Goal: Transaction & Acquisition: Download file/media

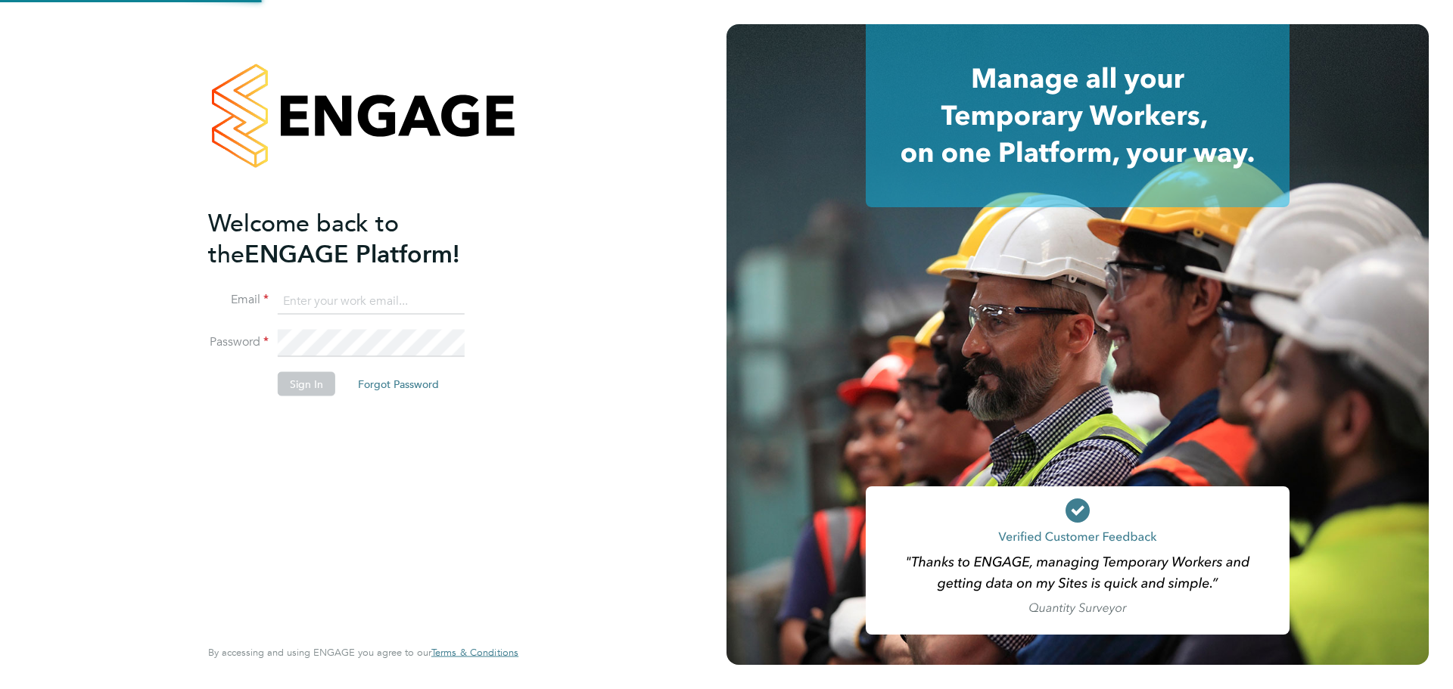
type input "andreeabortan@teamresourcing.co.uk"
click at [295, 468] on div "Welcome back to the ENGAGE Platform! Email andreeabortan@teamresourcing.co.uk P…" at bounding box center [355, 420] width 295 height 426
click at [298, 386] on button "Sign In" at bounding box center [307, 384] width 58 height 24
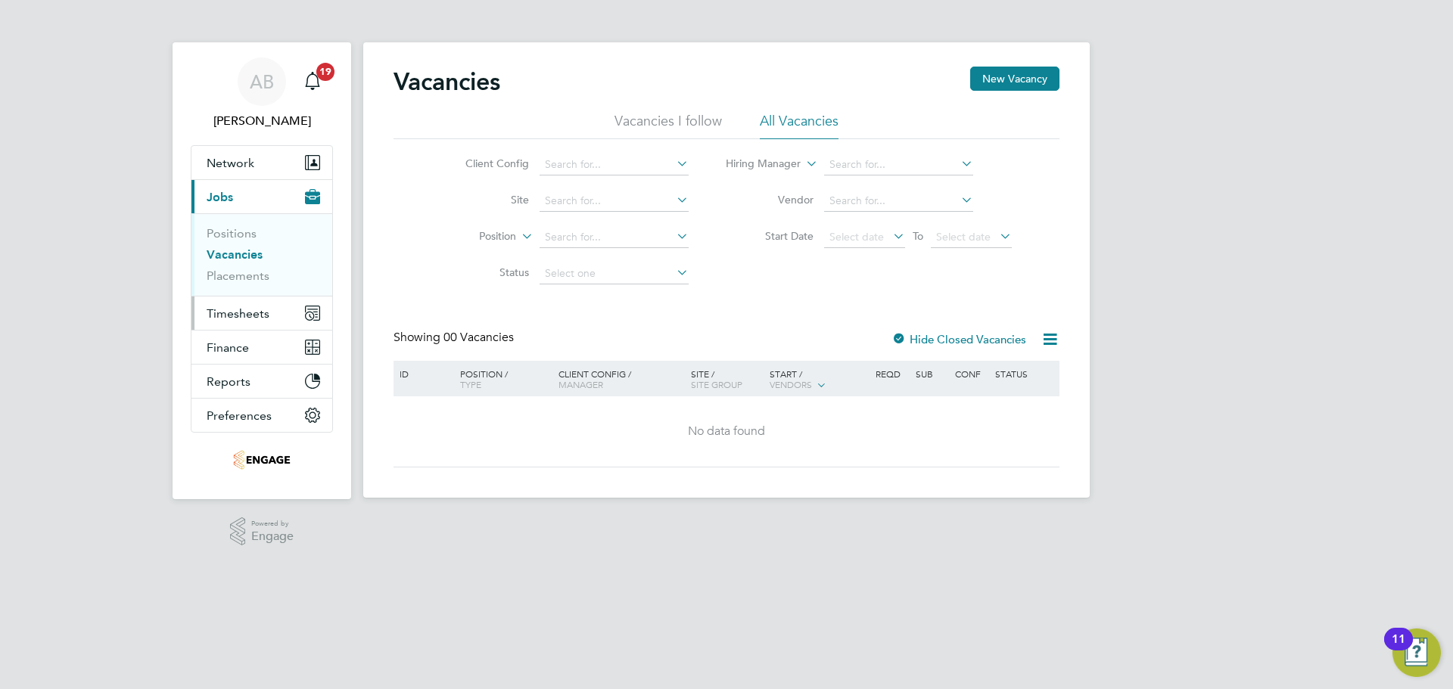
click at [235, 310] on span "Timesheets" at bounding box center [238, 313] width 63 height 14
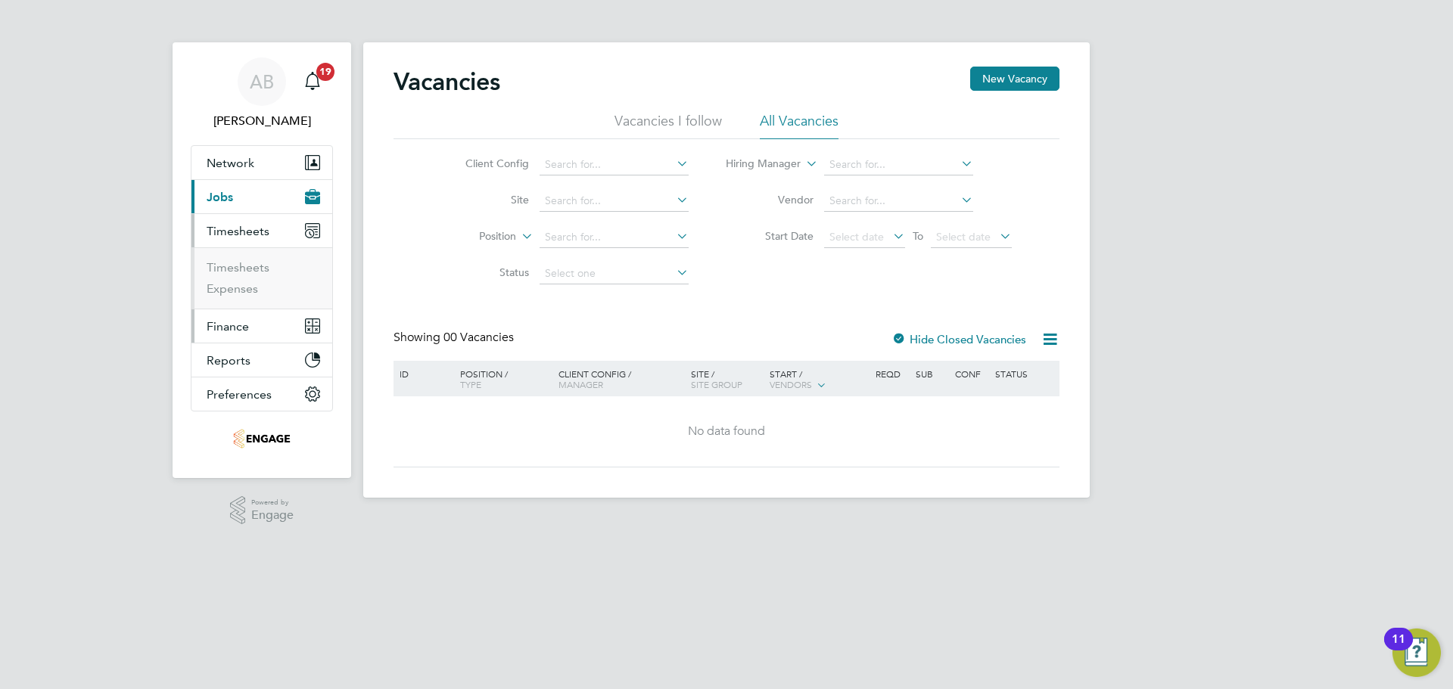
click at [240, 328] on span "Finance" at bounding box center [228, 326] width 42 height 14
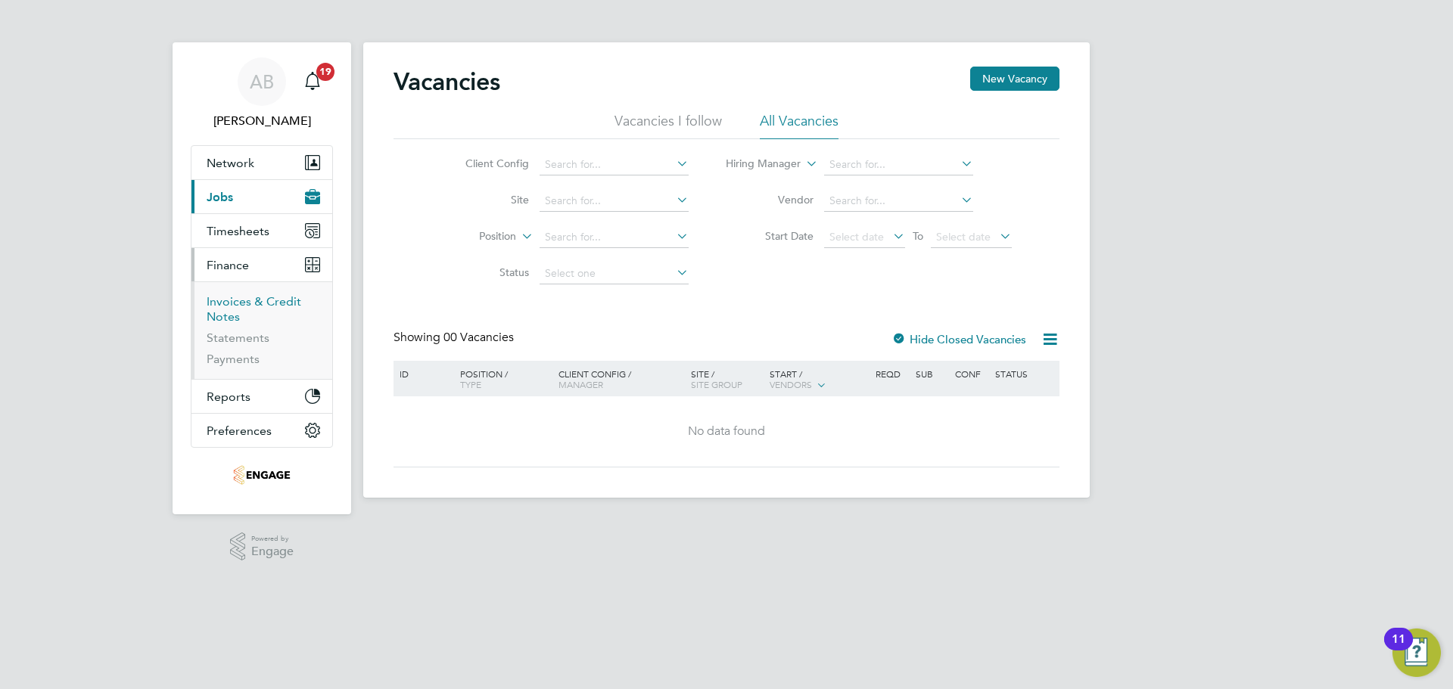
click at [239, 306] on link "Invoices & Credit Notes" at bounding box center [254, 309] width 95 height 30
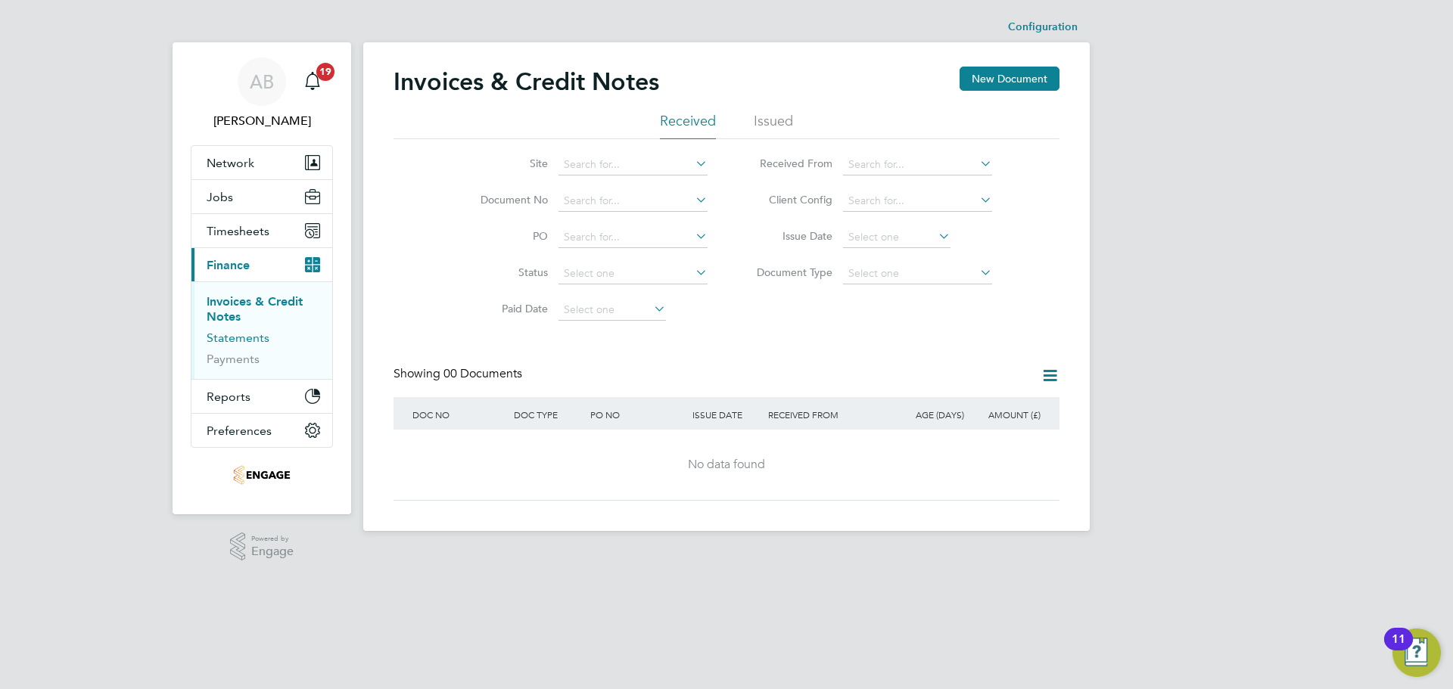
click at [230, 337] on link "Statements" at bounding box center [238, 338] width 63 height 14
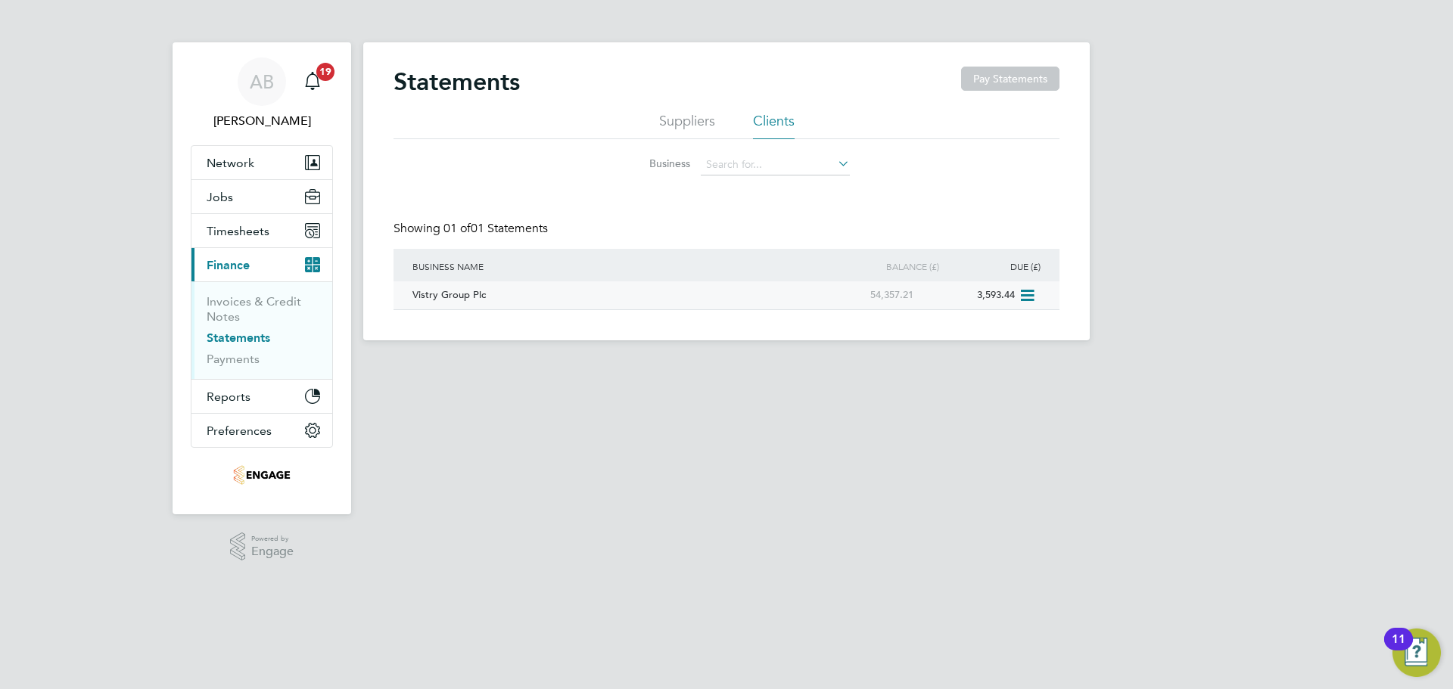
click at [459, 295] on div "Vistry Group Plc" at bounding box center [612, 295] width 407 height 28
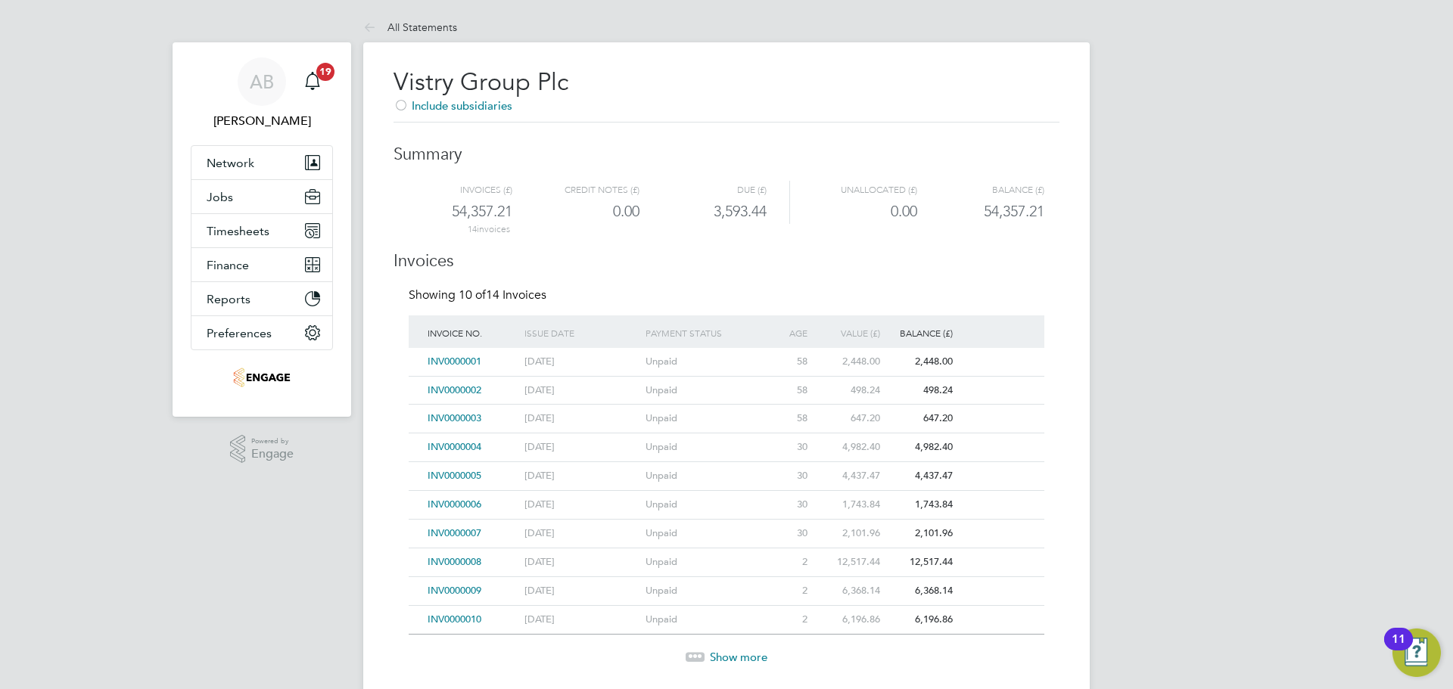
click at [472, 388] on span "INV0000002" at bounding box center [455, 390] width 54 height 13
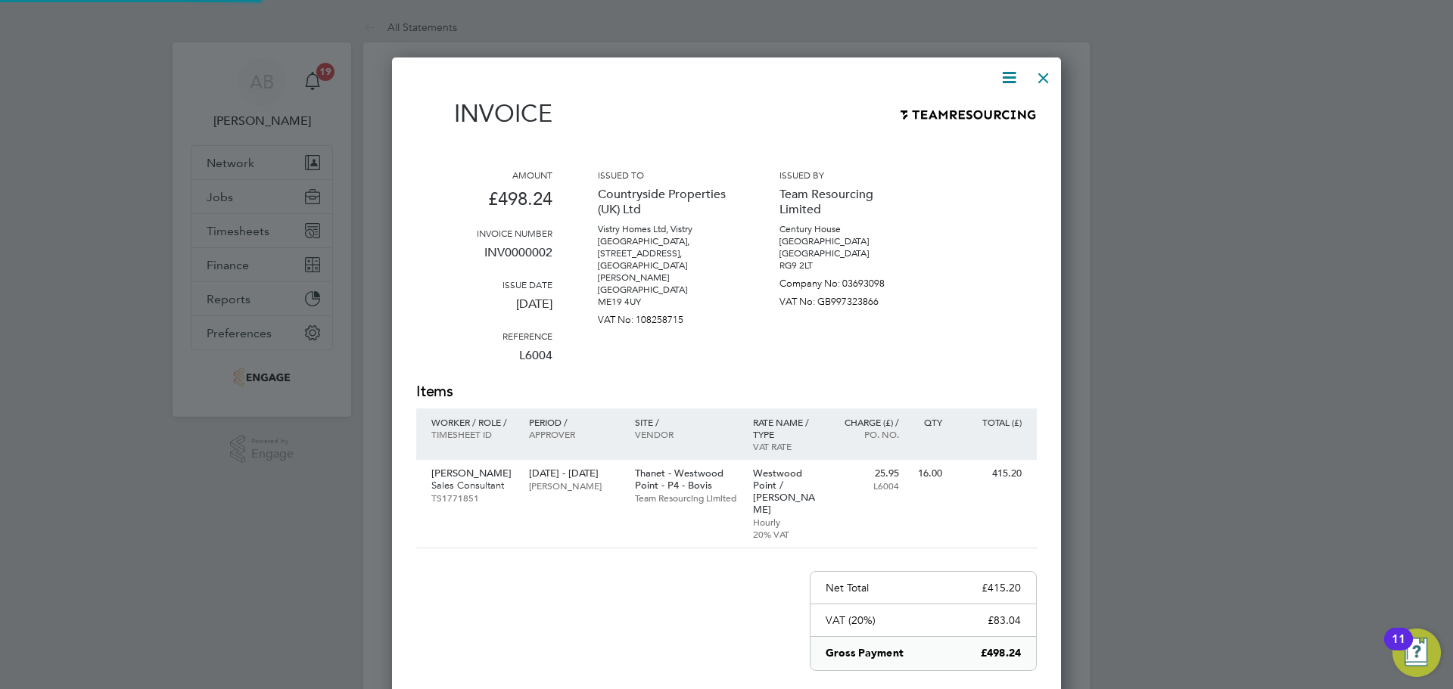
scroll to position [795, 670]
click at [1047, 73] on div at bounding box center [1043, 74] width 27 height 27
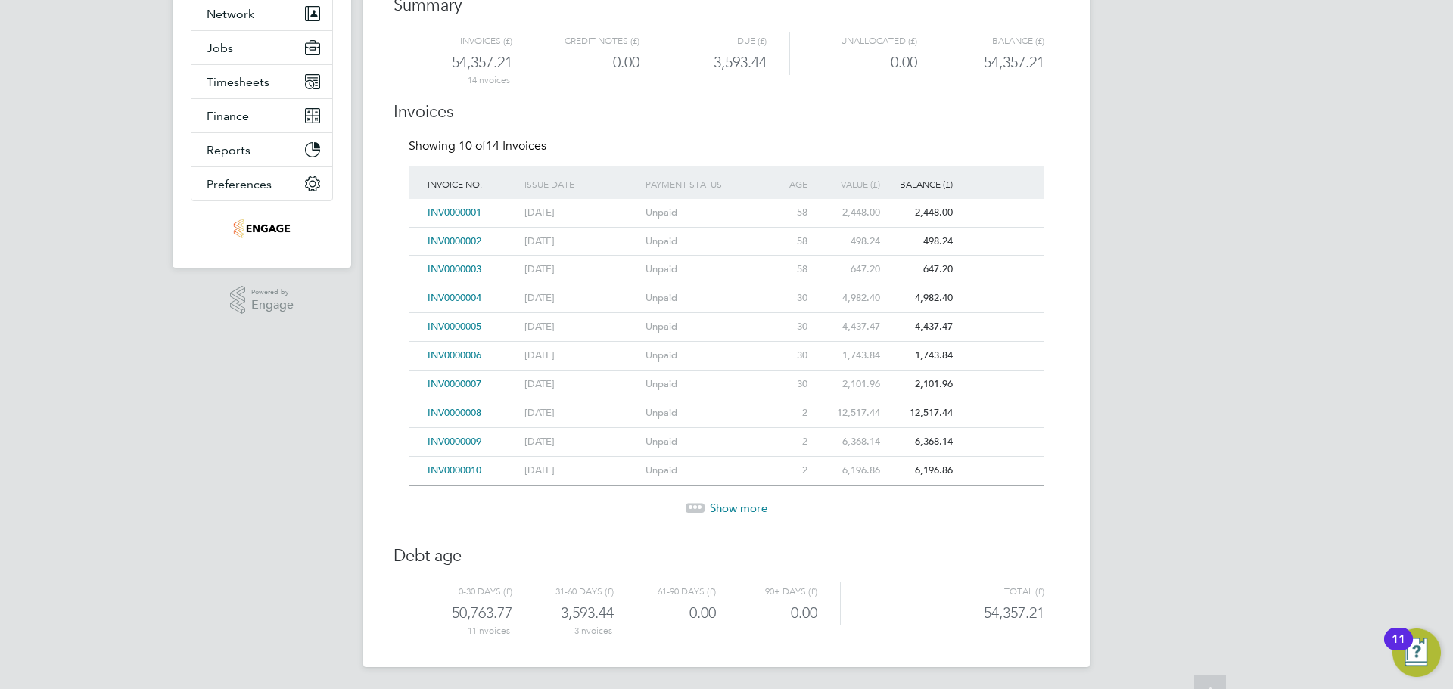
scroll to position [151, 0]
click at [719, 502] on span "Show more" at bounding box center [739, 506] width 58 height 14
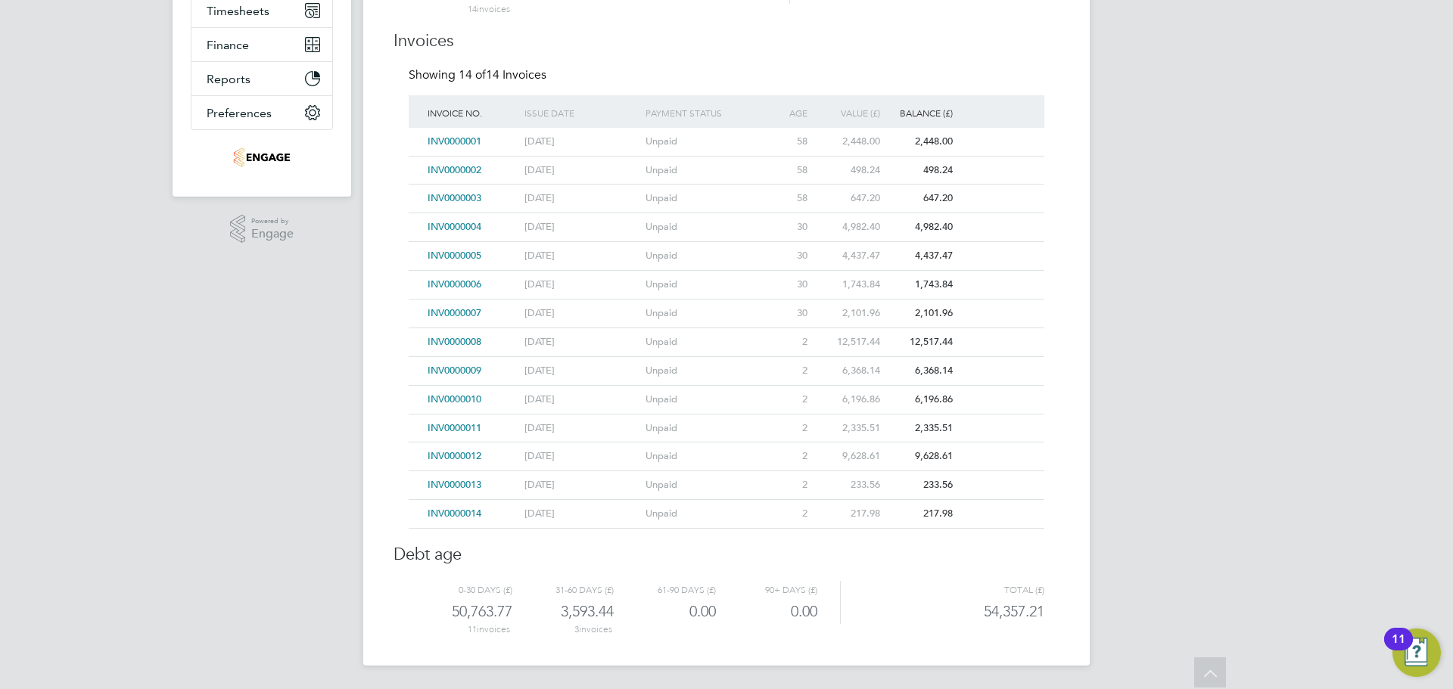
scroll to position [0, 0]
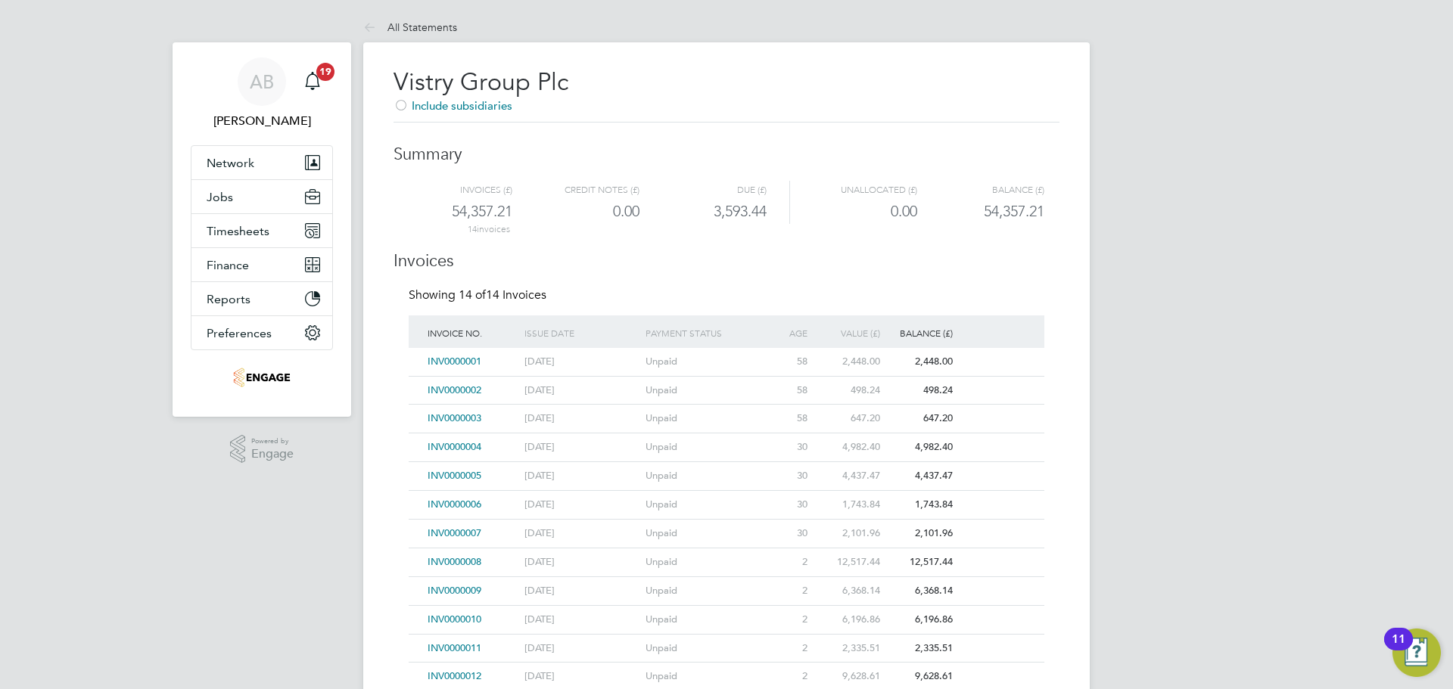
click at [453, 357] on span "INV0000001" at bounding box center [455, 361] width 54 height 13
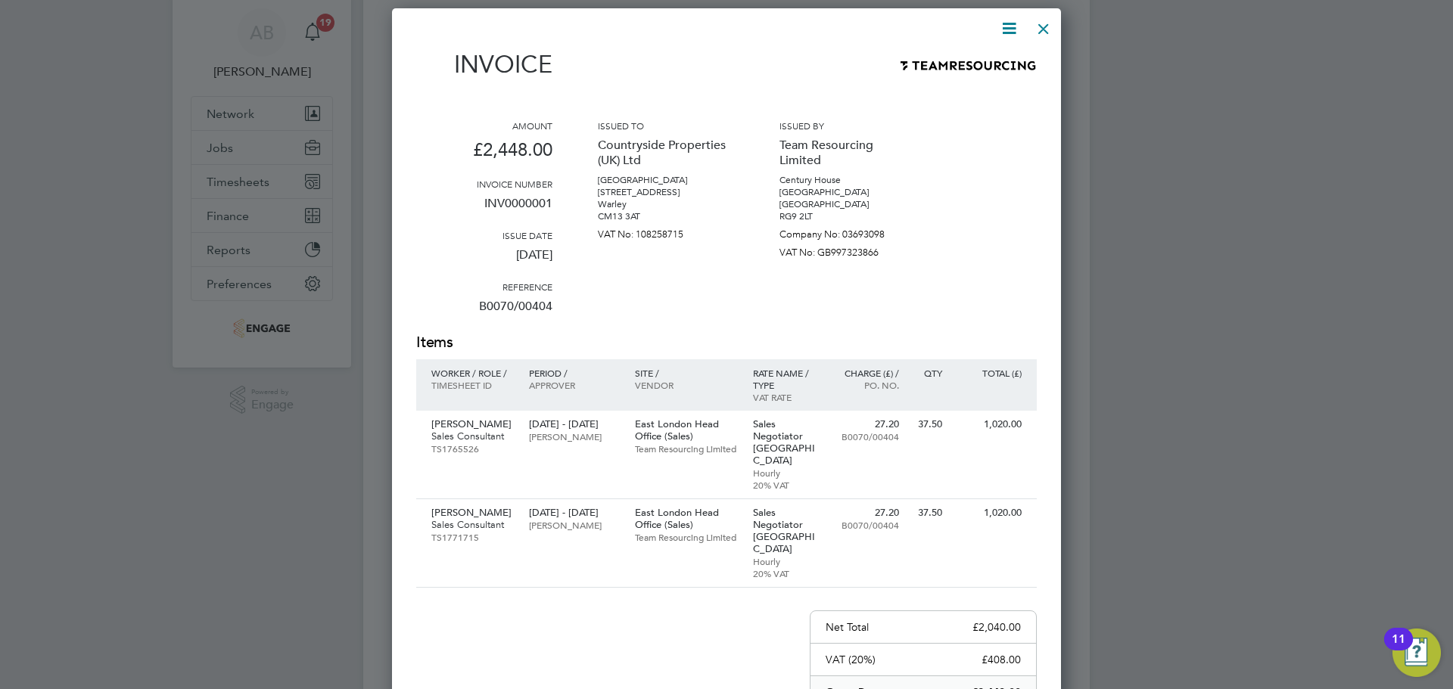
scroll to position [76, 0]
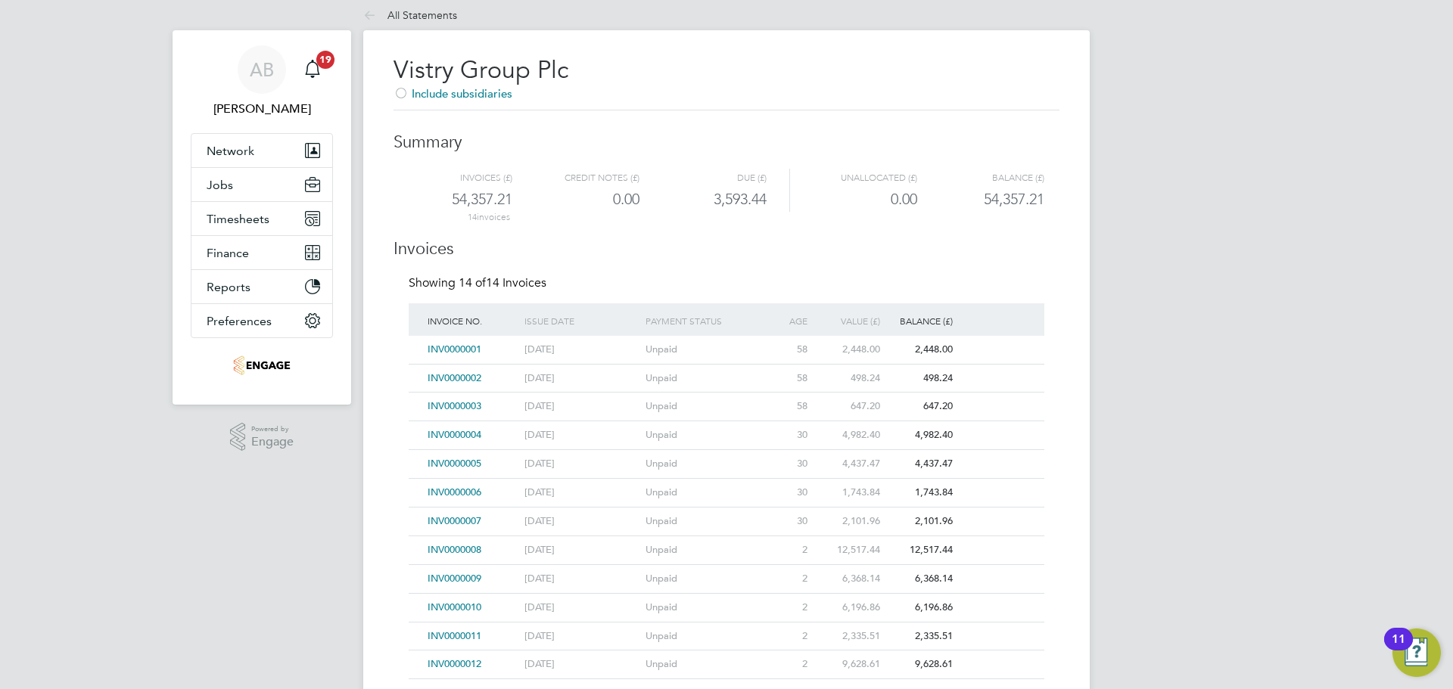
scroll to position [0, 0]
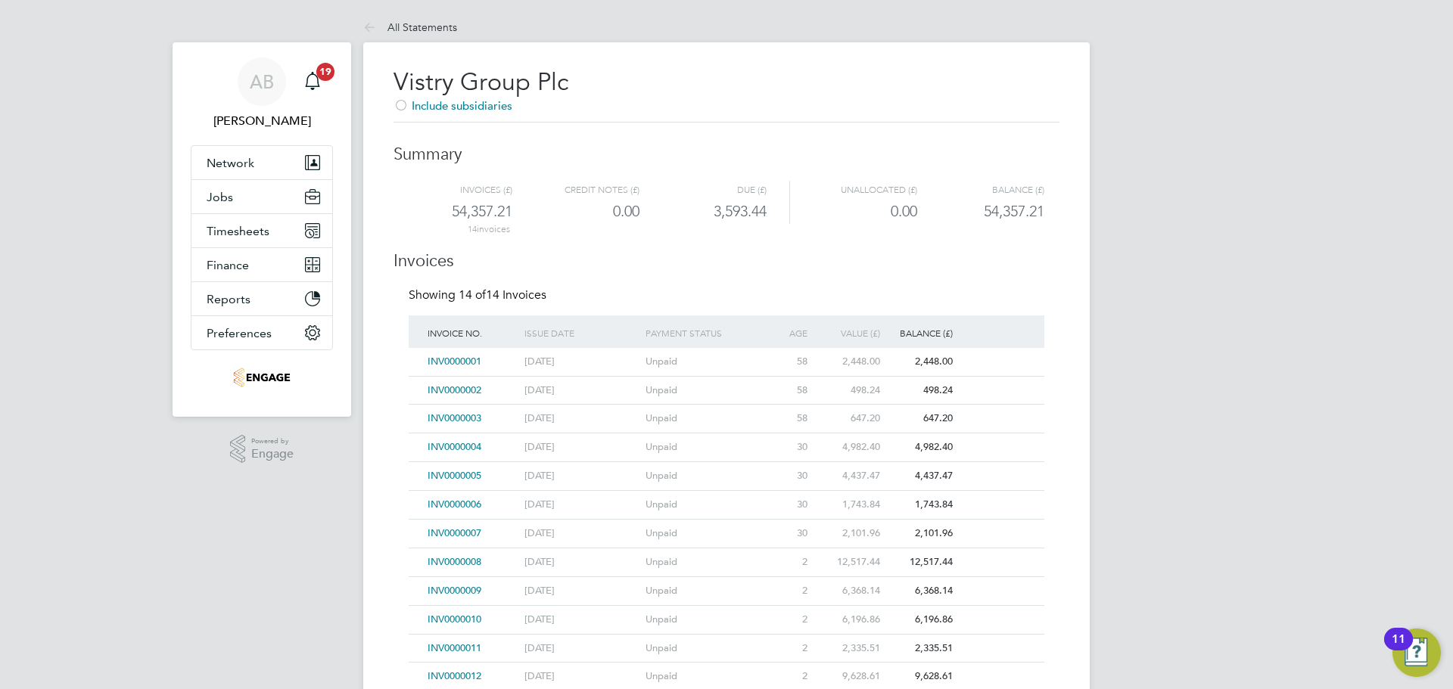
click at [472, 385] on span "INV0000002" at bounding box center [455, 390] width 54 height 13
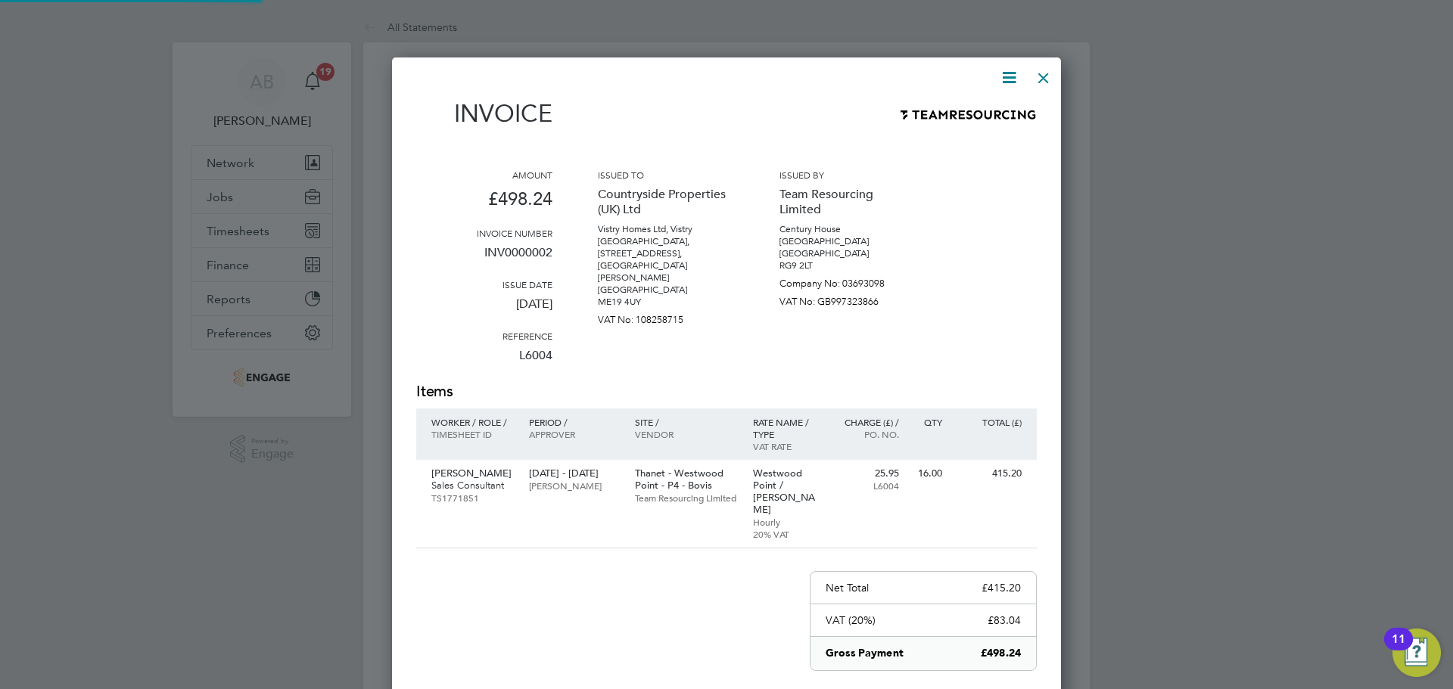
scroll to position [795, 670]
click at [1052, 72] on div at bounding box center [1043, 74] width 27 height 27
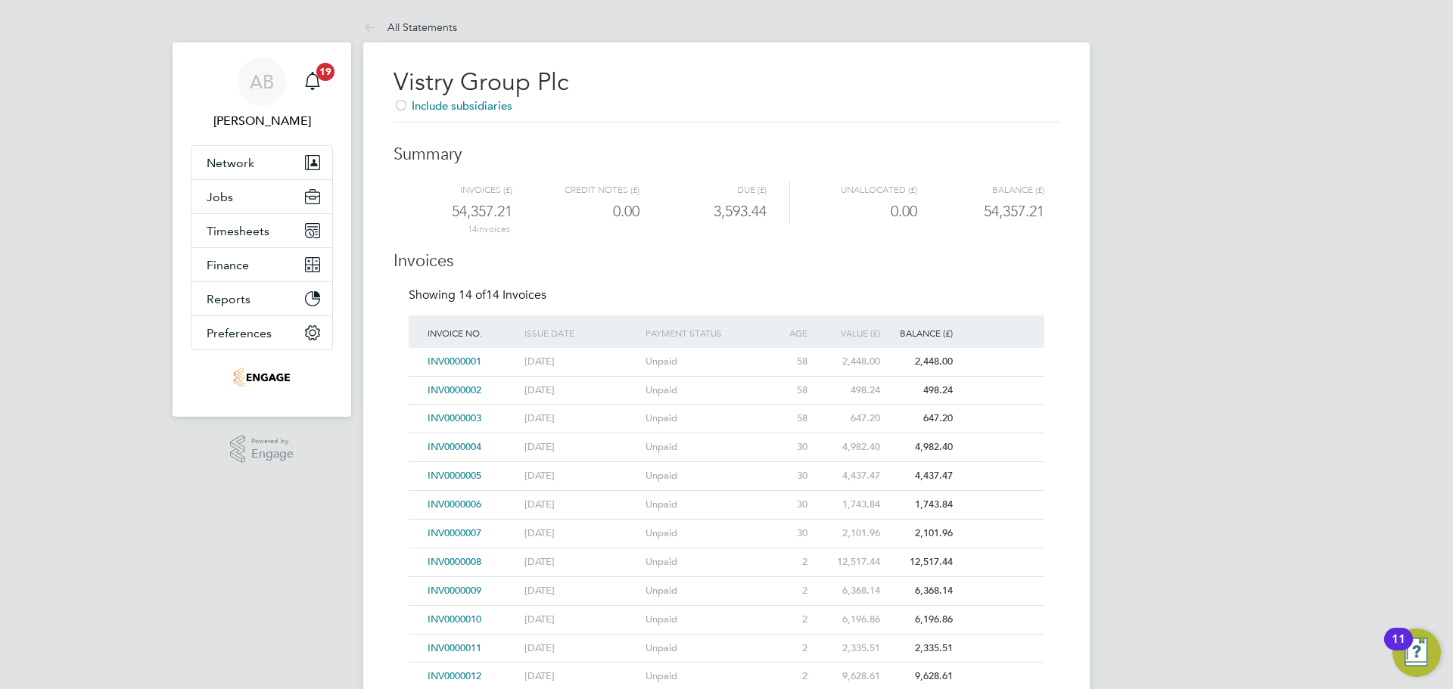
click at [464, 414] on span "INV0000003" at bounding box center [455, 418] width 54 height 13
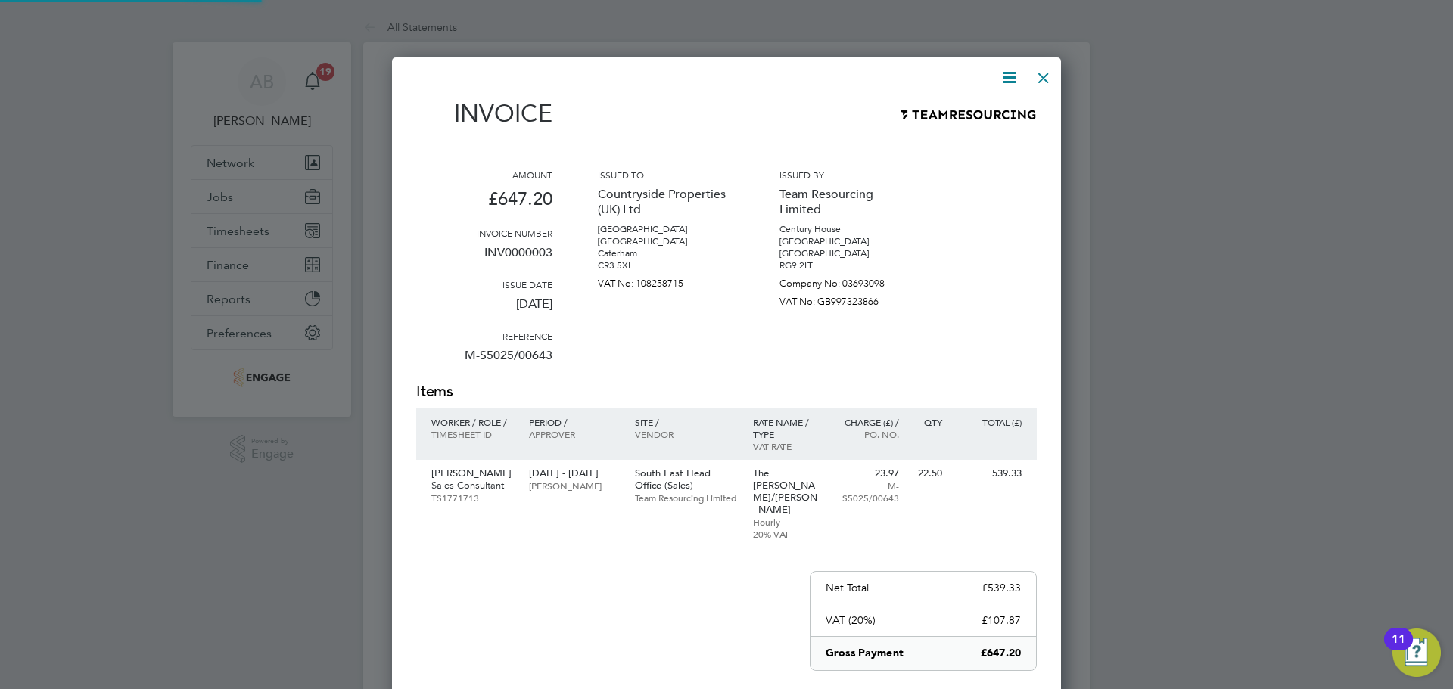
scroll to position [782, 670]
click at [1044, 71] on div at bounding box center [1043, 74] width 27 height 27
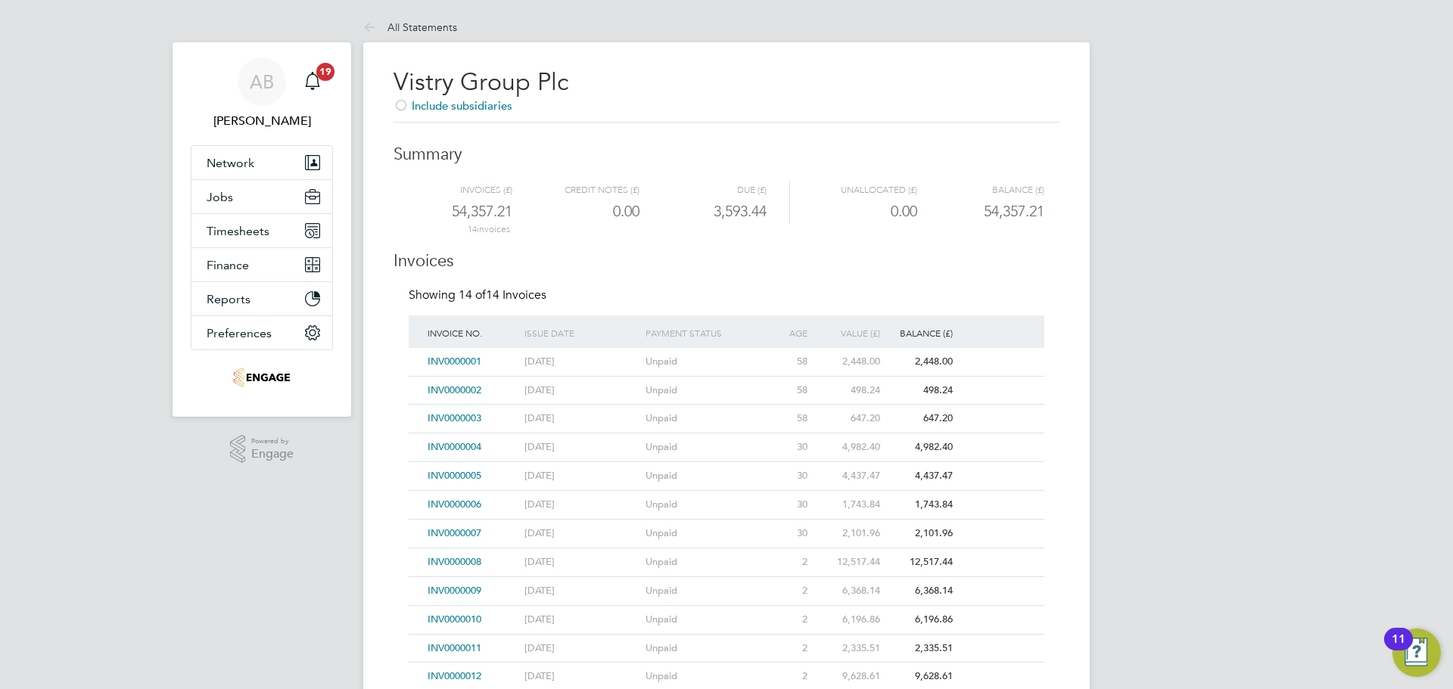
click at [464, 446] on span "INV0000004" at bounding box center [455, 446] width 54 height 13
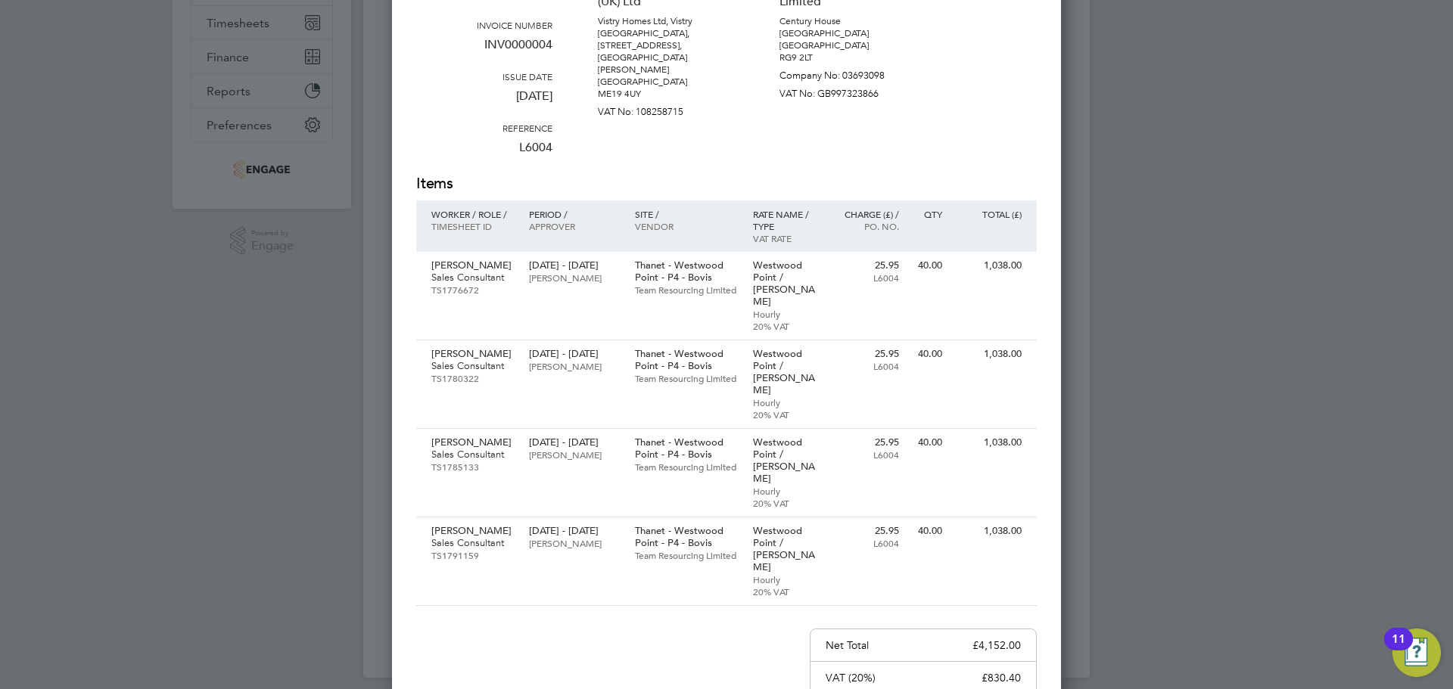
scroll to position [0, 0]
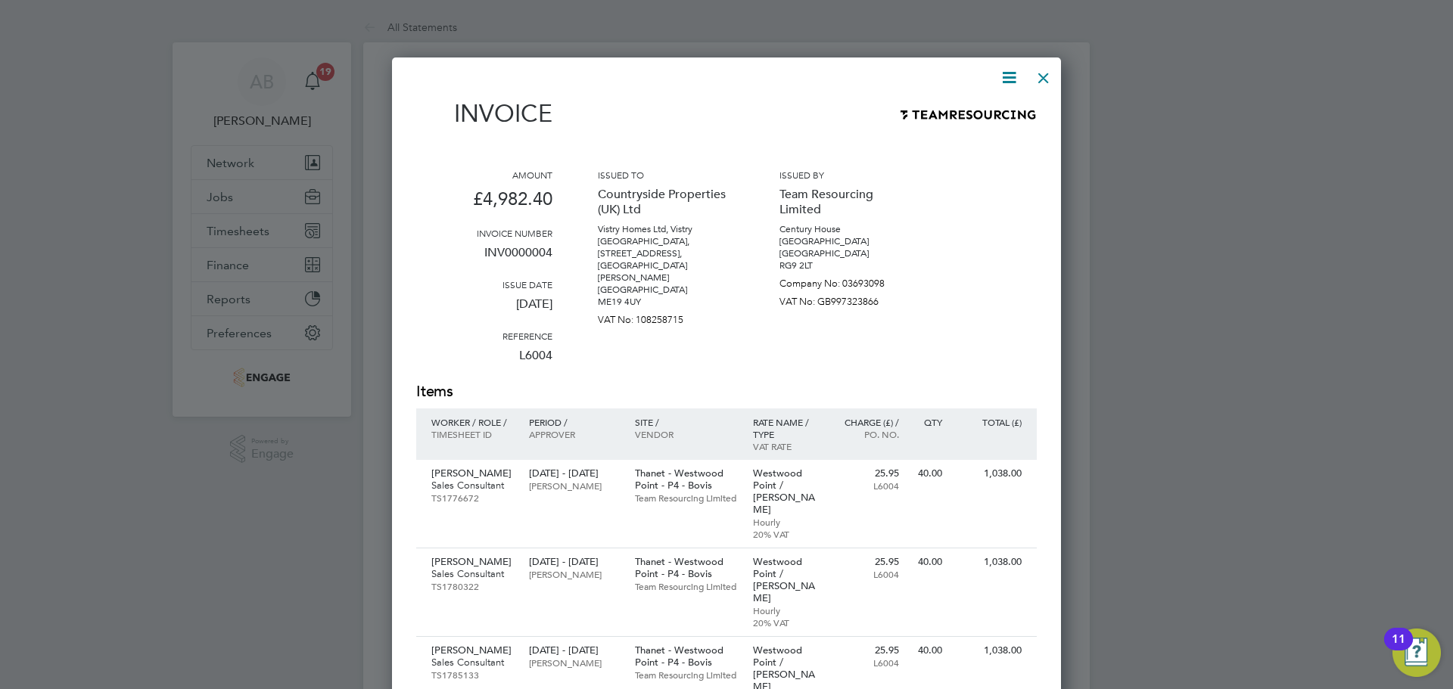
click at [1047, 73] on div at bounding box center [1043, 74] width 27 height 27
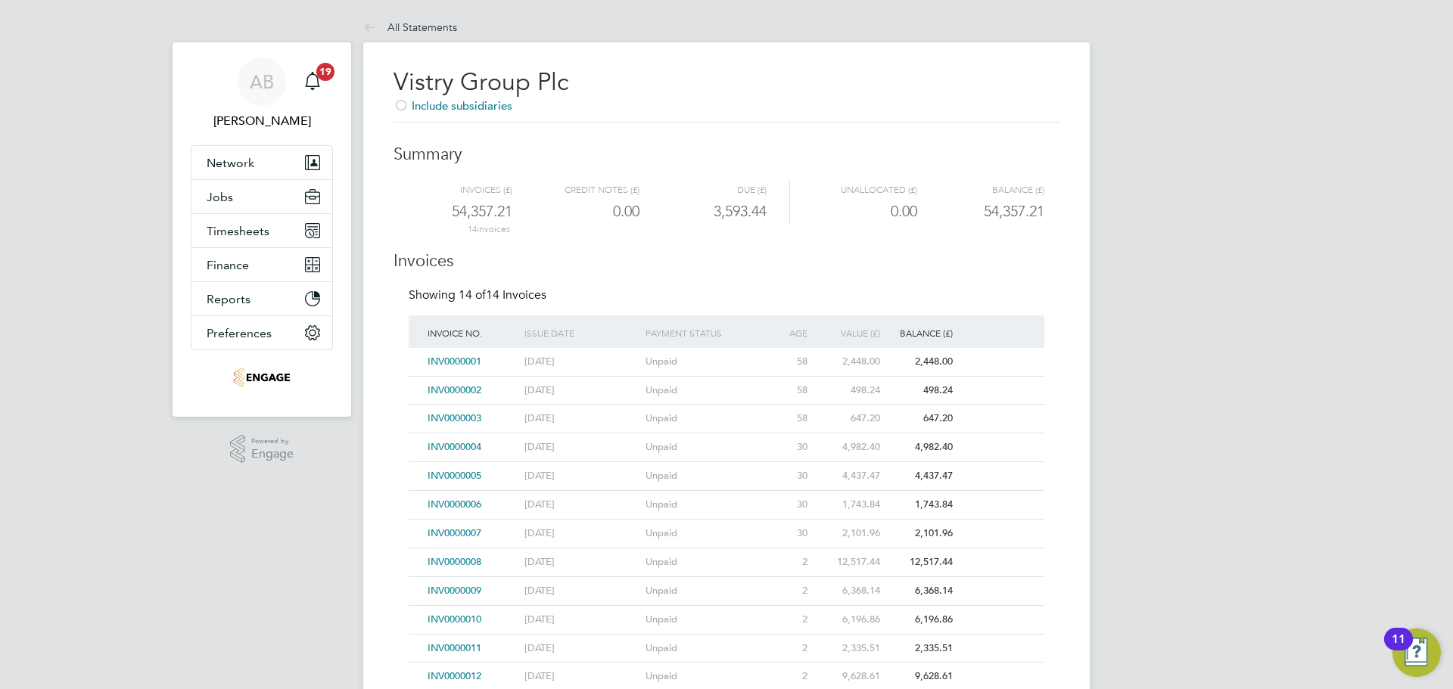
click at [463, 474] on span "INV0000005" at bounding box center [455, 475] width 54 height 13
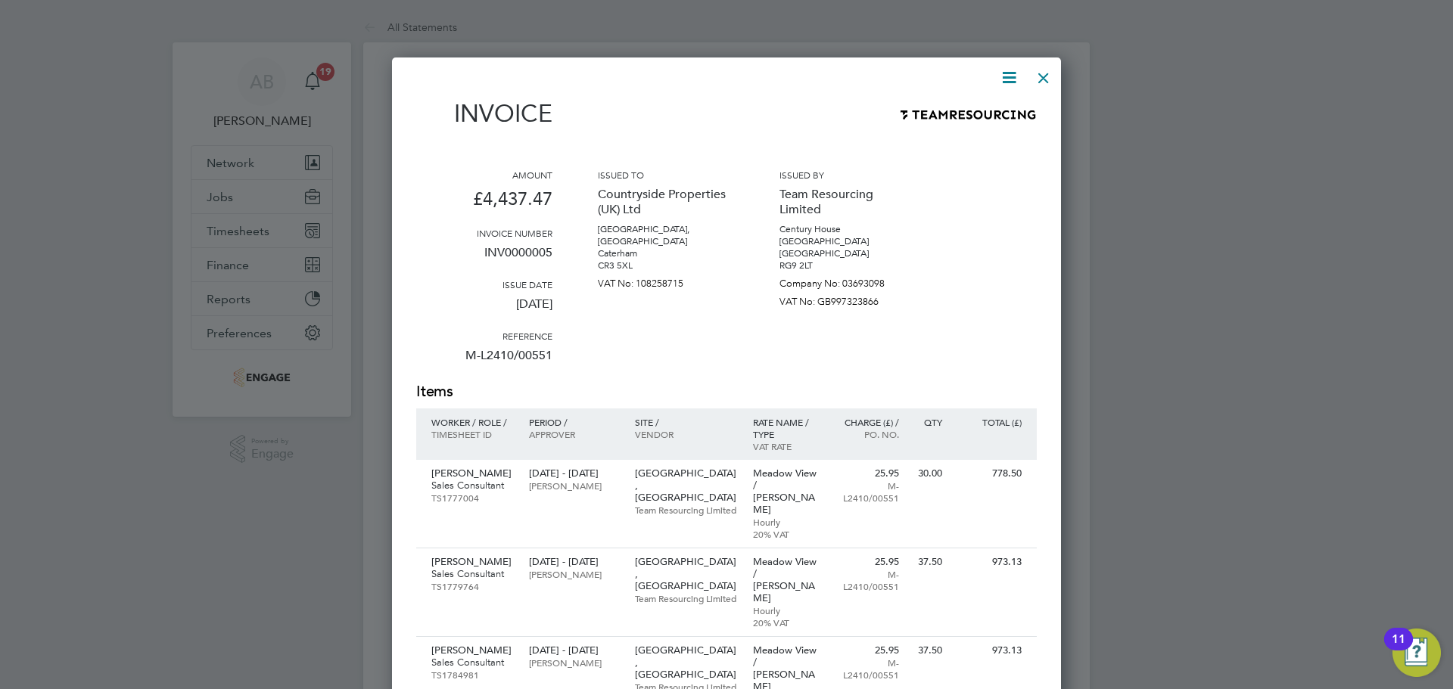
click at [1050, 71] on div at bounding box center [1043, 74] width 27 height 27
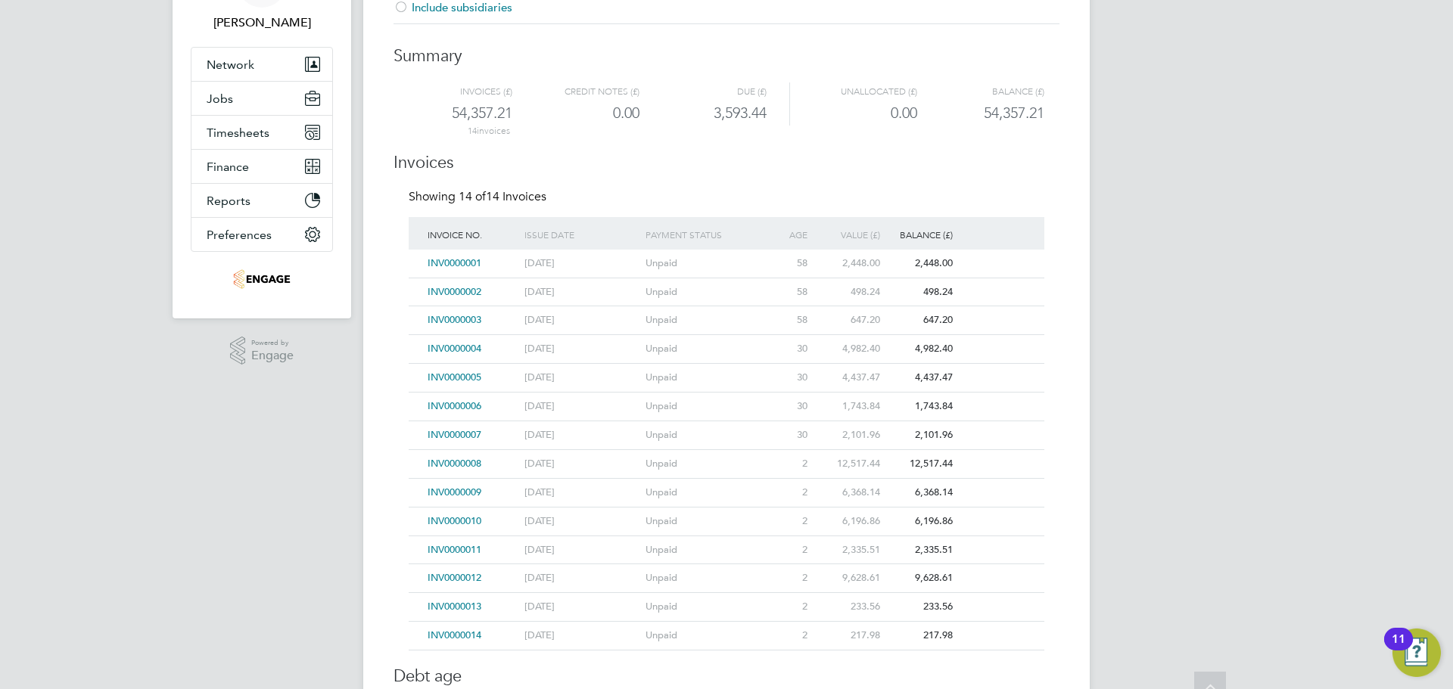
scroll to position [151, 0]
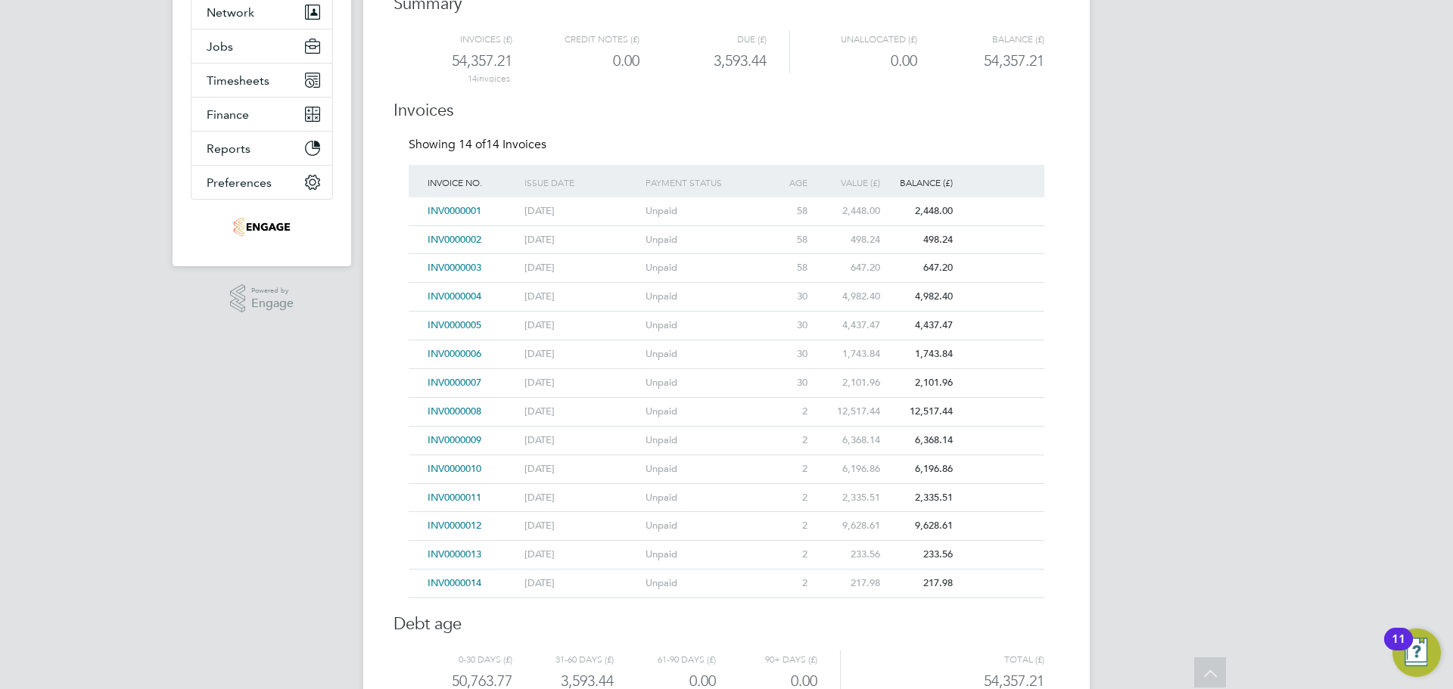
click at [463, 350] on span "INV0000006" at bounding box center [455, 353] width 54 height 13
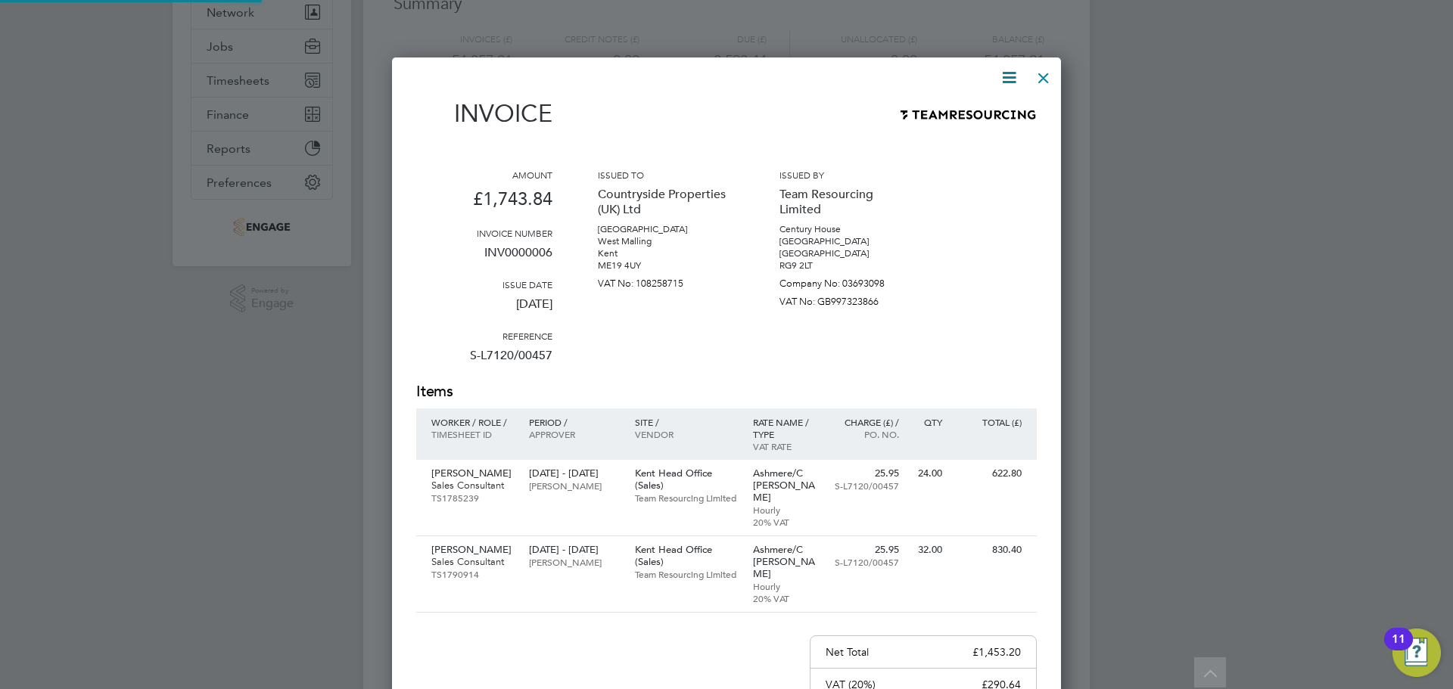
scroll to position [847, 670]
click at [1044, 74] on div at bounding box center [1043, 74] width 27 height 27
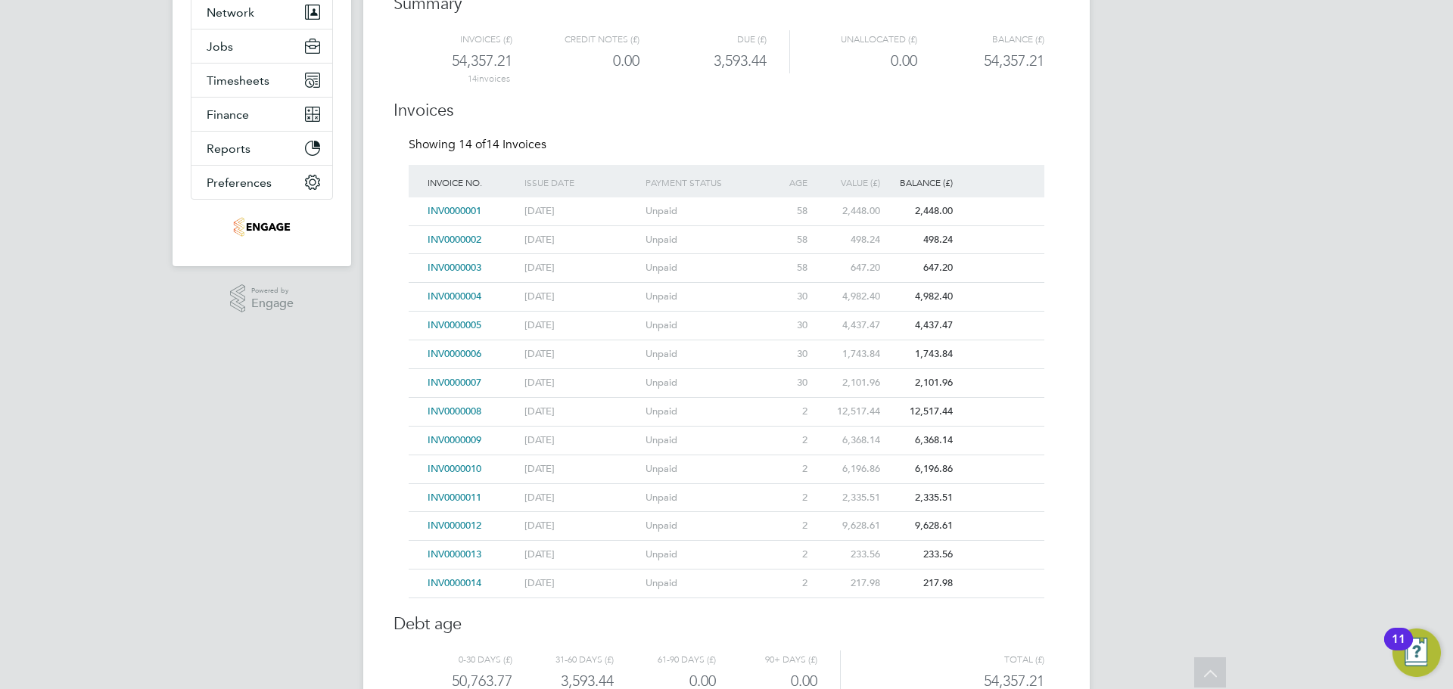
click at [461, 380] on span "INV0000007" at bounding box center [455, 382] width 54 height 13
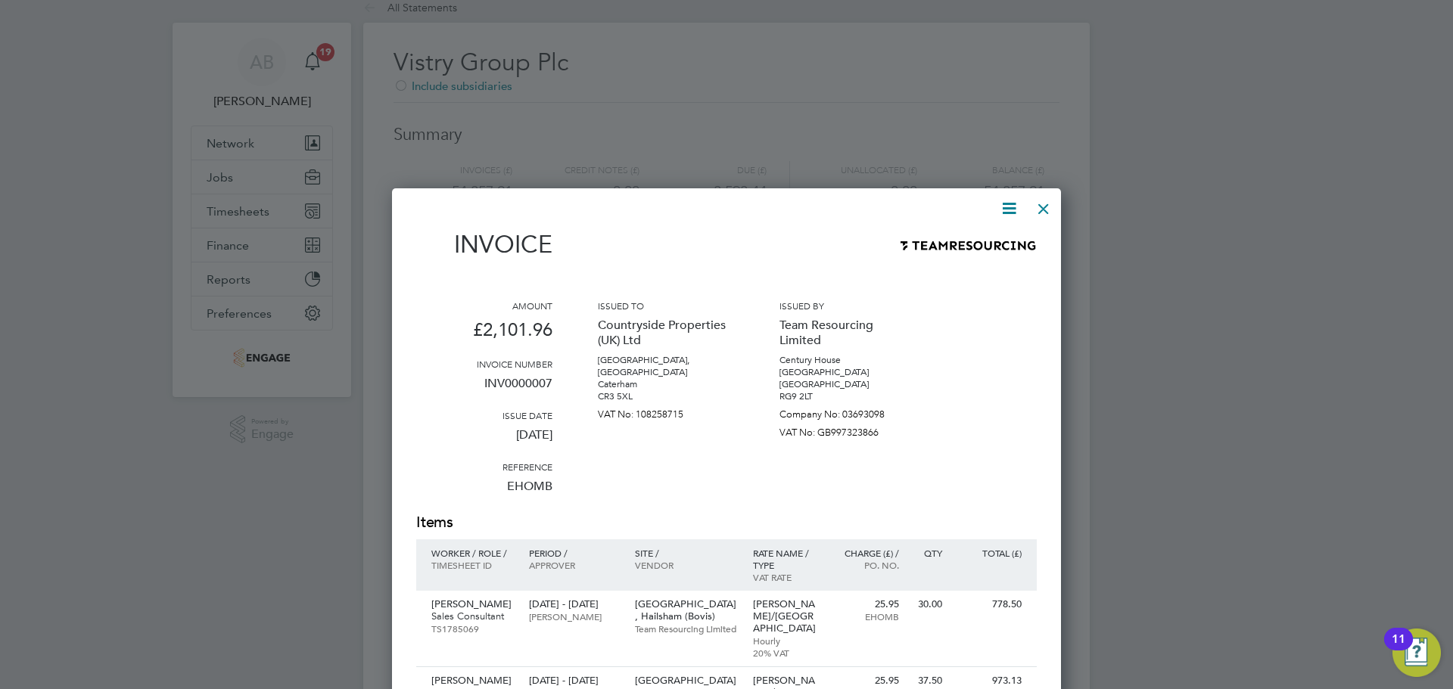
scroll to position [0, 0]
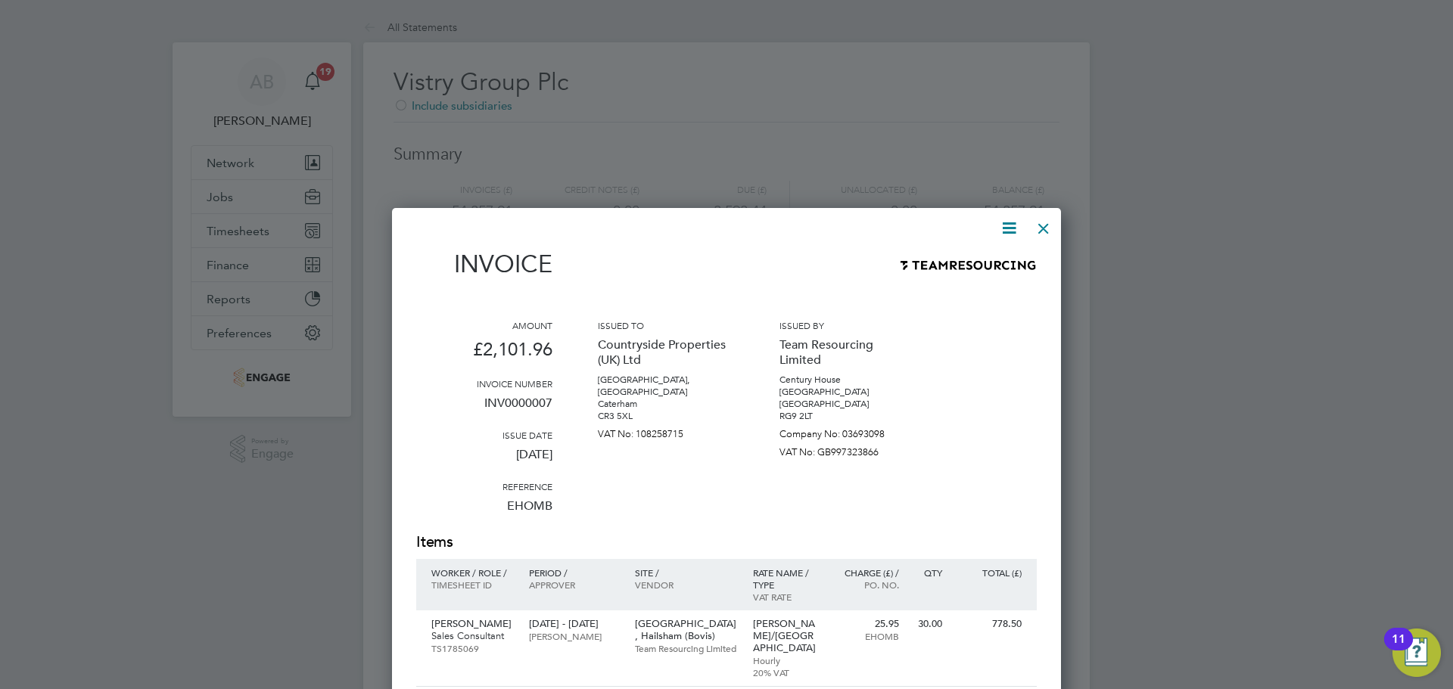
drag, startPoint x: 1042, startPoint y: 224, endPoint x: 1031, endPoint y: 232, distance: 14.1
click at [1042, 224] on div at bounding box center [1043, 224] width 27 height 27
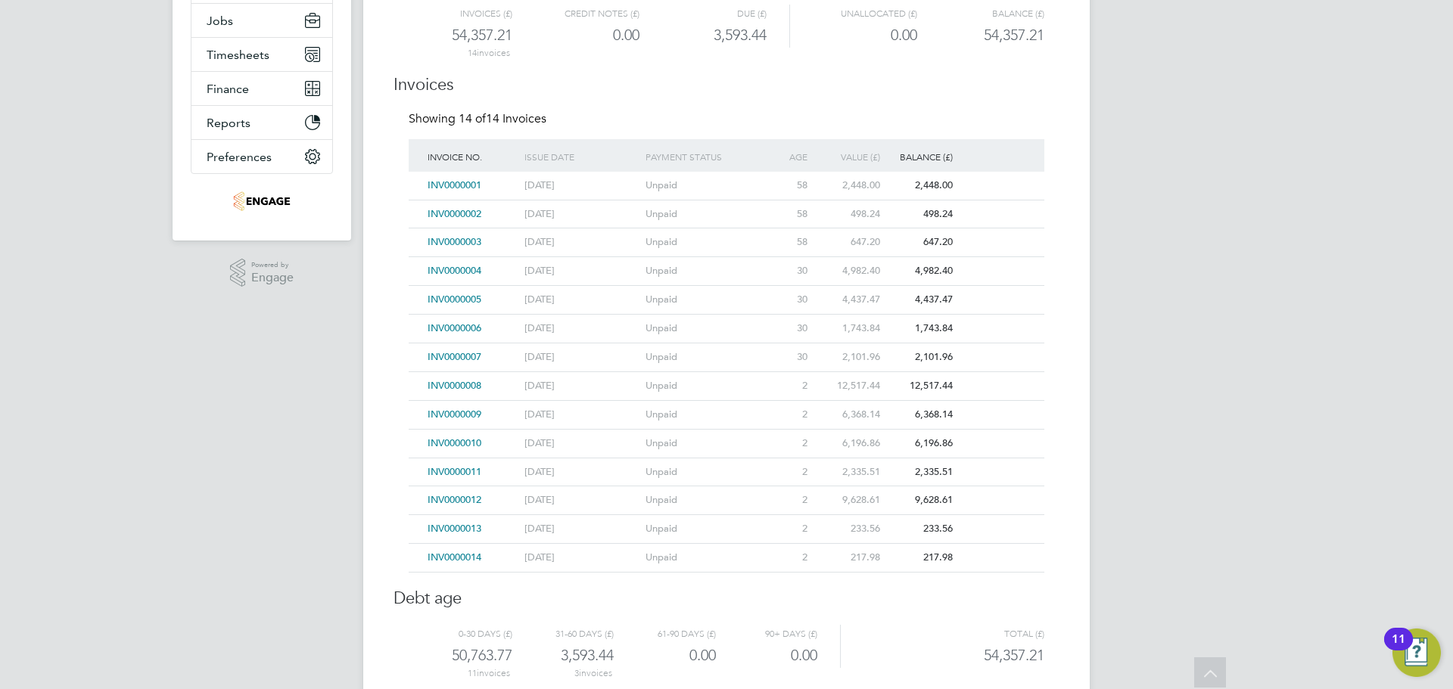
scroll to position [220, 0]
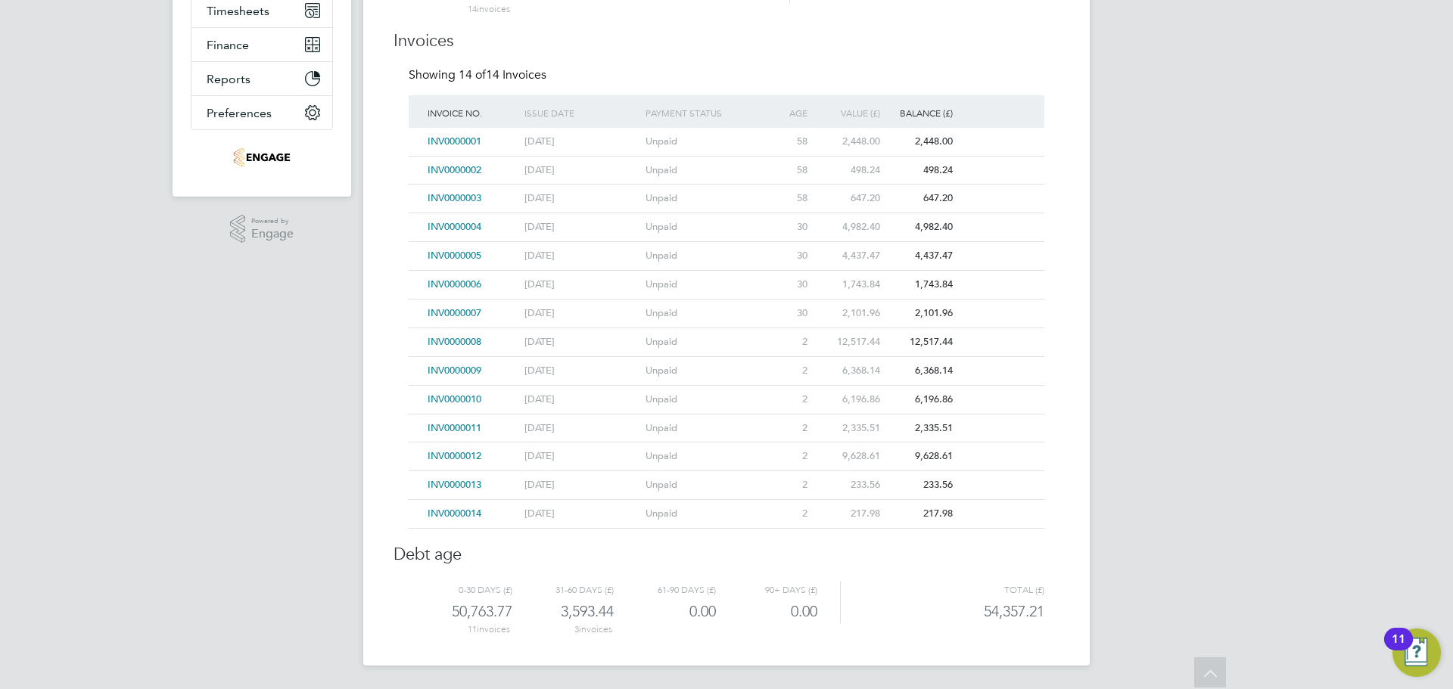
click at [459, 338] on span "INV0000008" at bounding box center [455, 341] width 54 height 13
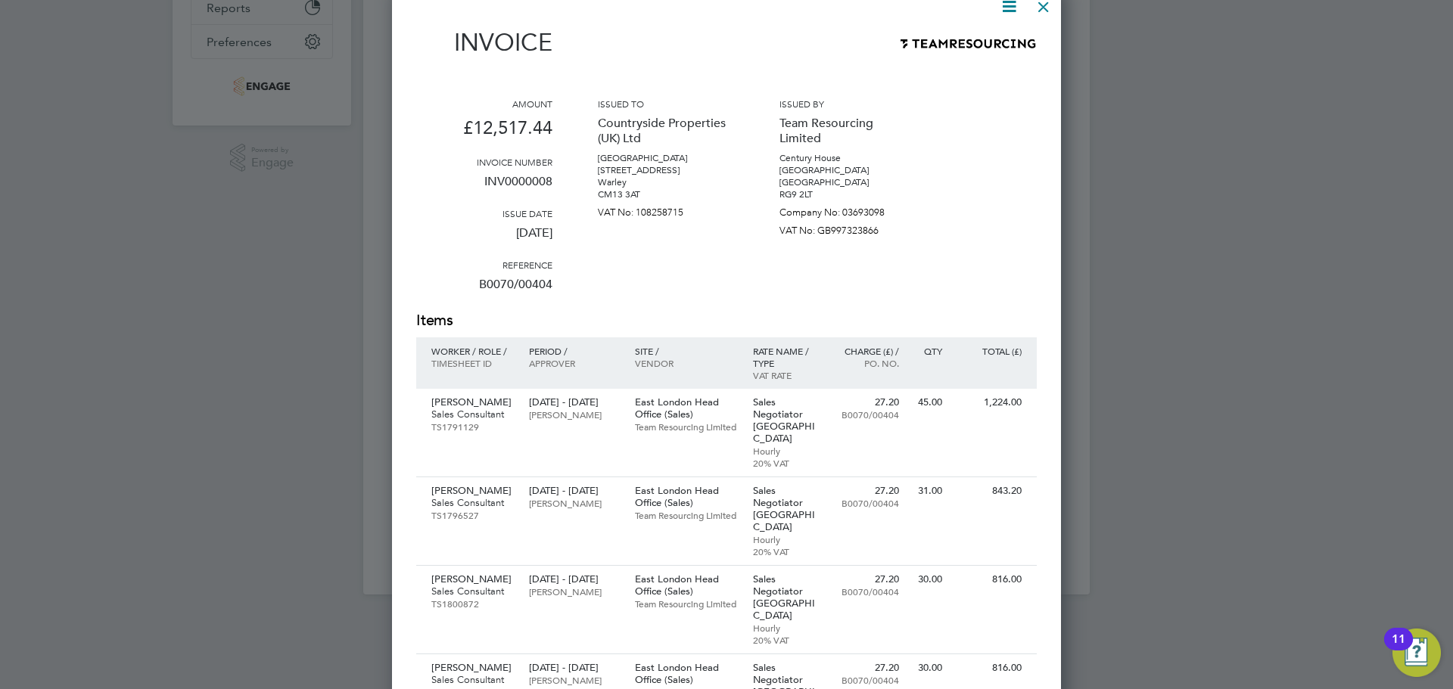
scroll to position [0, 0]
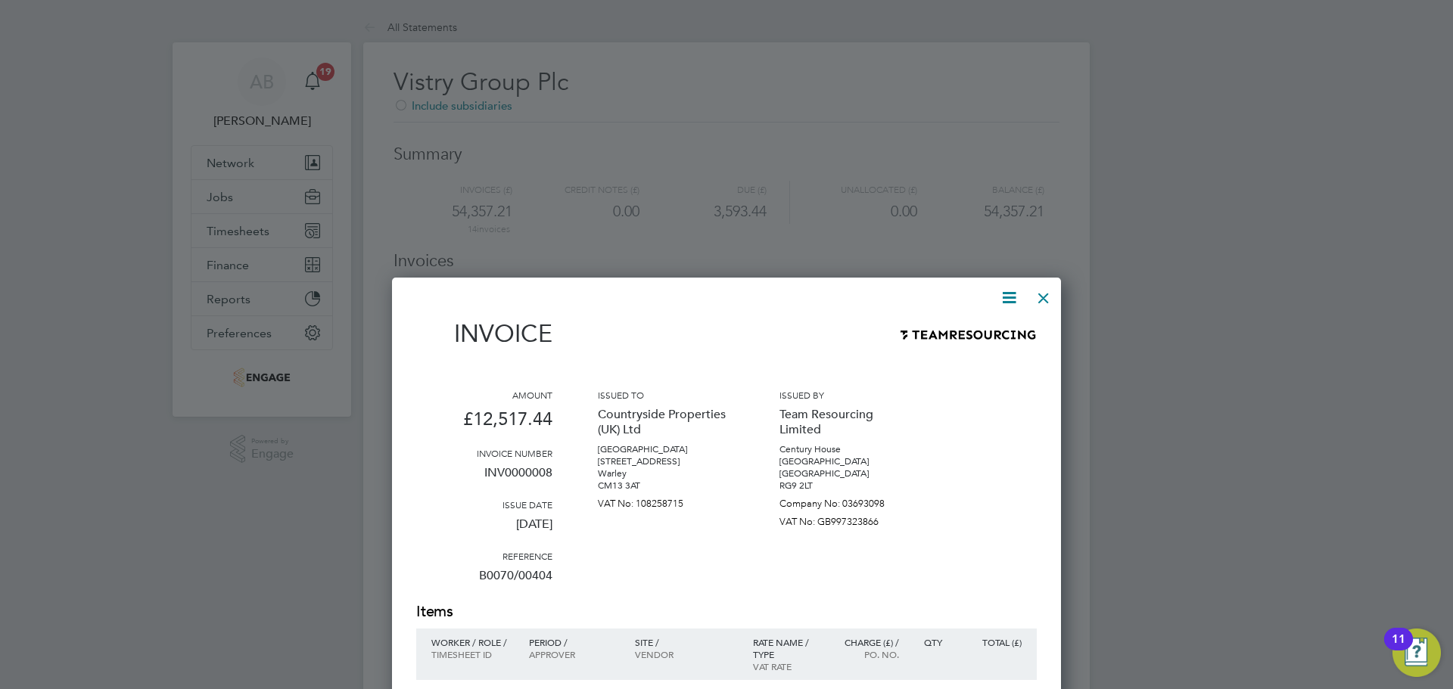
click at [1048, 299] on div at bounding box center [1043, 294] width 27 height 27
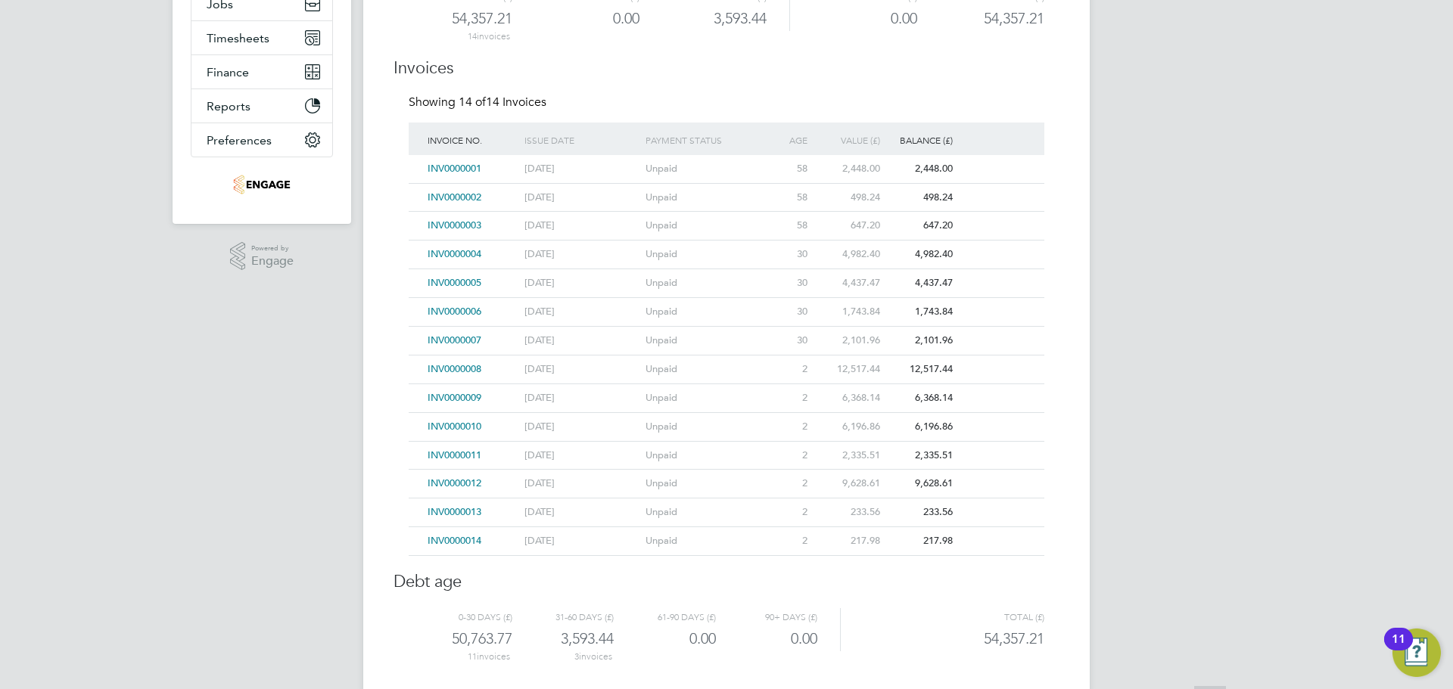
scroll to position [220, 0]
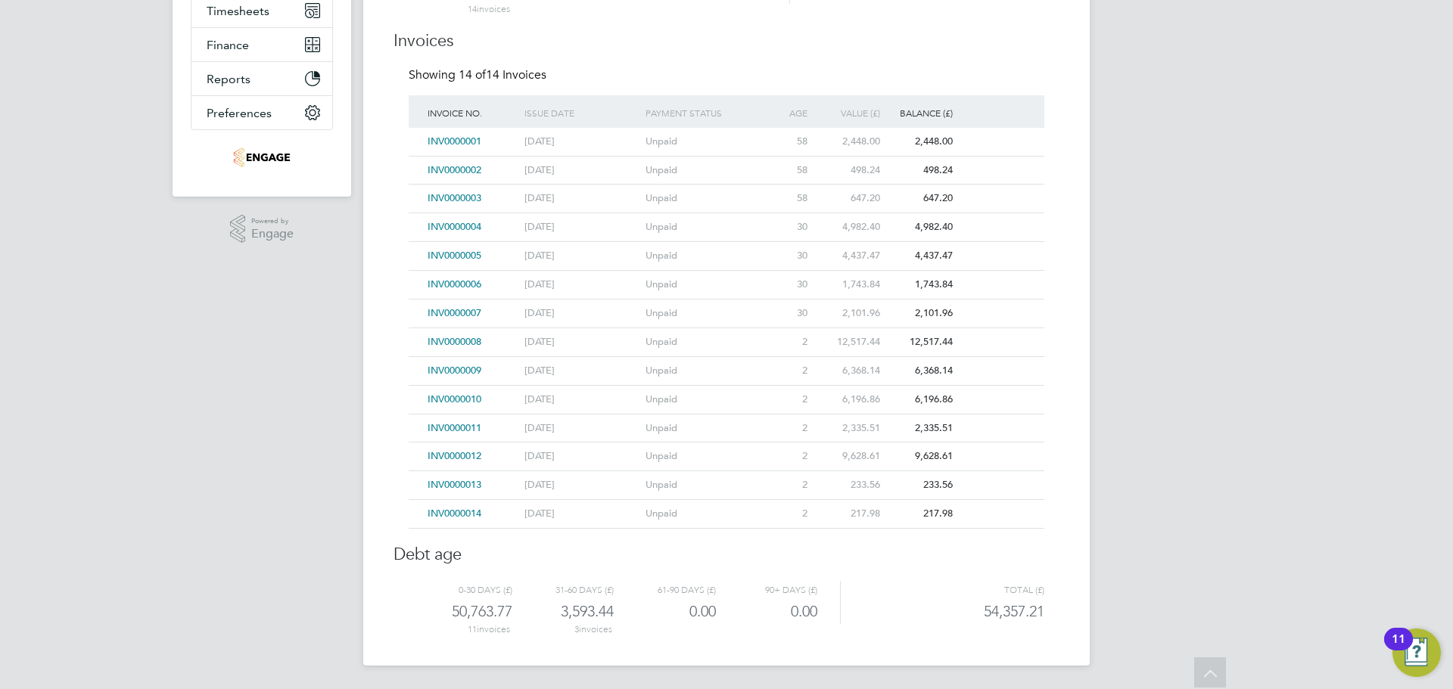
click at [469, 369] on span "INV0000009" at bounding box center [455, 370] width 54 height 13
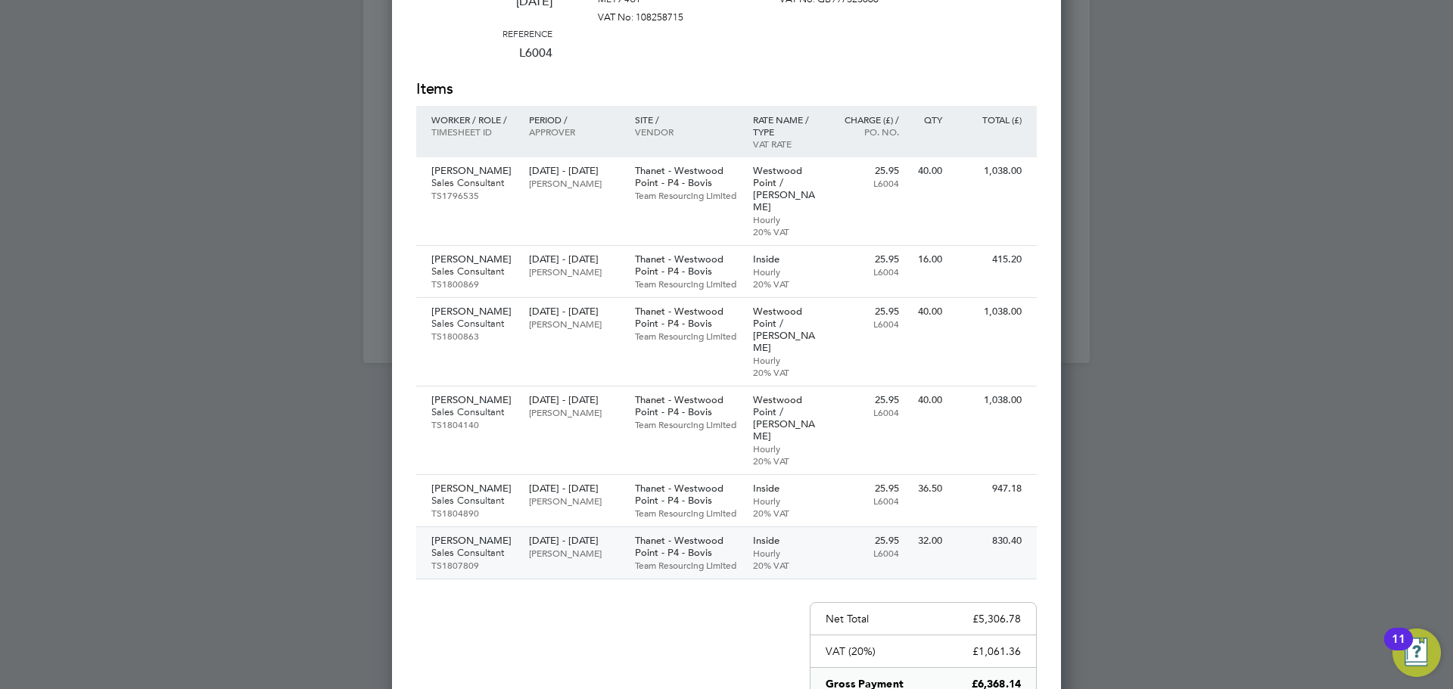
scroll to position [599, 0]
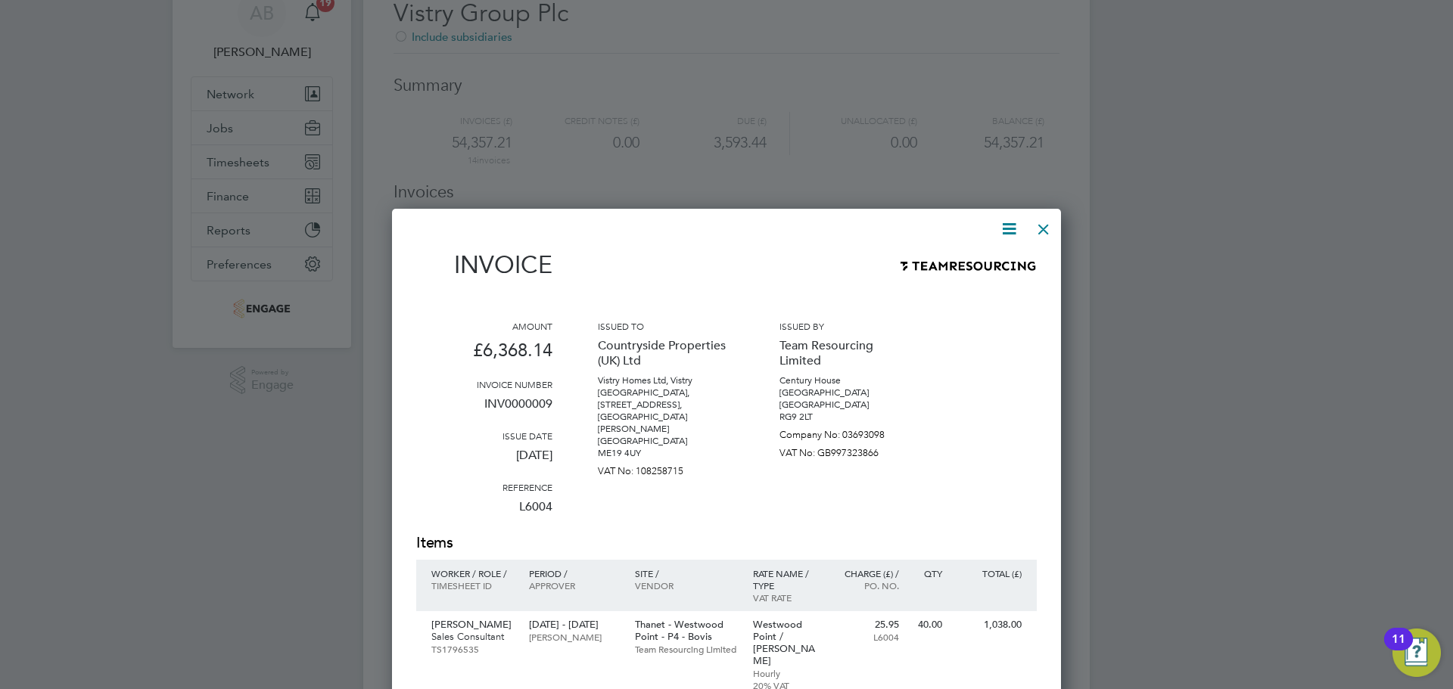
drag, startPoint x: 1045, startPoint y: 230, endPoint x: 1019, endPoint y: 237, distance: 27.3
click at [1045, 230] on div at bounding box center [1043, 225] width 27 height 27
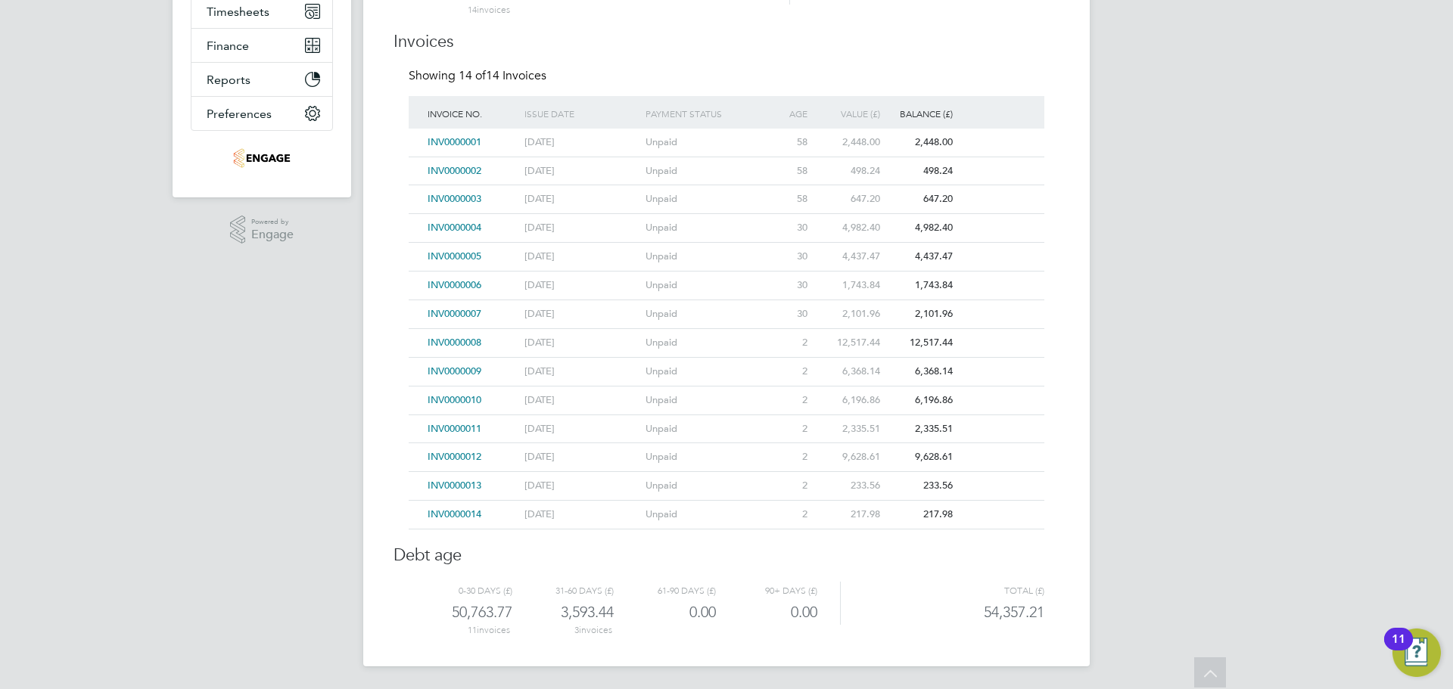
scroll to position [220, 0]
click at [465, 397] on span "INV0000010" at bounding box center [455, 399] width 54 height 13
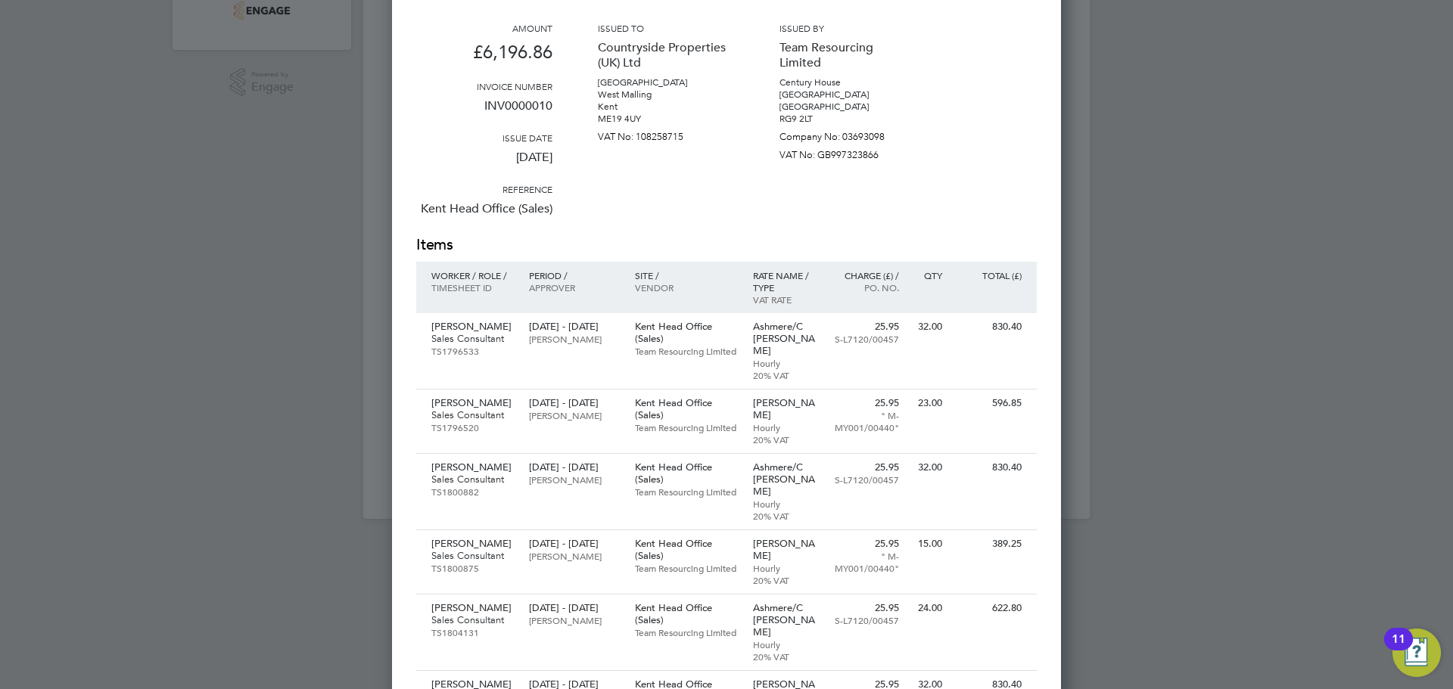
scroll to position [145, 0]
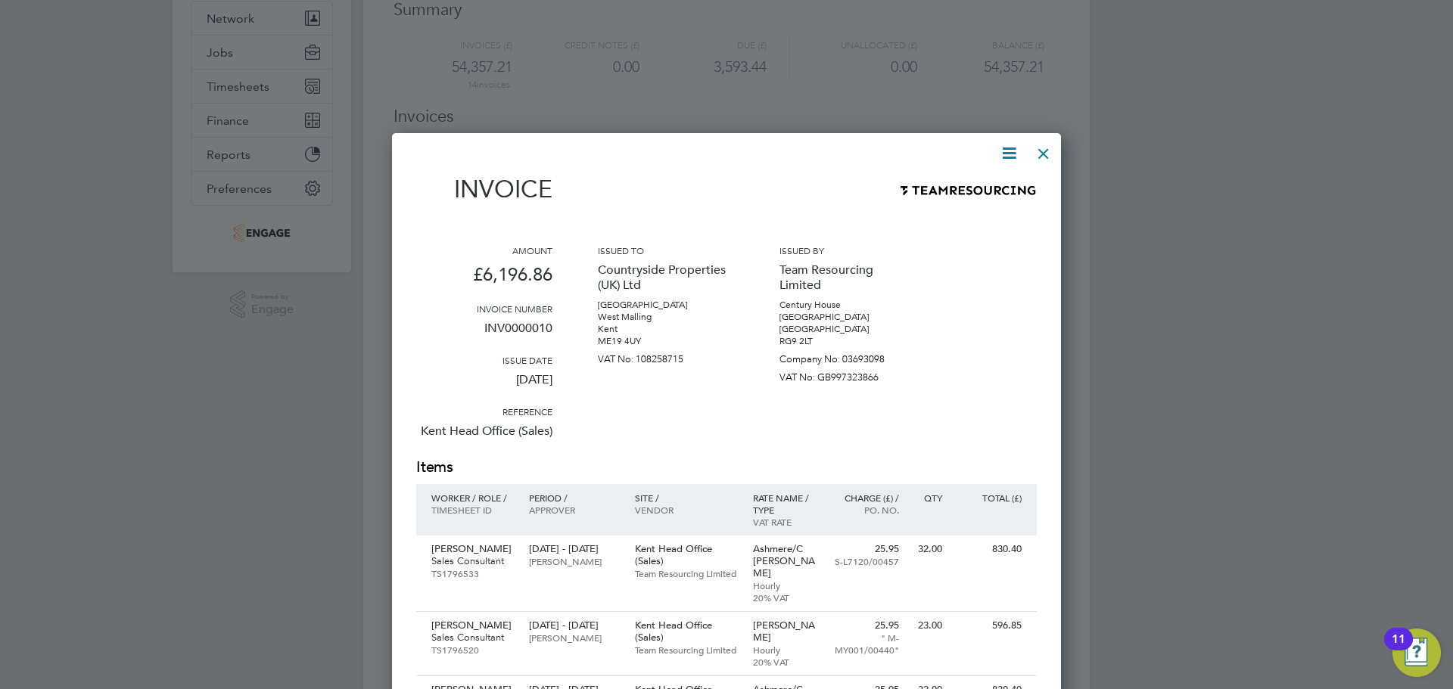
click at [1040, 150] on div at bounding box center [1043, 149] width 27 height 27
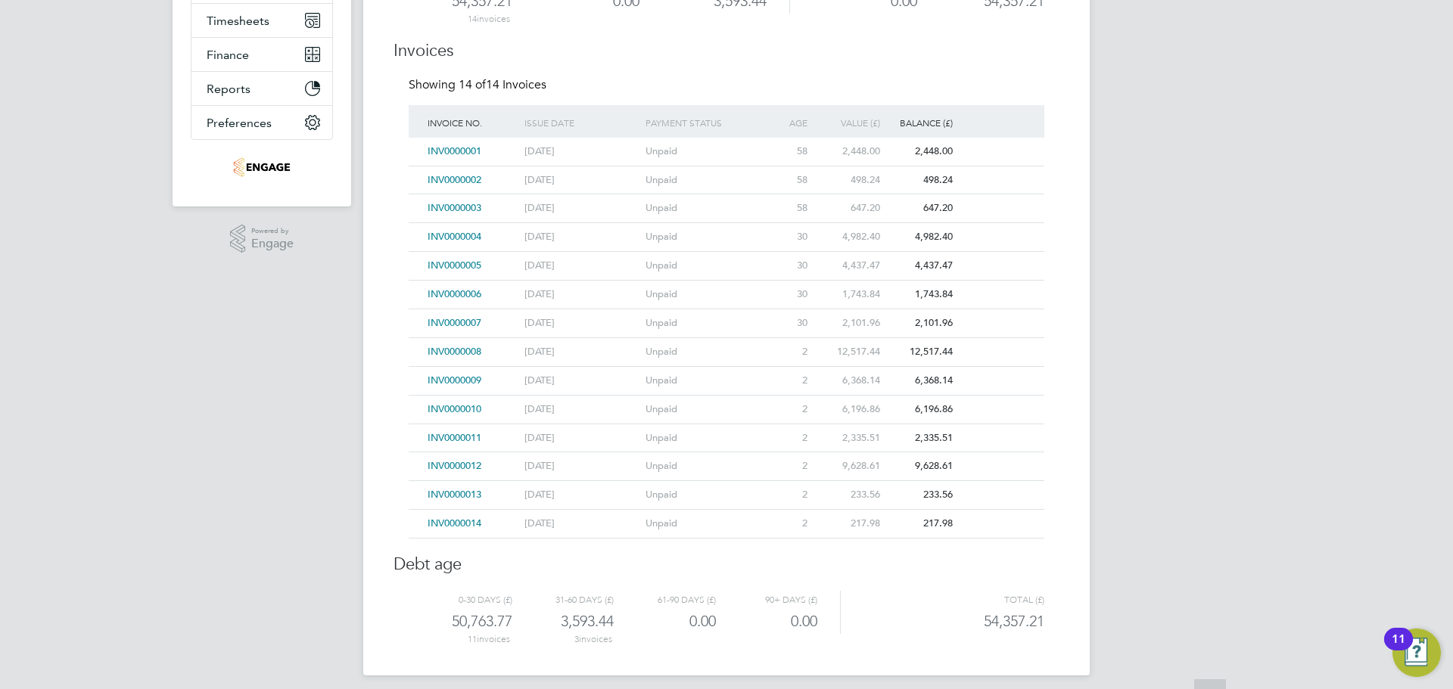
scroll to position [220, 0]
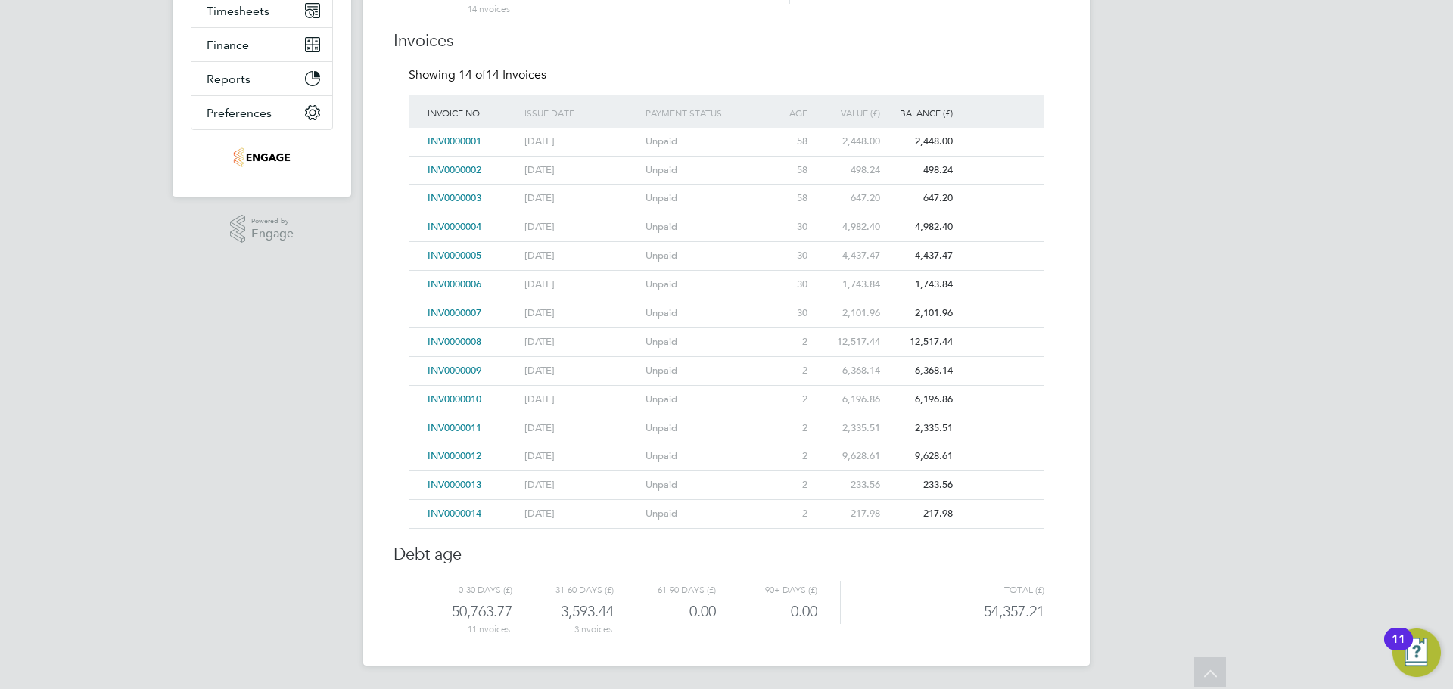
click at [471, 451] on span "INV0000012" at bounding box center [455, 455] width 54 height 13
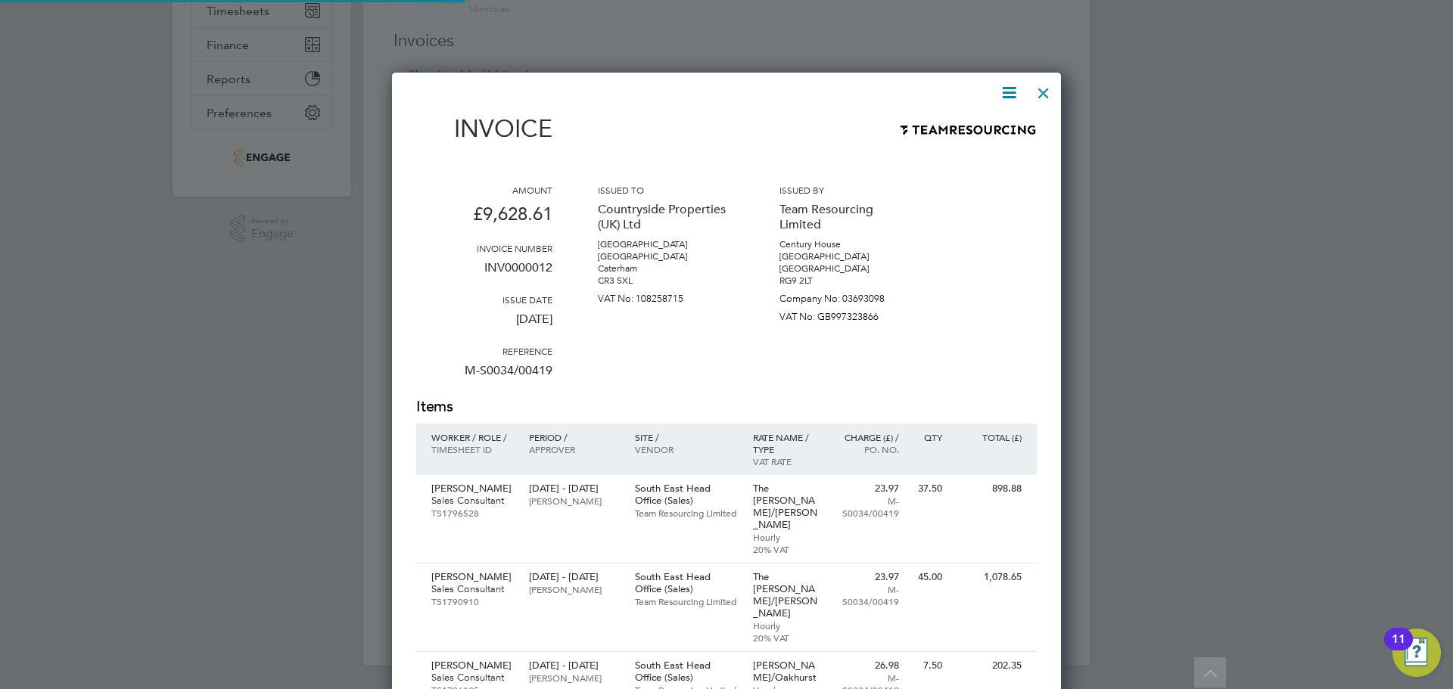
scroll to position [1683, 670]
click at [1047, 86] on div at bounding box center [1043, 89] width 27 height 27
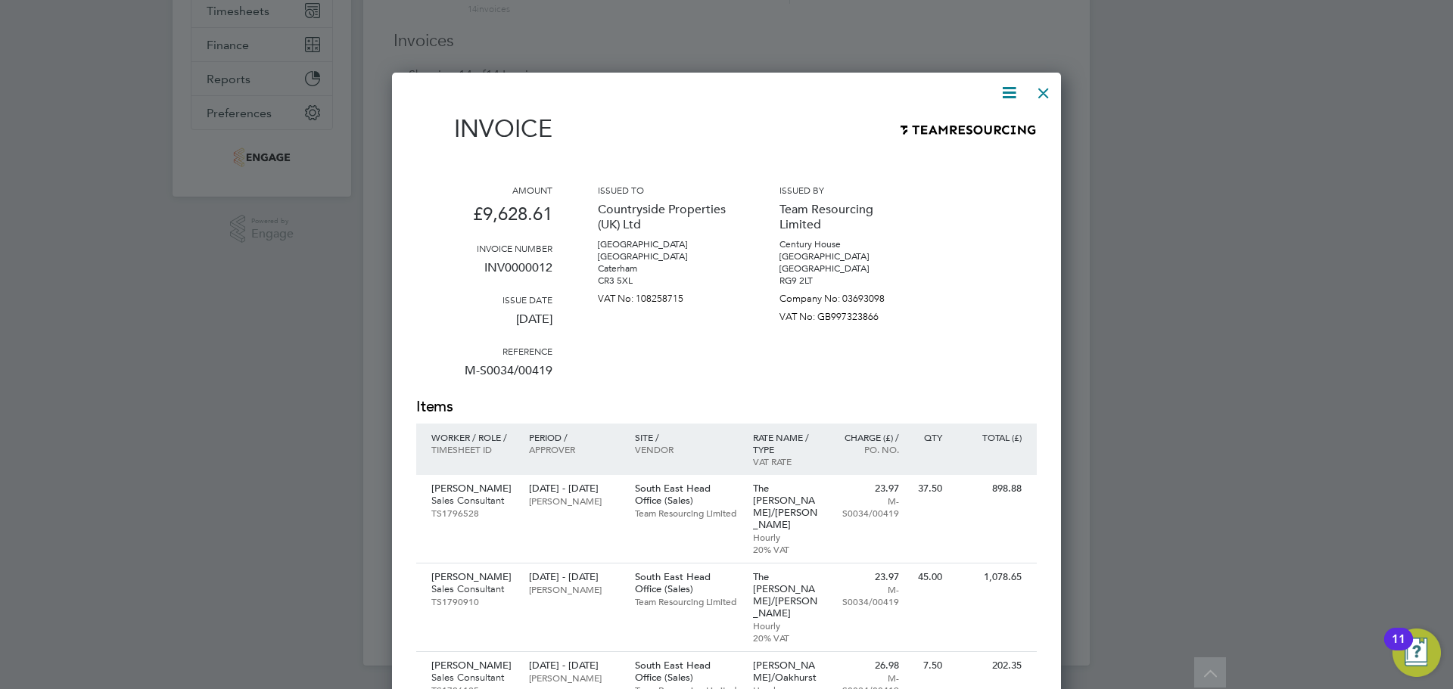
click at [1053, 89] on div at bounding box center [1043, 89] width 27 height 27
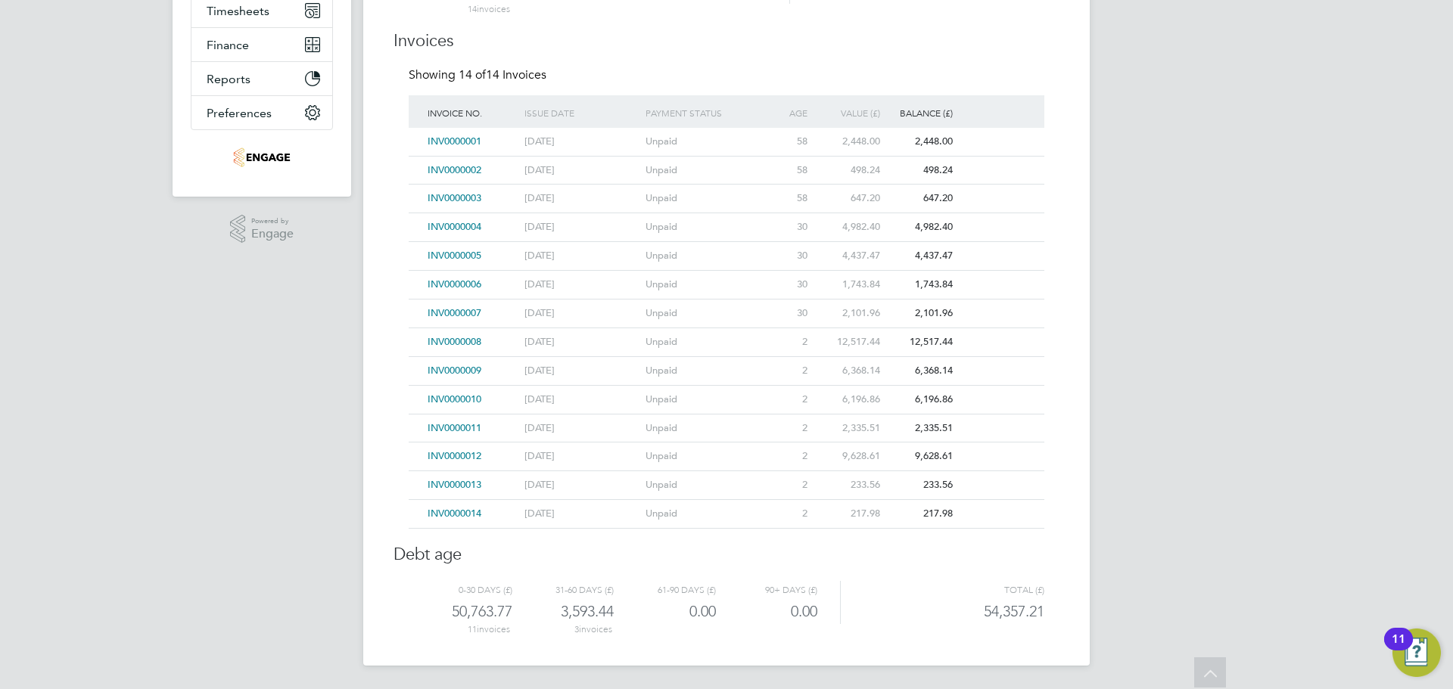
click at [457, 425] on span "INV0000011" at bounding box center [455, 427] width 54 height 13
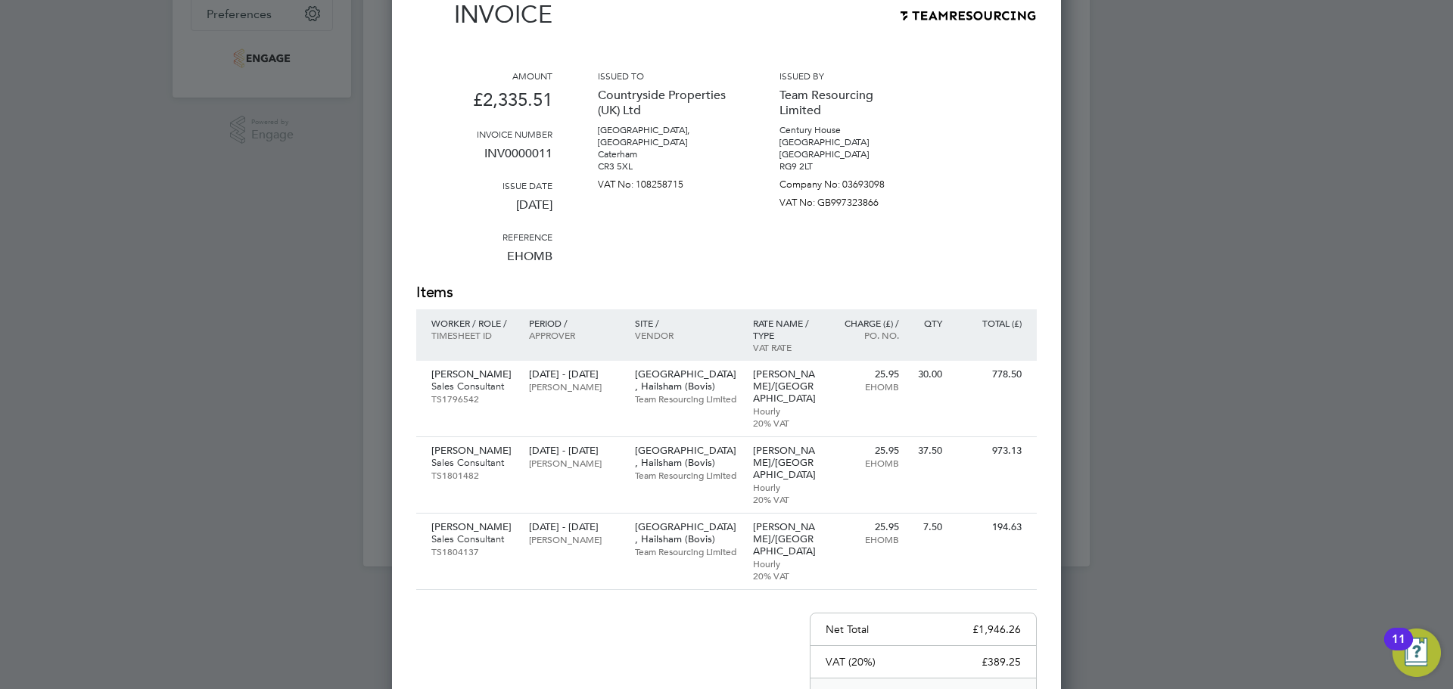
scroll to position [0, 0]
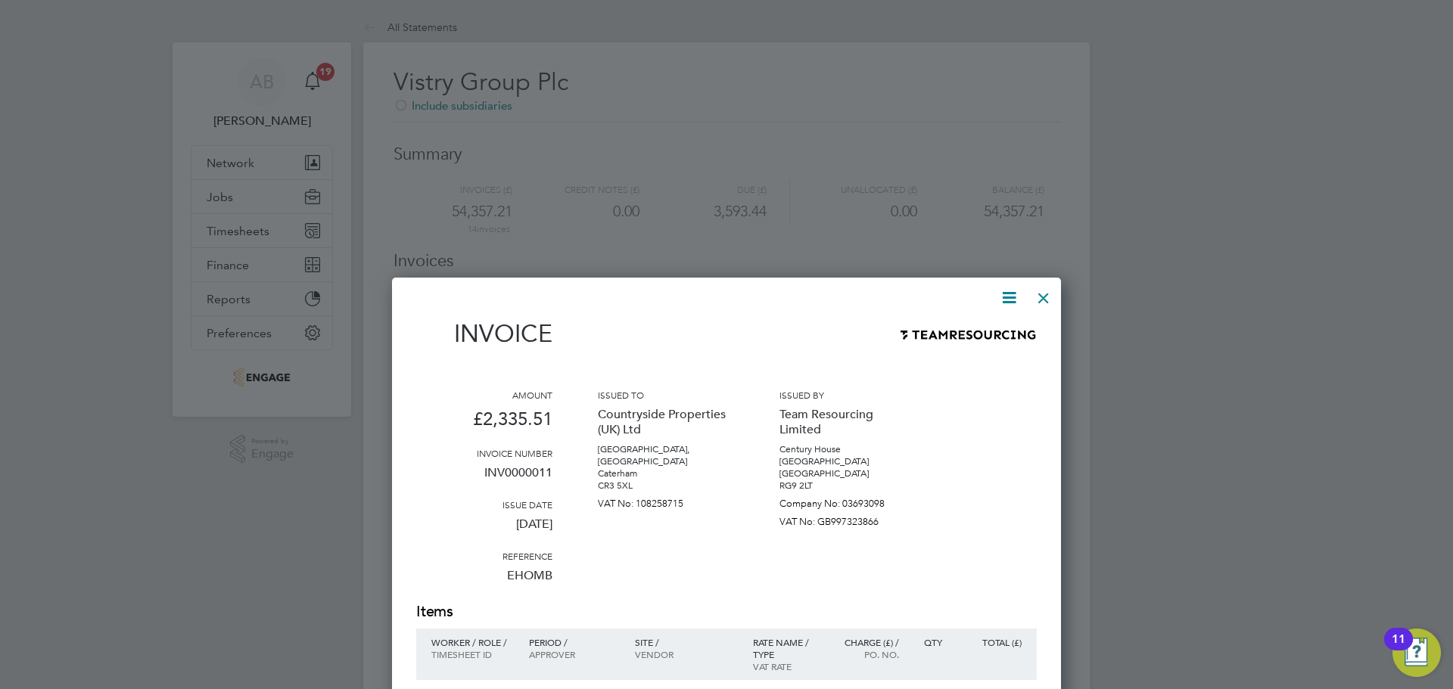
drag, startPoint x: 1039, startPoint y: 292, endPoint x: 952, endPoint y: 315, distance: 89.9
click at [1039, 292] on div at bounding box center [1043, 294] width 27 height 27
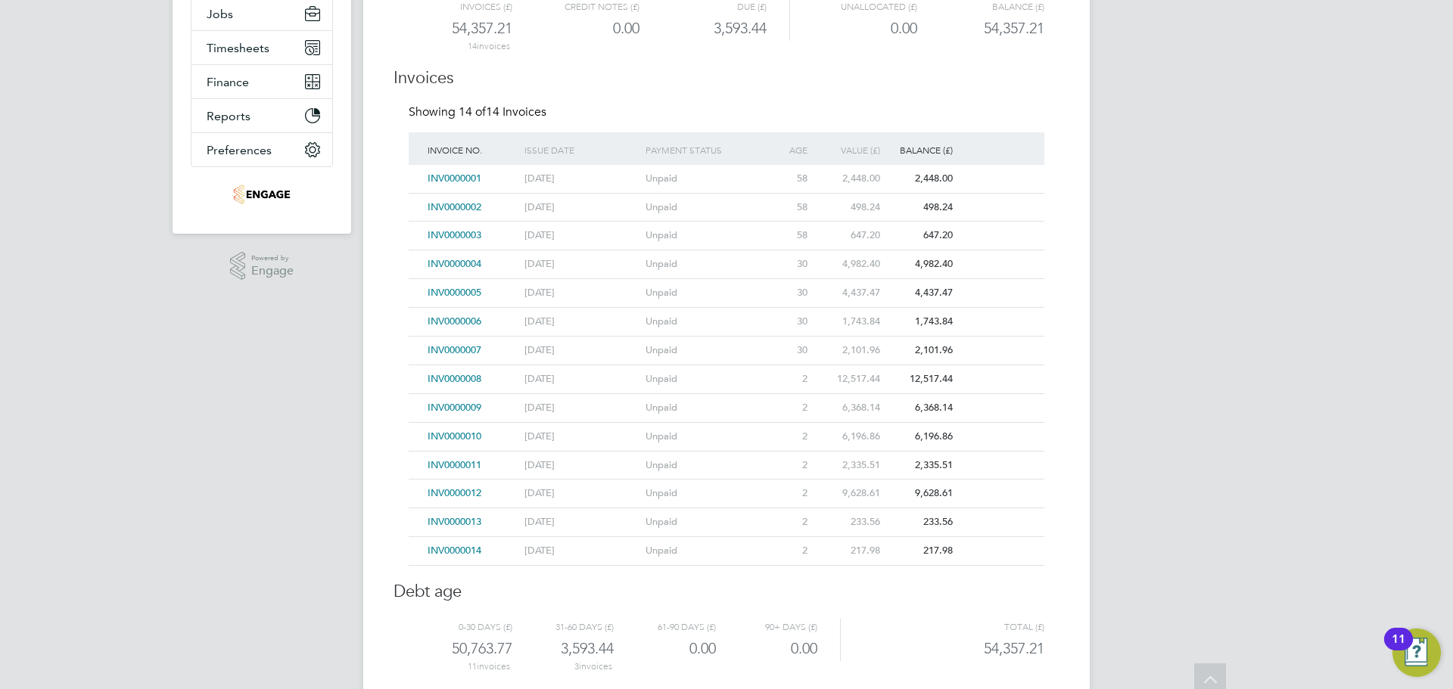
scroll to position [220, 0]
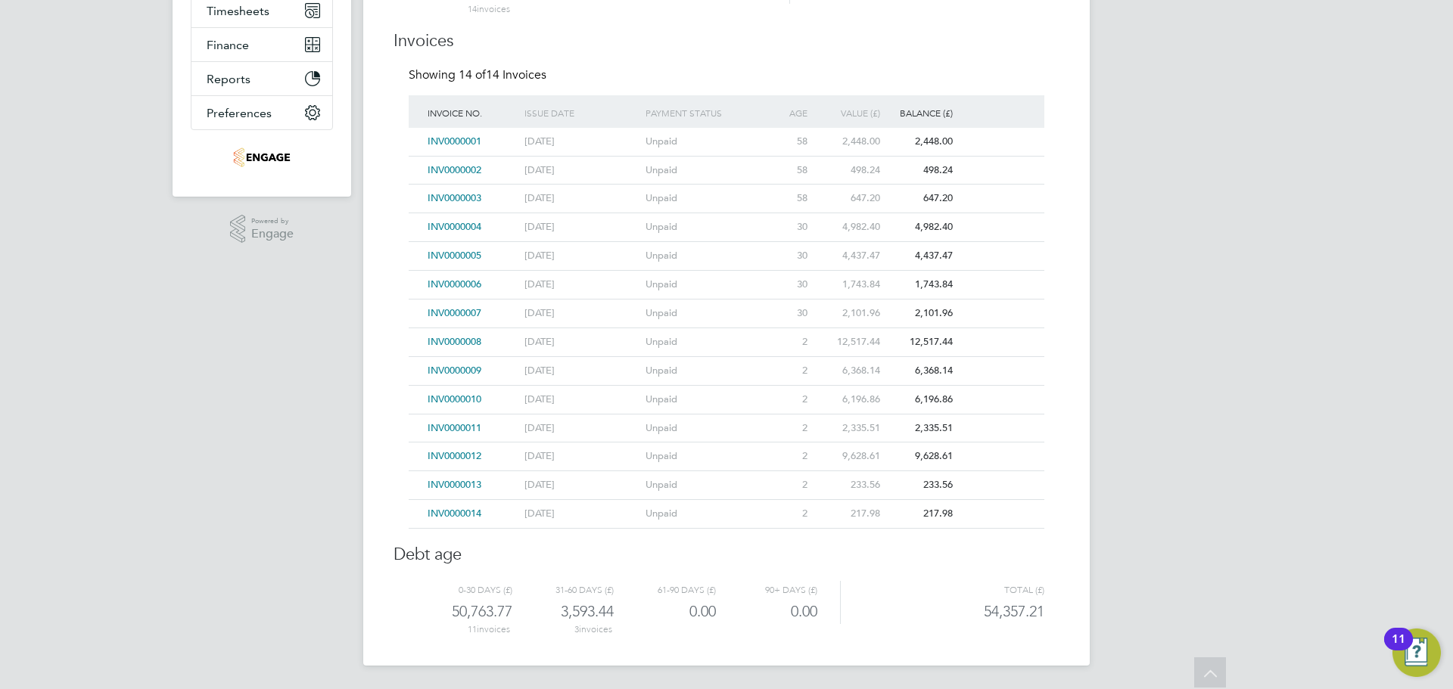
click at [465, 454] on span "INV0000012" at bounding box center [455, 455] width 54 height 13
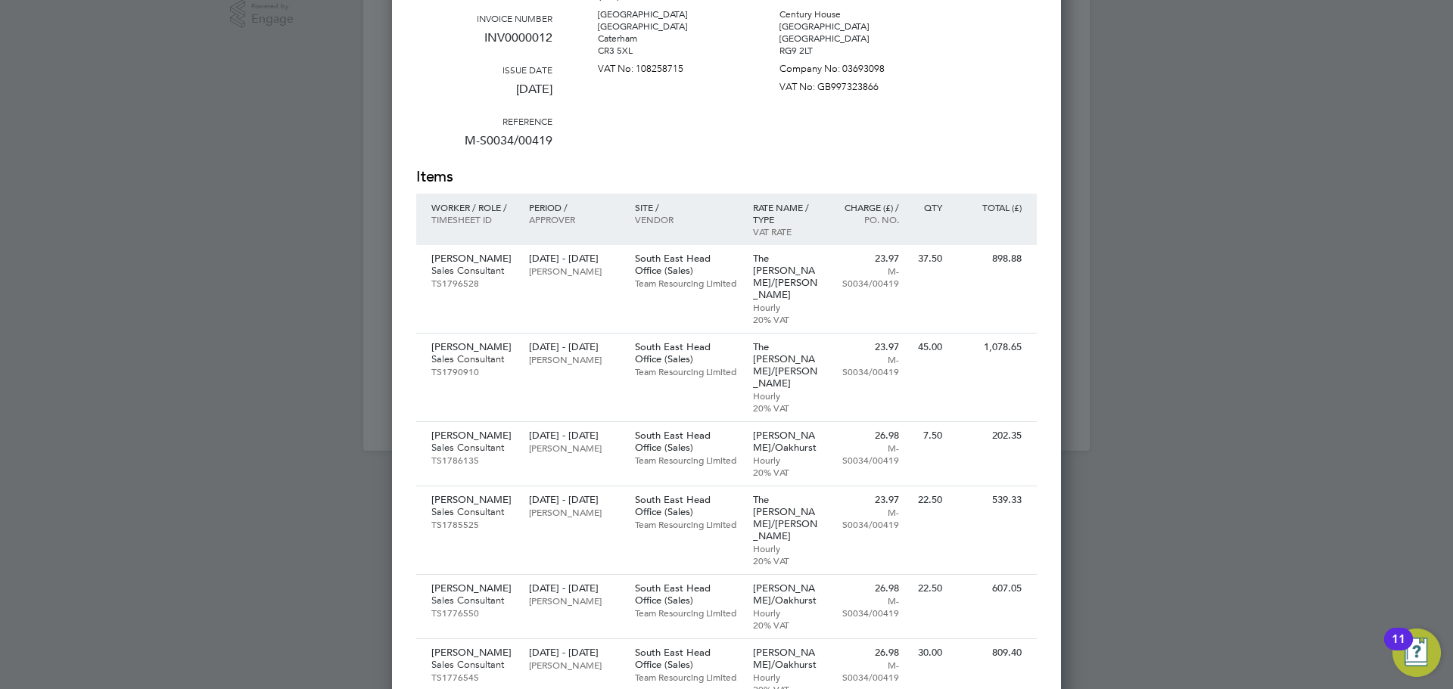
scroll to position [210, 0]
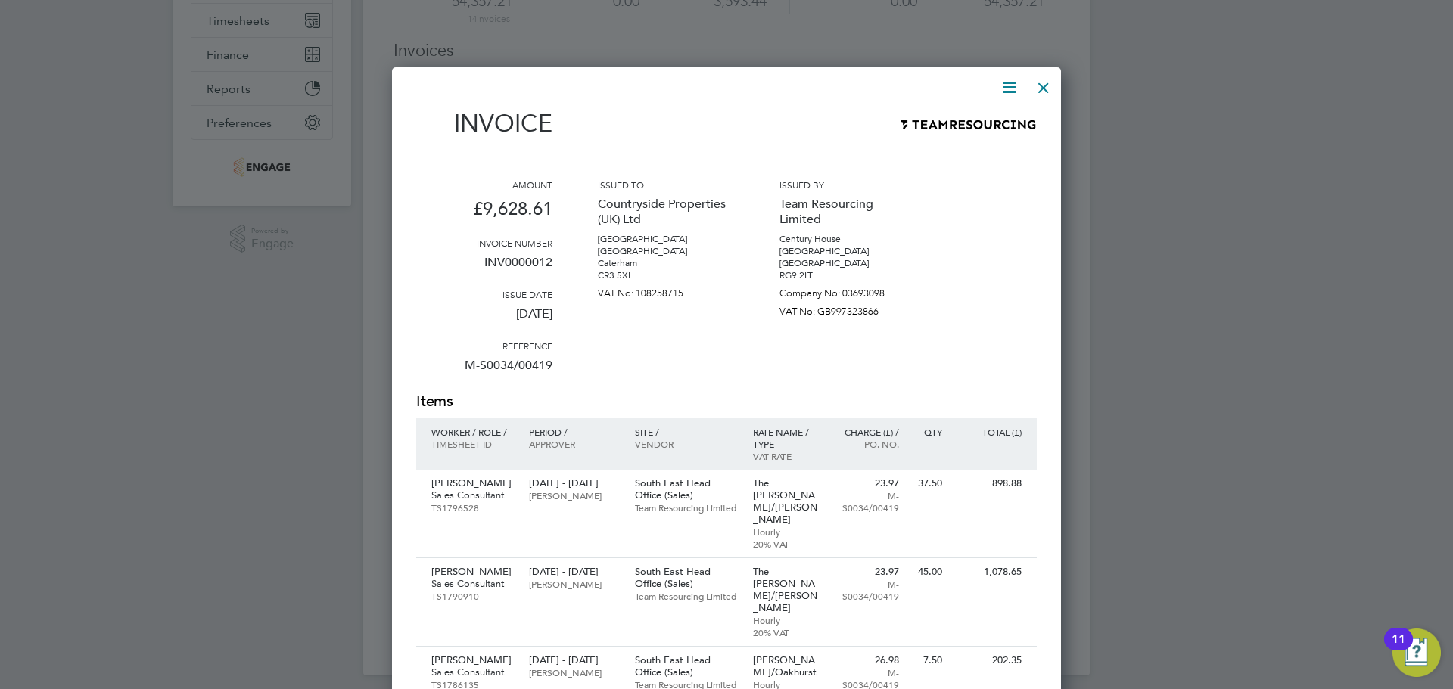
click at [1048, 82] on div at bounding box center [1043, 83] width 27 height 27
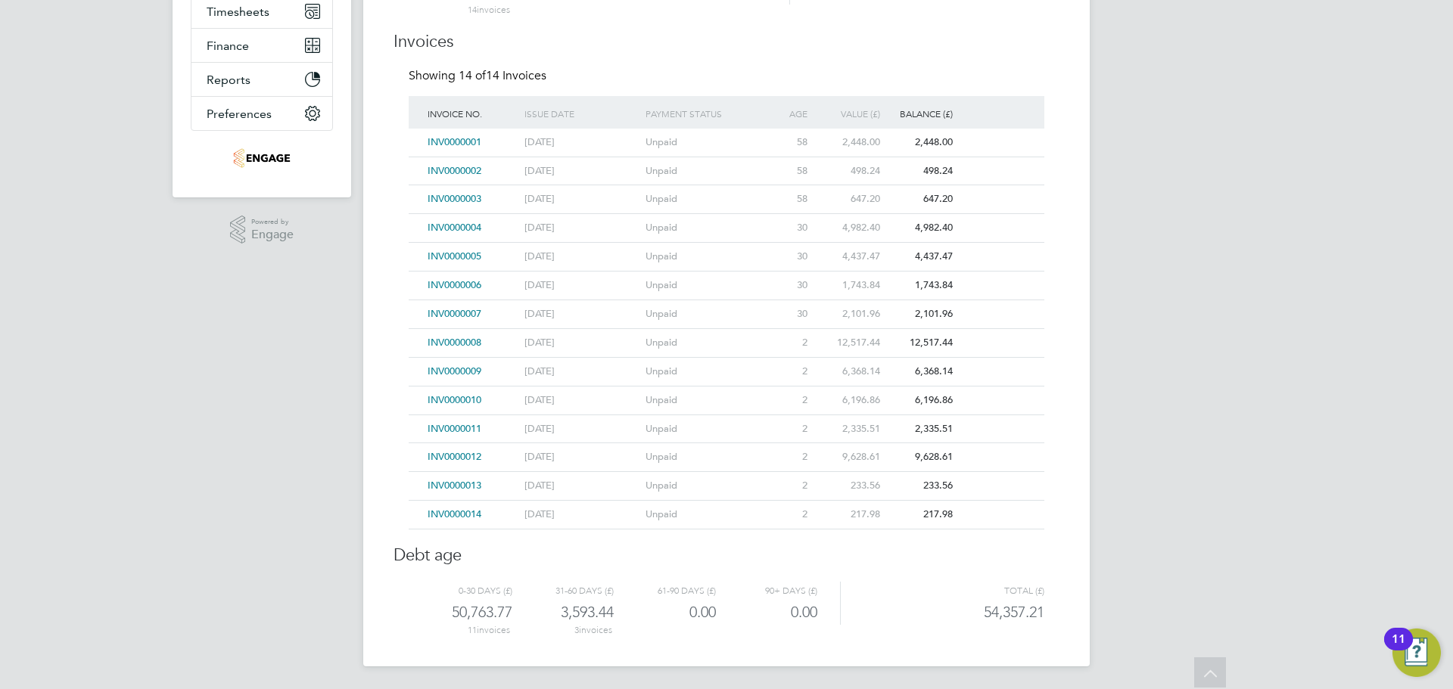
scroll to position [220, 0]
click at [451, 341] on span "INV0000008" at bounding box center [455, 341] width 54 height 13
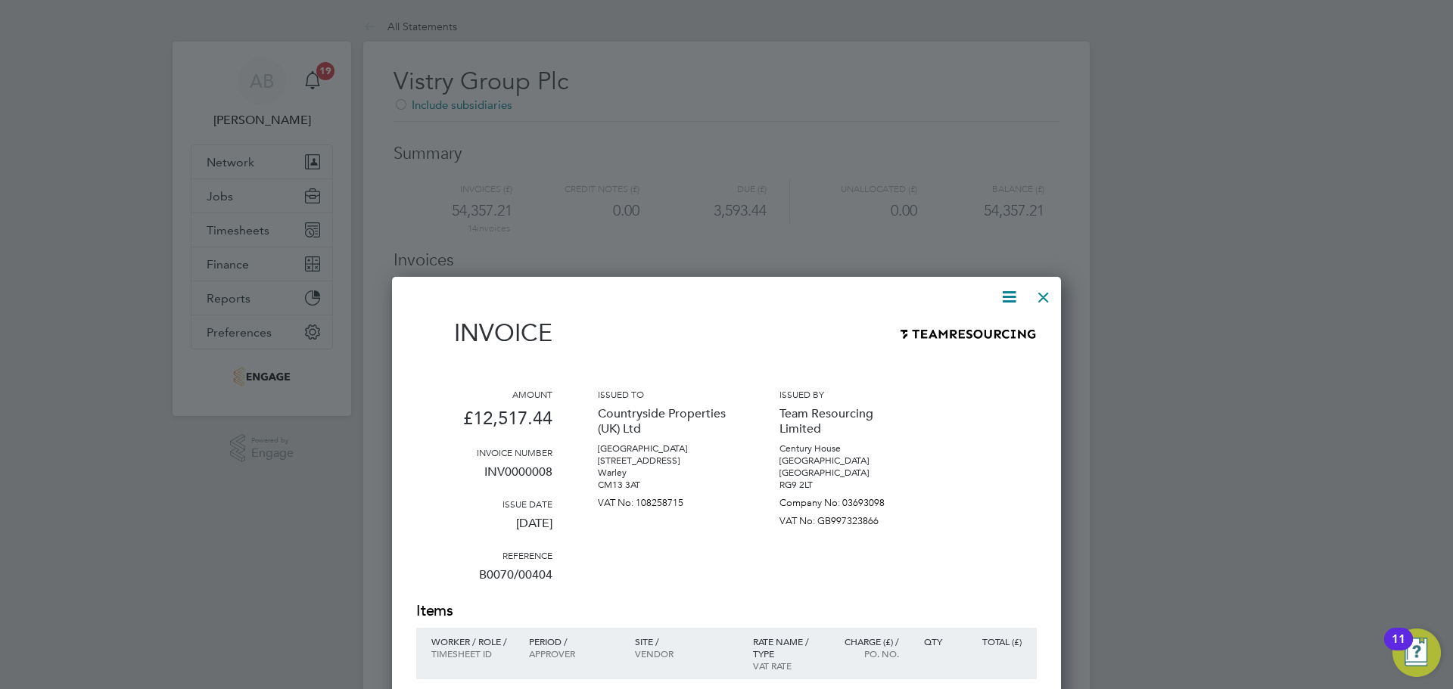
scroll to position [0, 0]
click at [1039, 299] on div at bounding box center [1043, 294] width 27 height 27
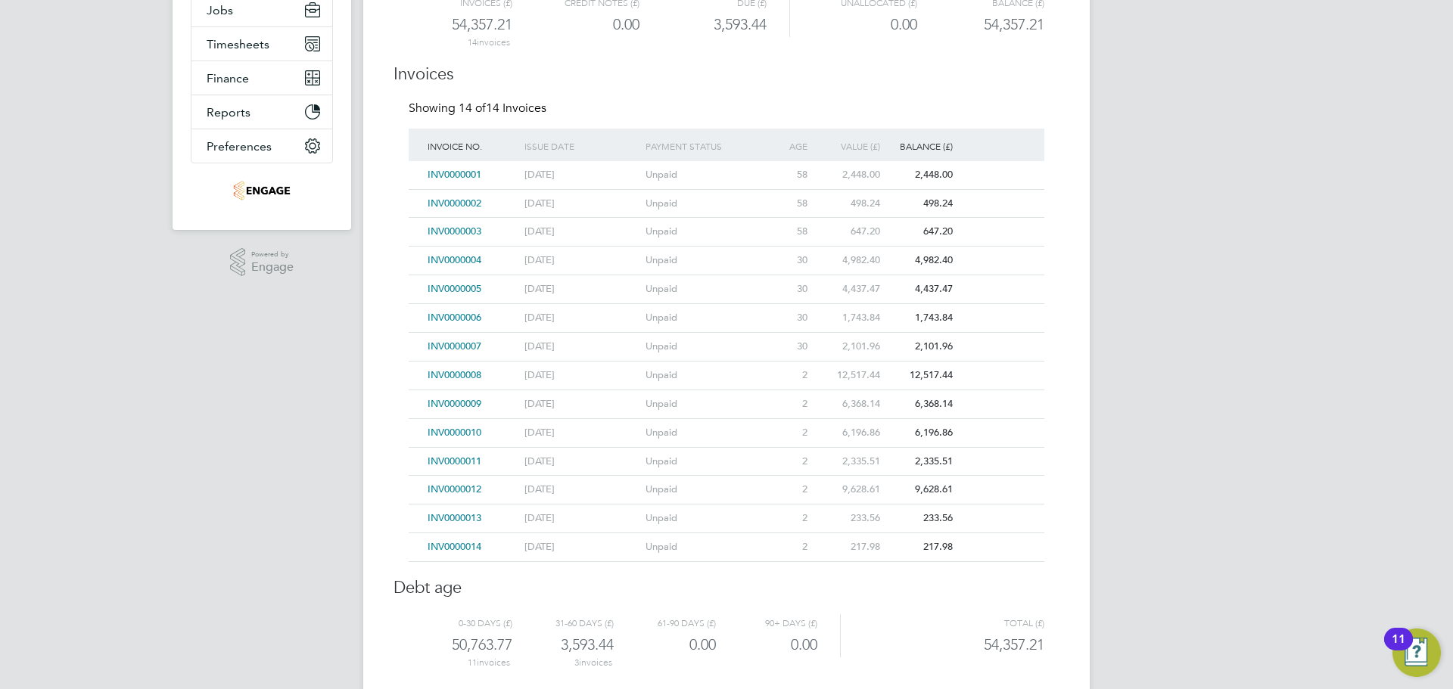
scroll to position [220, 0]
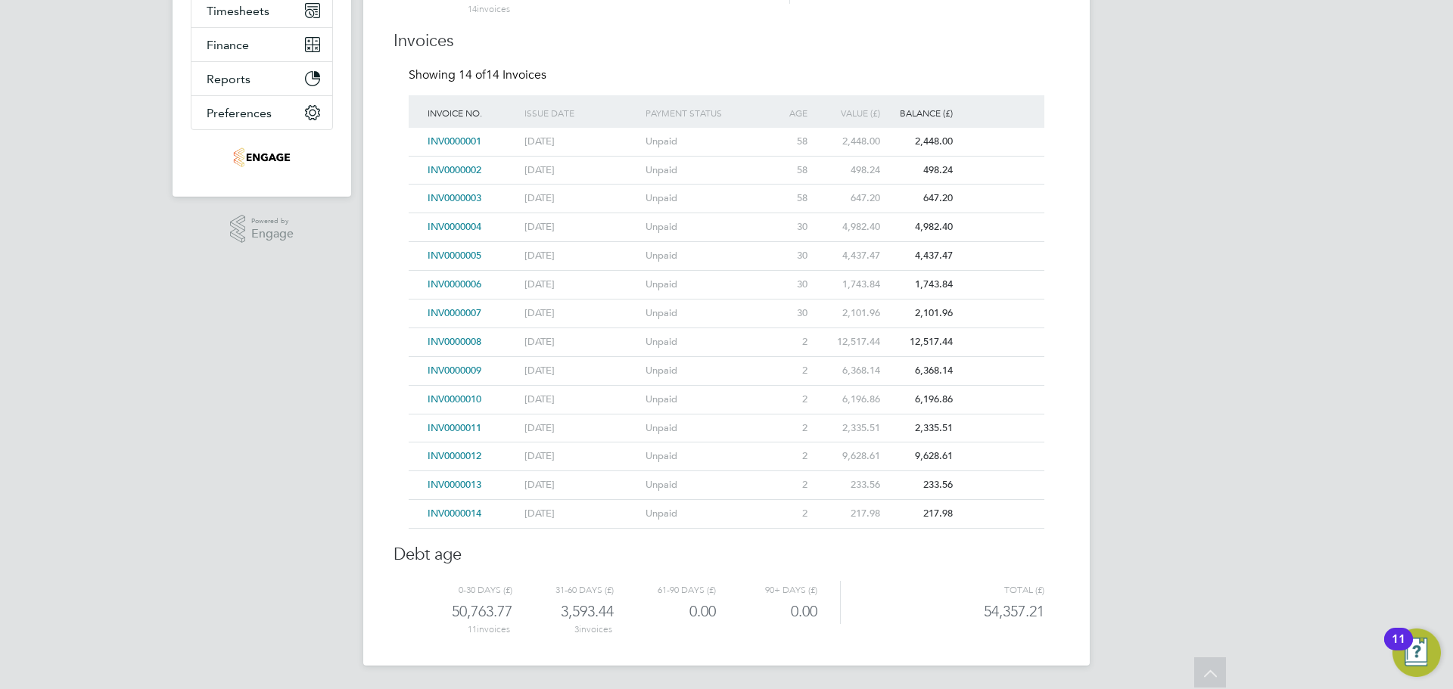
click at [966, 302] on div "INV0000007 [DATE] Unpaid 30 2,101.96 2,101.96" at bounding box center [727, 313] width 636 height 29
click at [994, 310] on div "INV0000007 [DATE] Unpaid 30 2,101.96 2,101.96" at bounding box center [727, 313] width 636 height 29
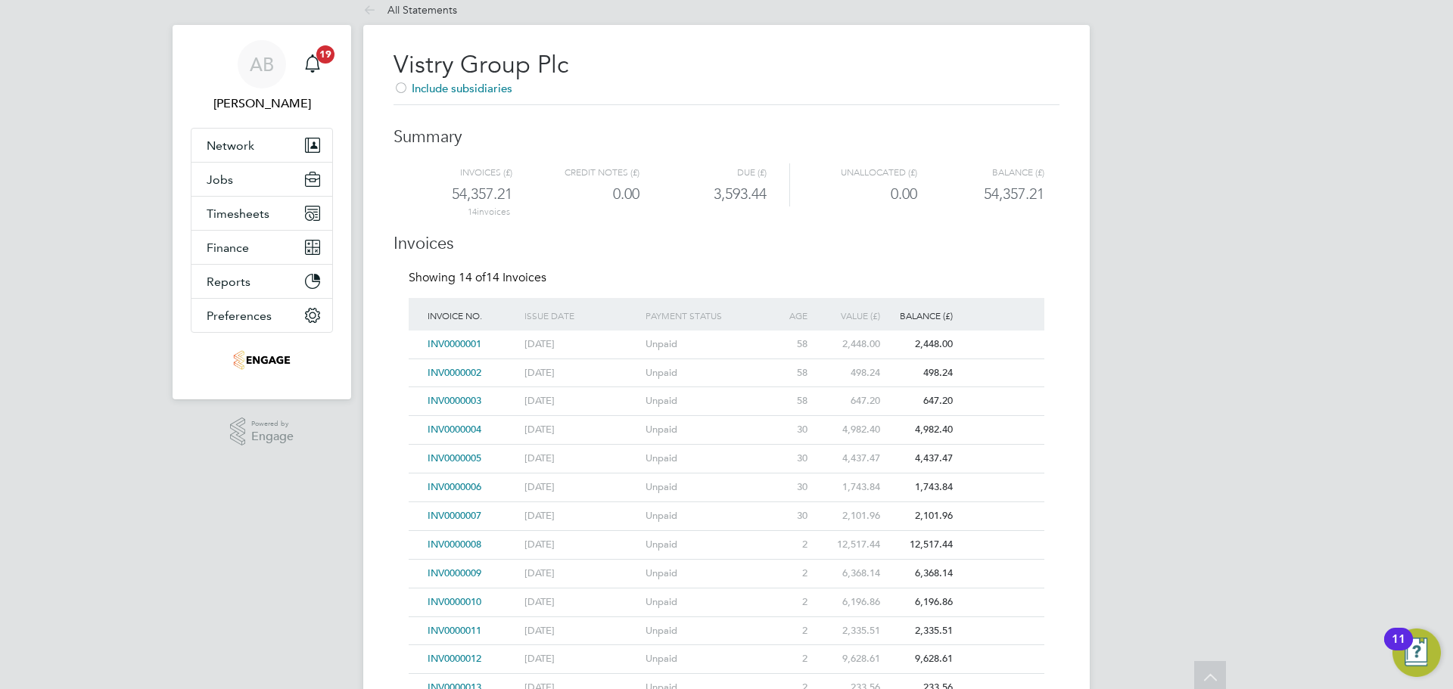
scroll to position [0, 0]
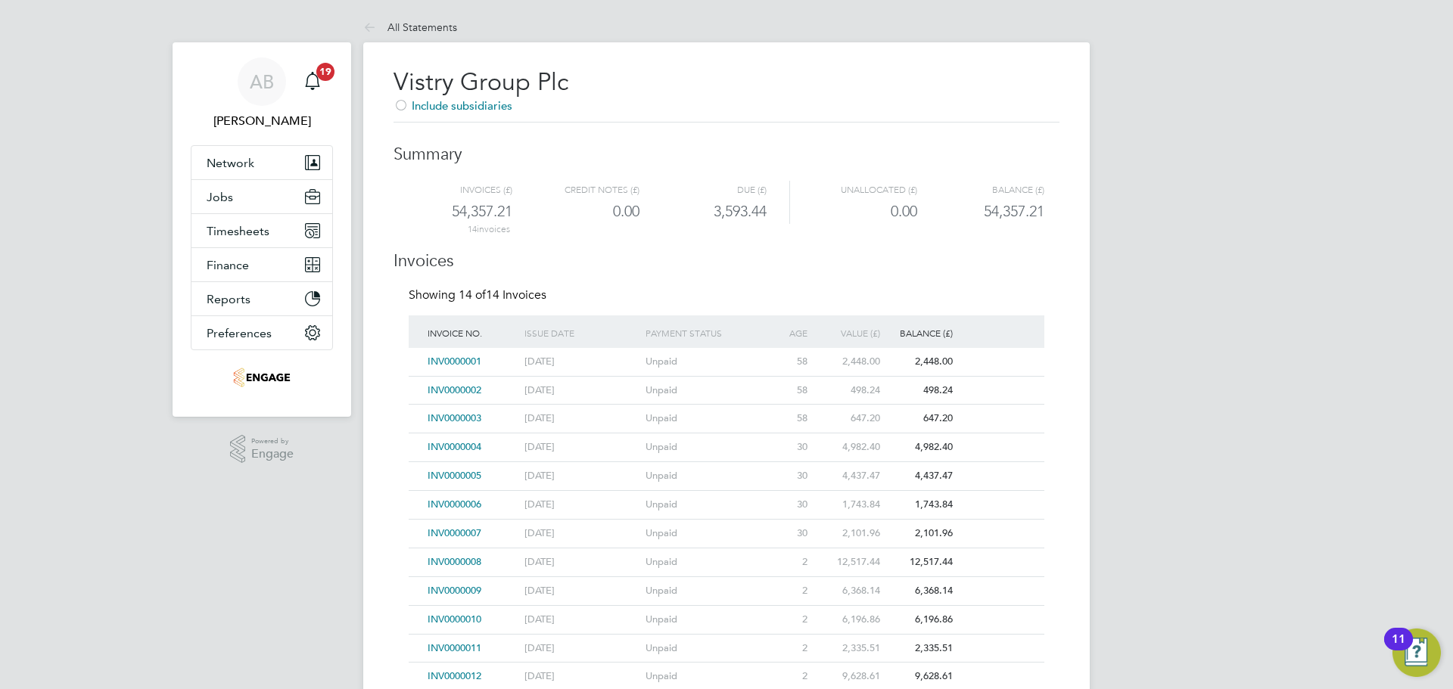
click at [443, 107] on span "Include subsidiaries" at bounding box center [452, 105] width 119 height 14
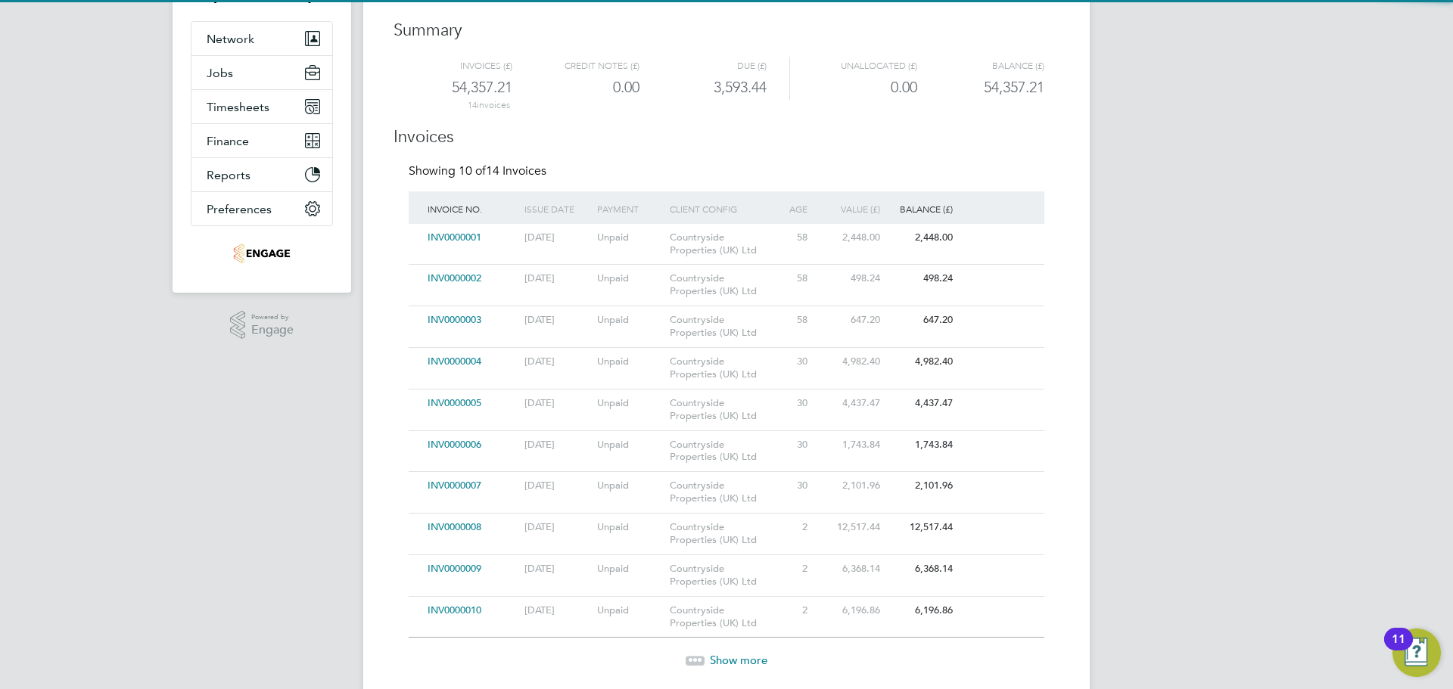
scroll to position [278, 0]
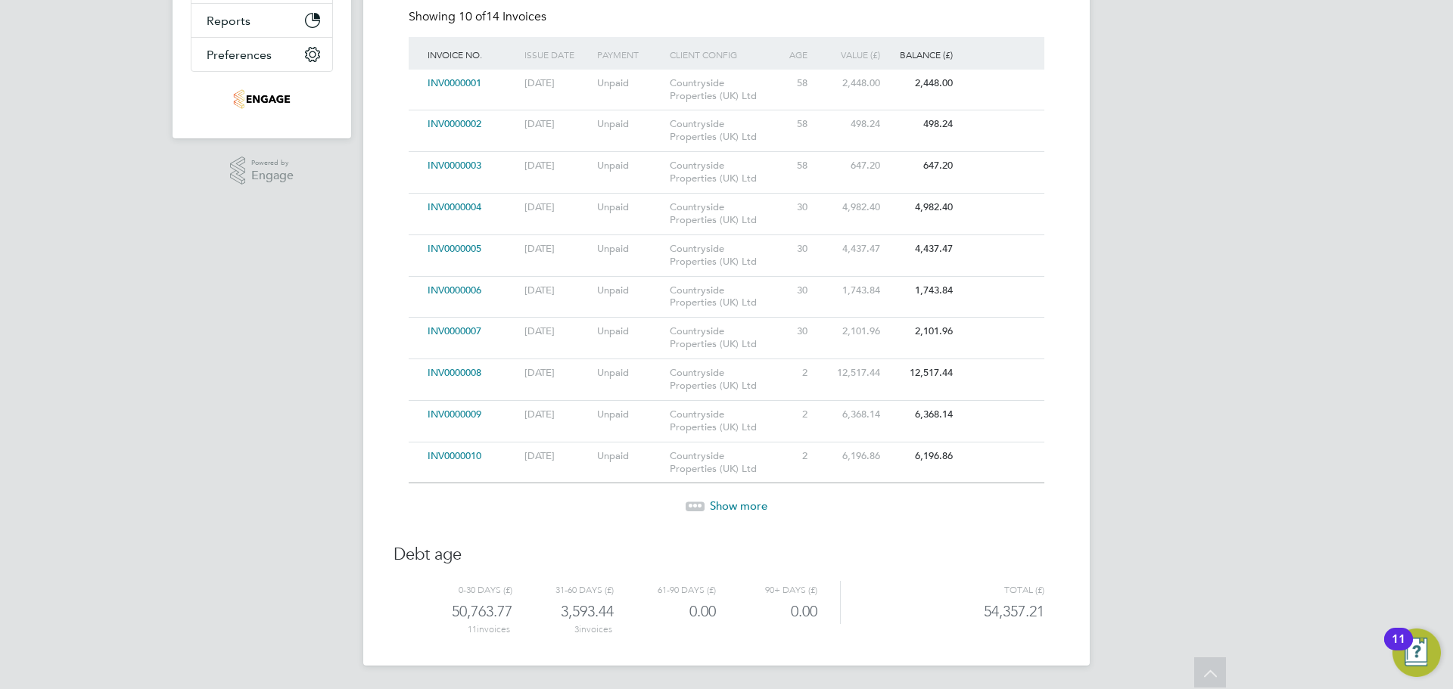
click at [720, 505] on span "Show more" at bounding box center [739, 506] width 58 height 14
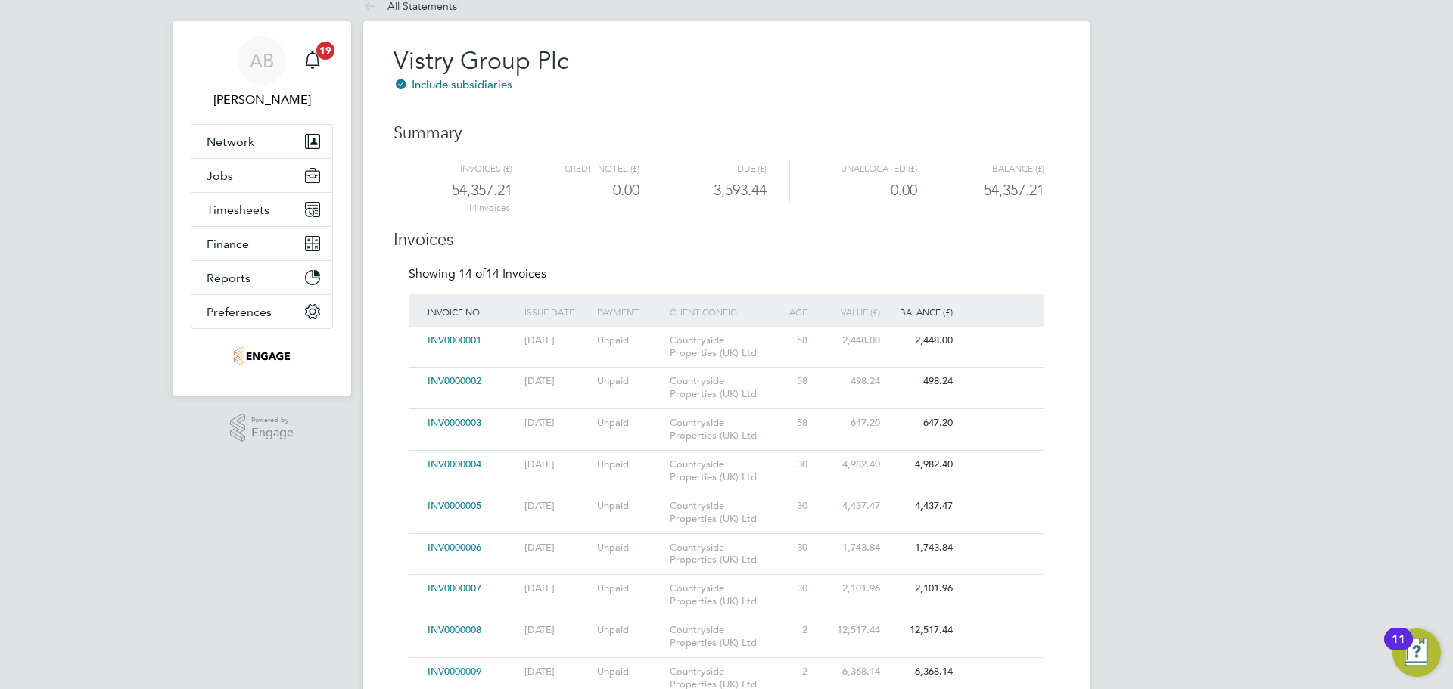
scroll to position [400, 0]
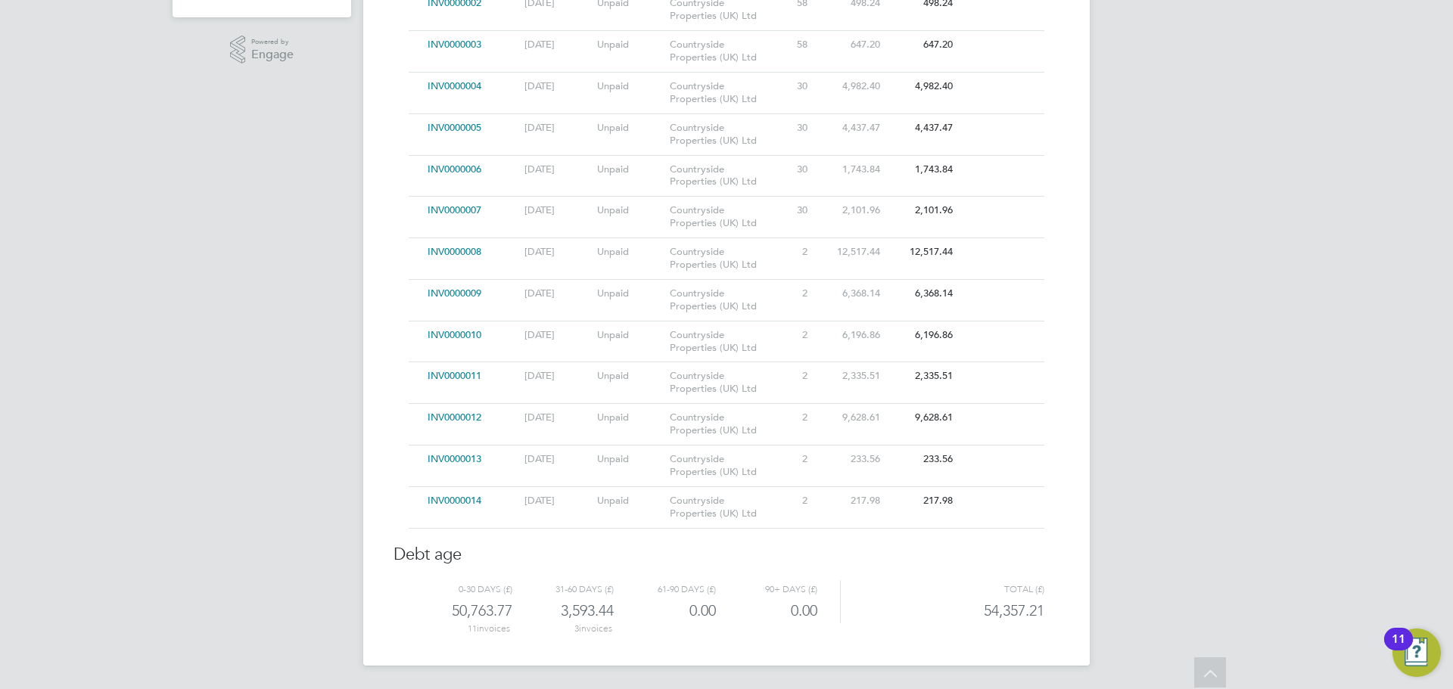
click at [467, 459] on span "INV0000013" at bounding box center [455, 459] width 54 height 13
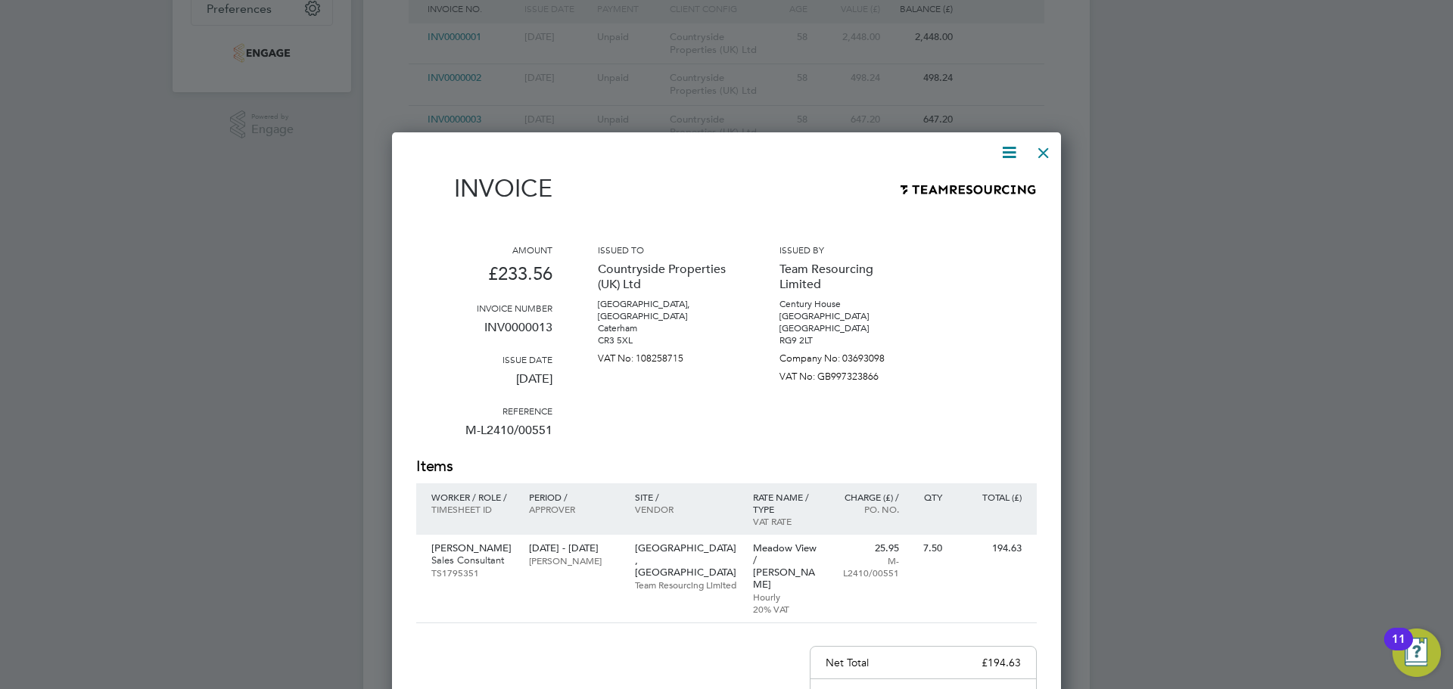
scroll to position [324, 0]
click at [1039, 151] on div at bounding box center [1043, 149] width 27 height 27
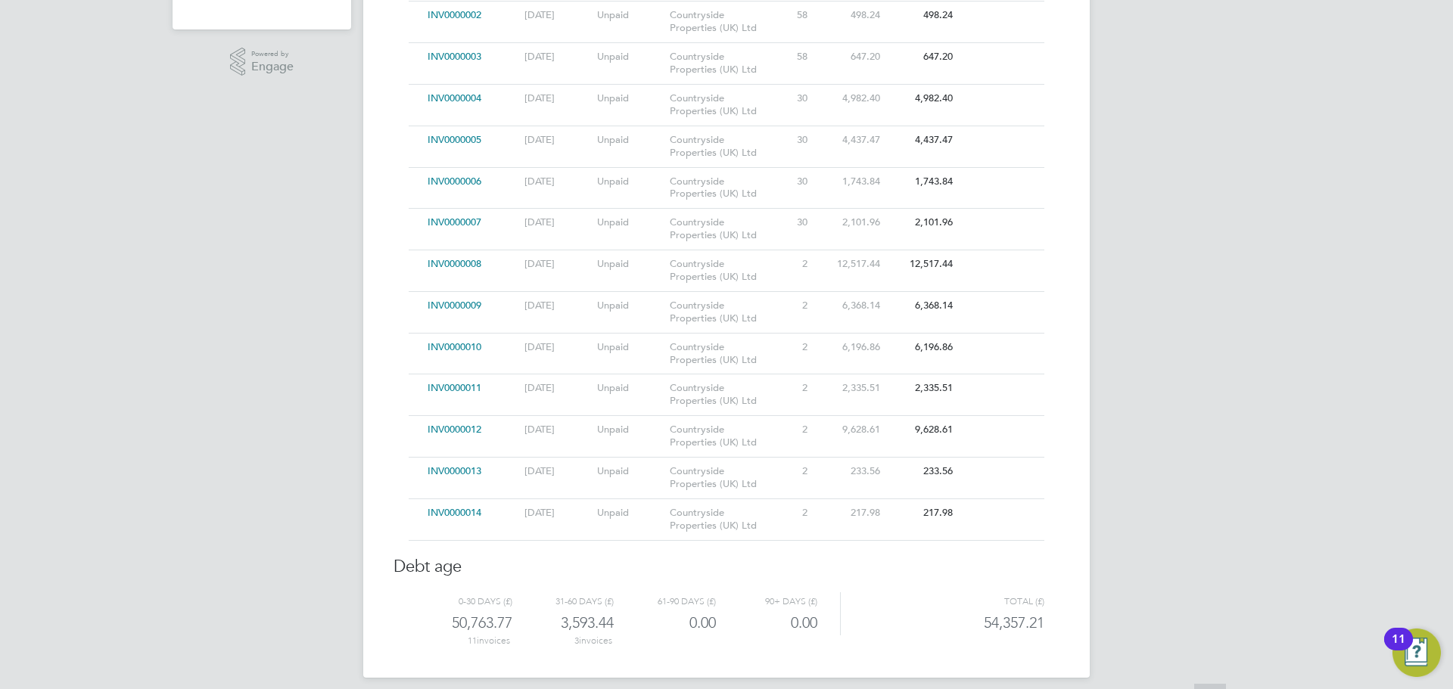
scroll to position [400, 0]
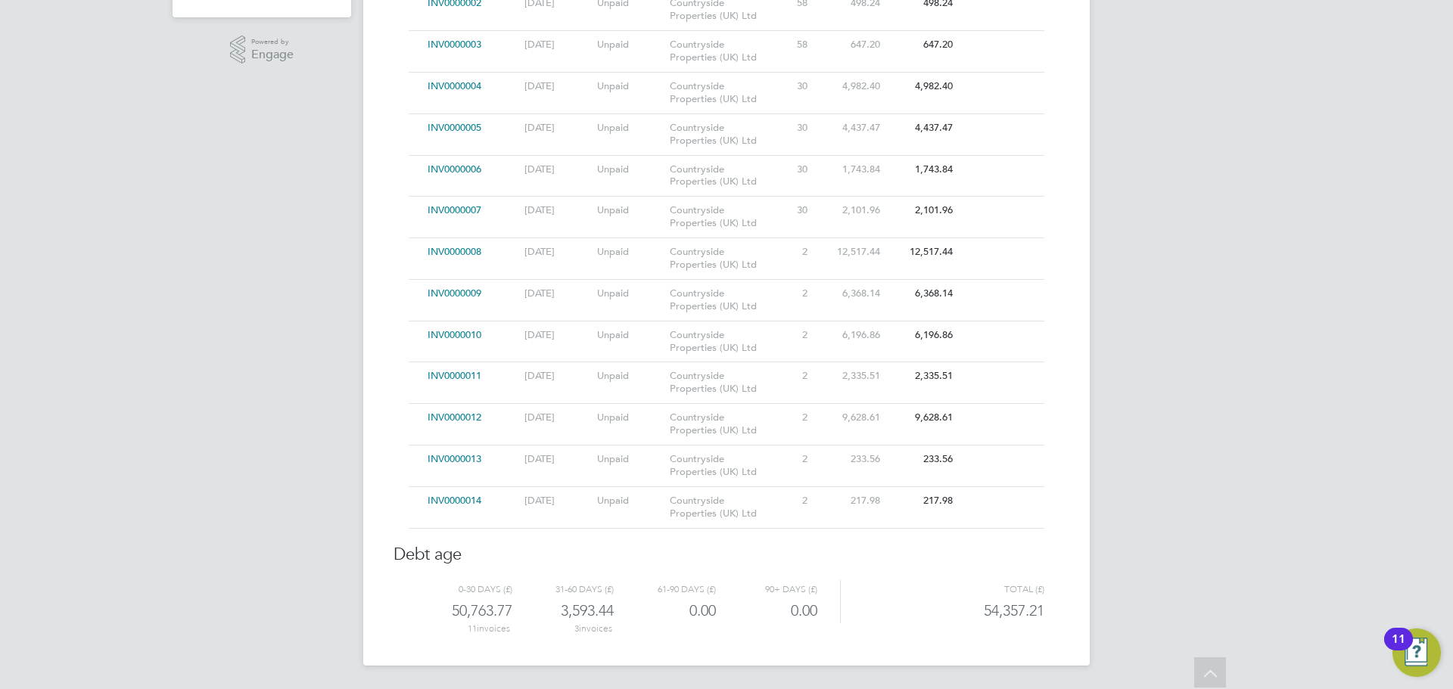
click at [453, 498] on span "INV0000014" at bounding box center [455, 500] width 54 height 13
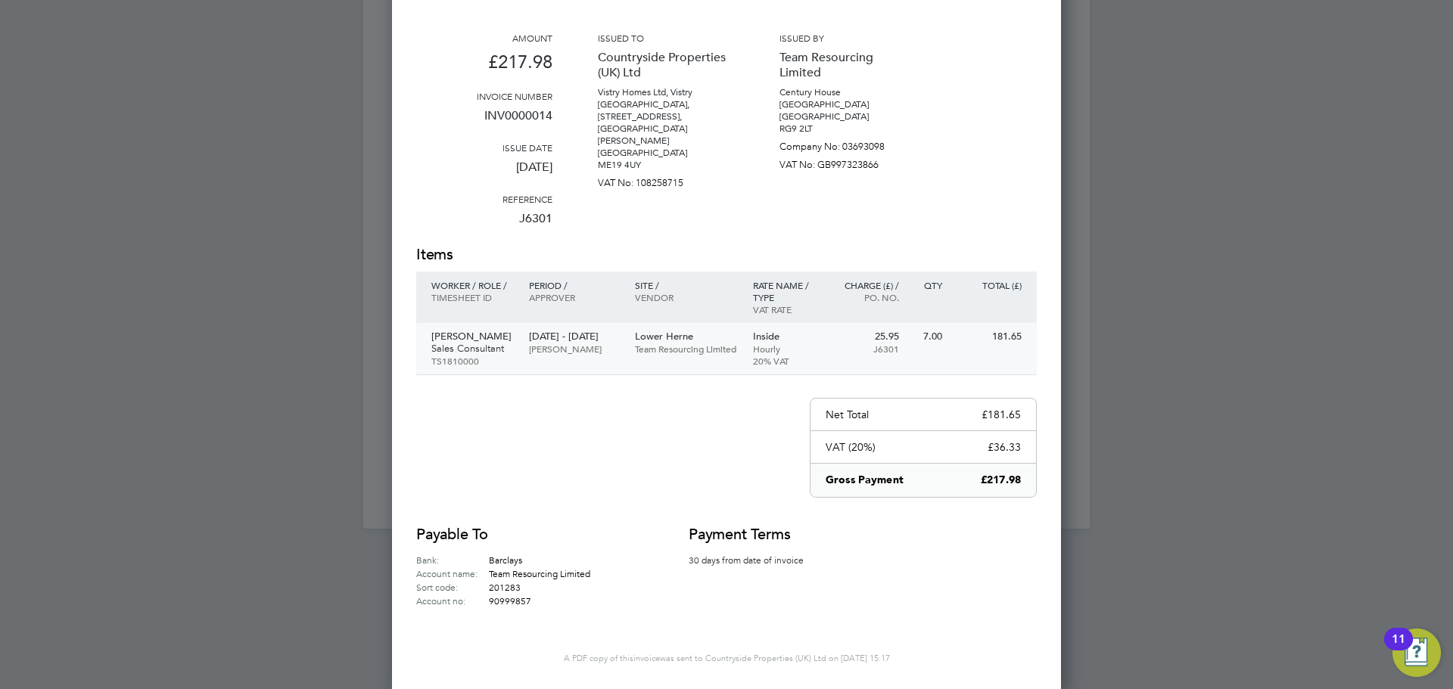
scroll to position [7, 0]
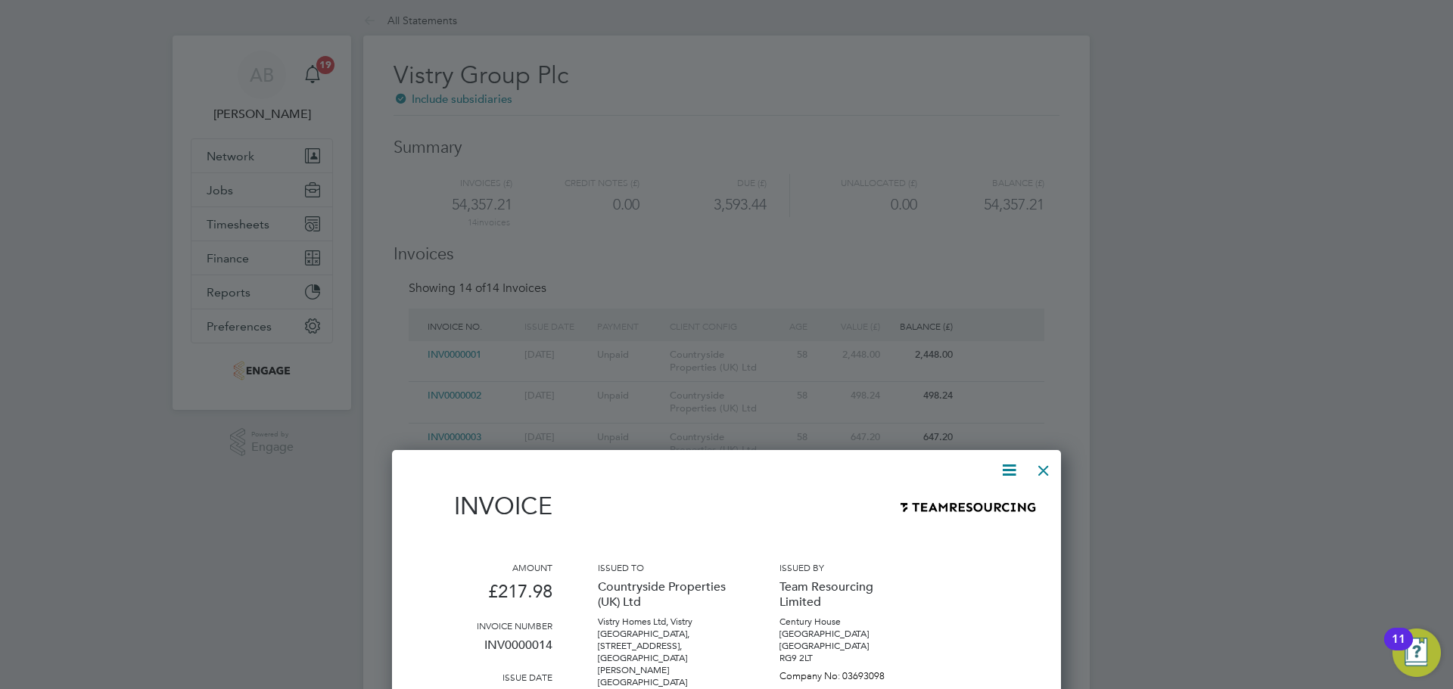
drag, startPoint x: 1041, startPoint y: 467, endPoint x: 1025, endPoint y: 459, distance: 18.6
click at [1041, 467] on div at bounding box center [1043, 466] width 27 height 27
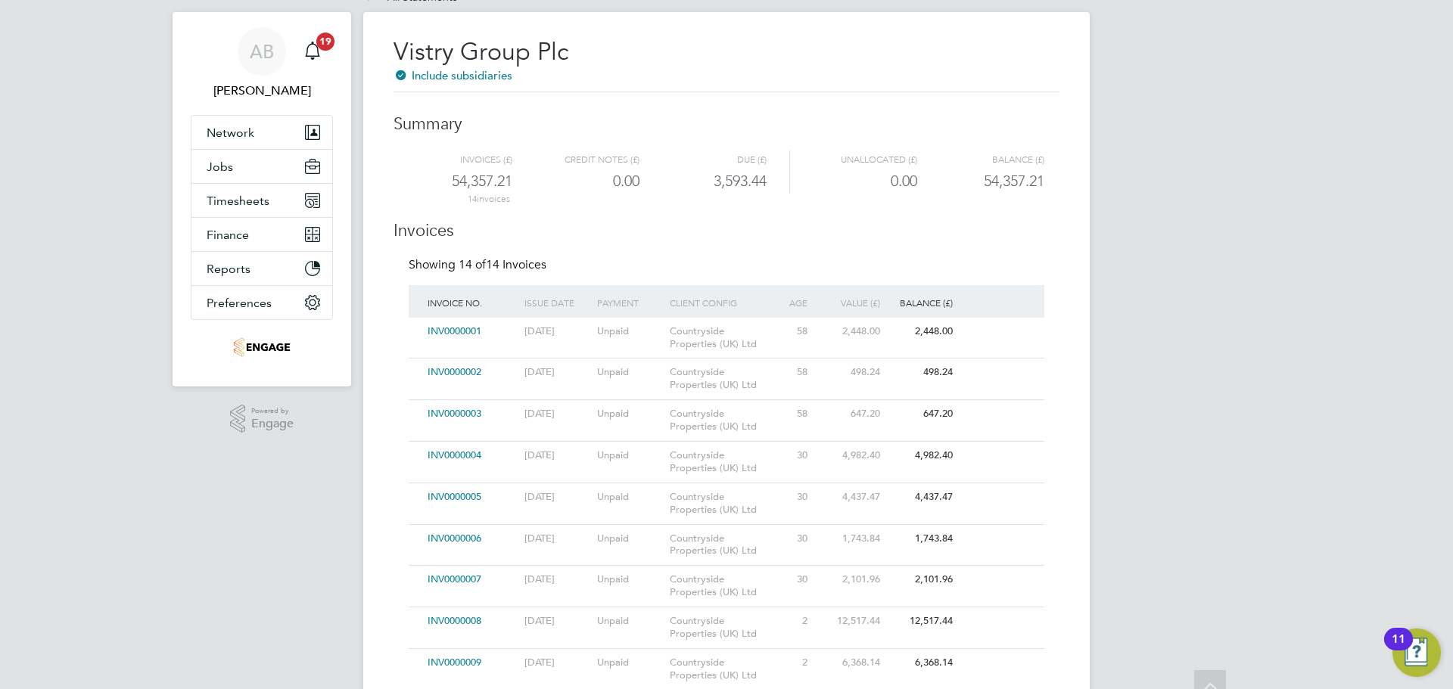
scroll to position [0, 0]
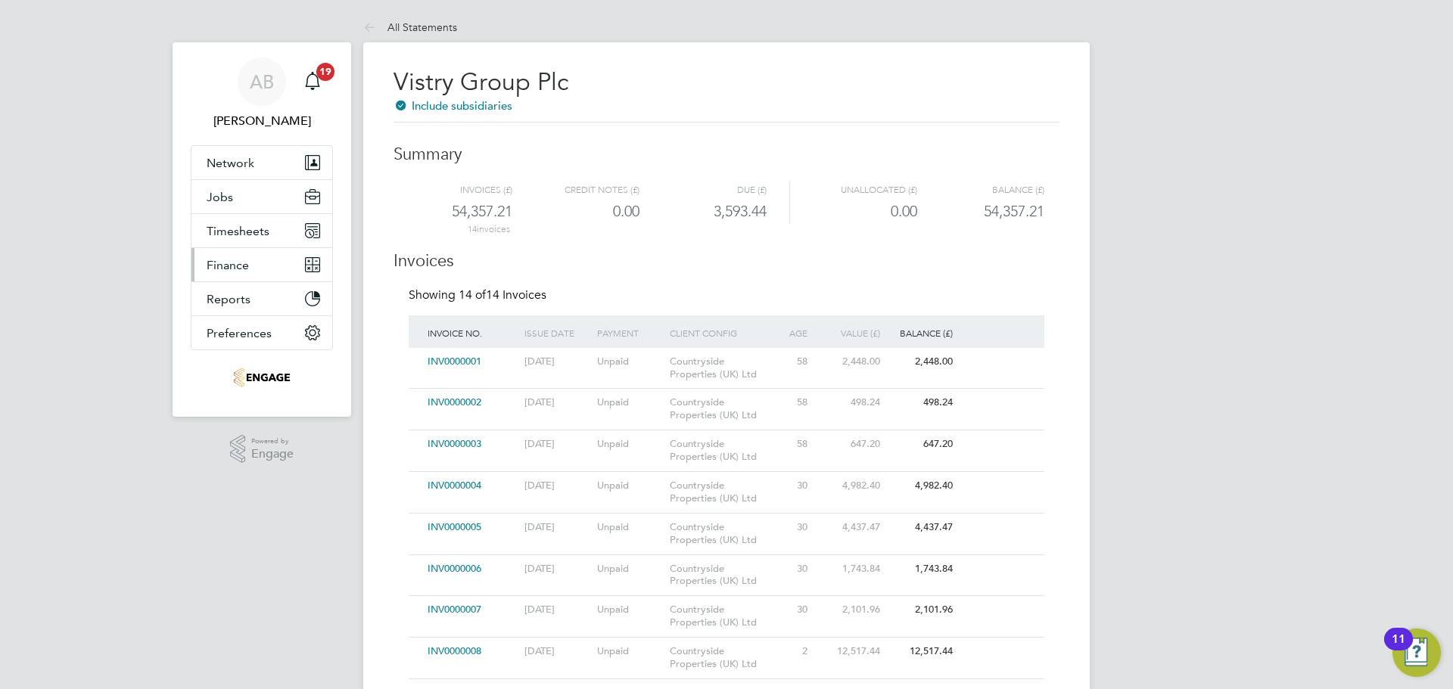
click at [264, 266] on button "Finance" at bounding box center [261, 264] width 141 height 33
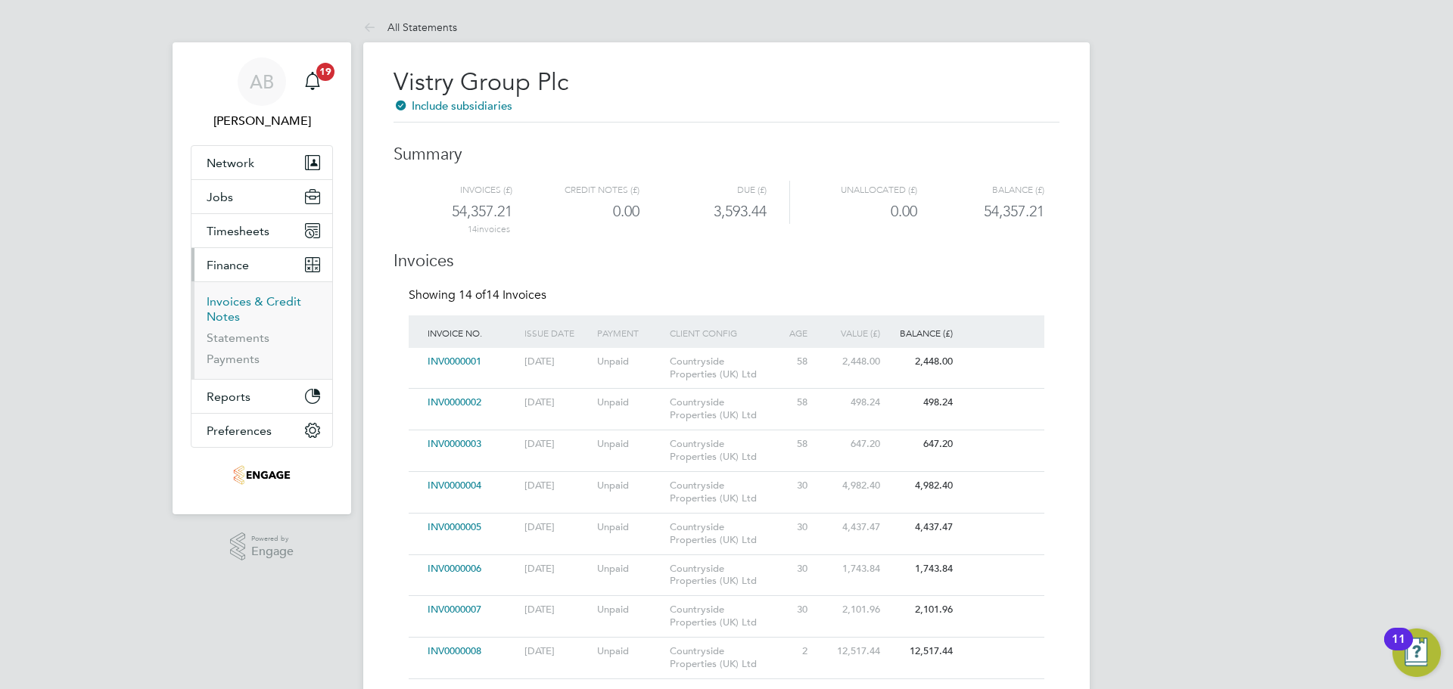
click at [257, 300] on link "Invoices & Credit Notes" at bounding box center [254, 309] width 95 height 30
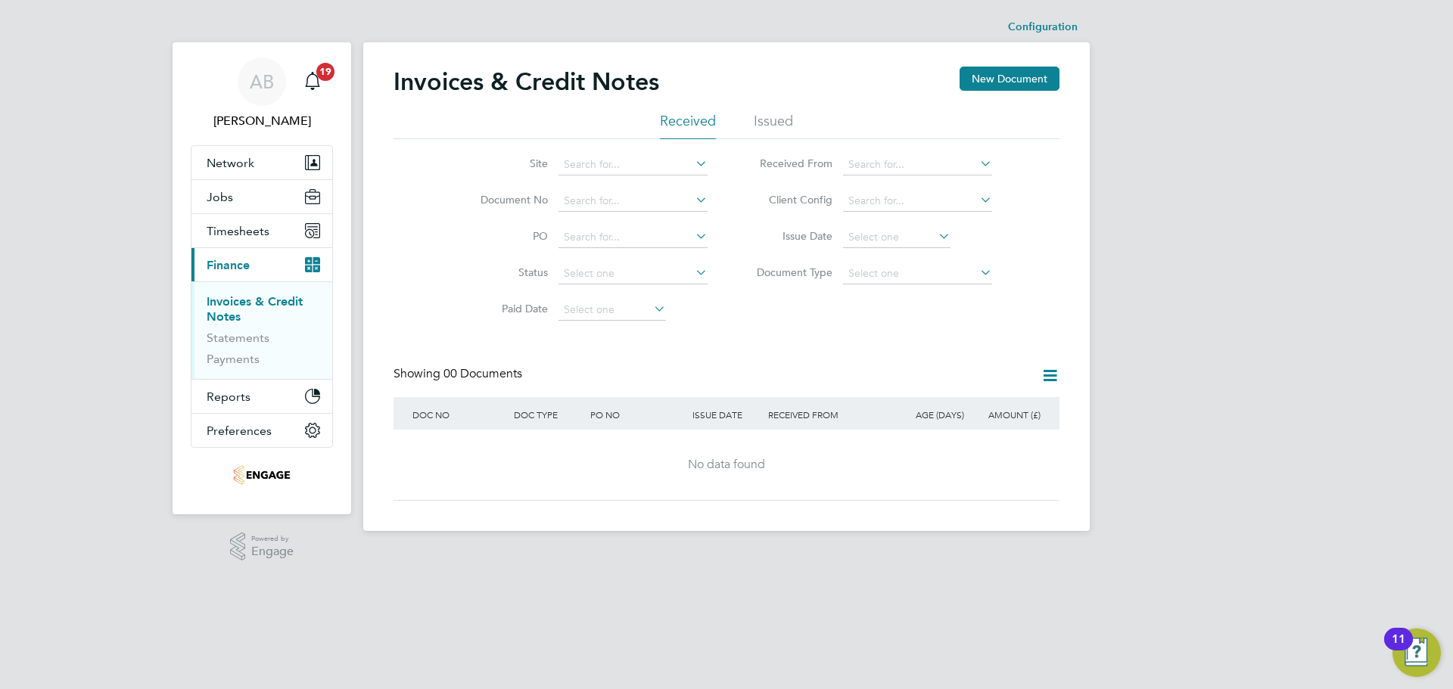
click at [776, 123] on li "Issued" at bounding box center [773, 125] width 39 height 27
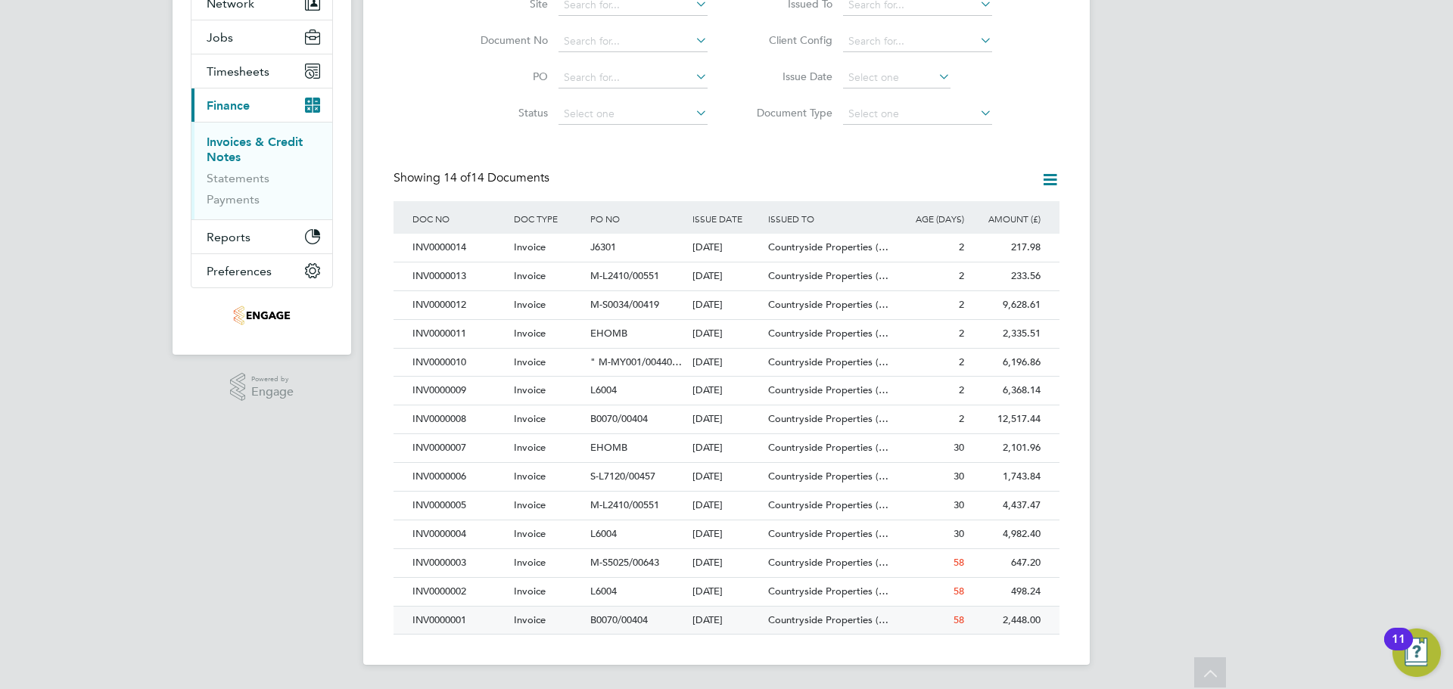
click at [807, 624] on span "Countryside Properties (…" at bounding box center [828, 620] width 120 height 13
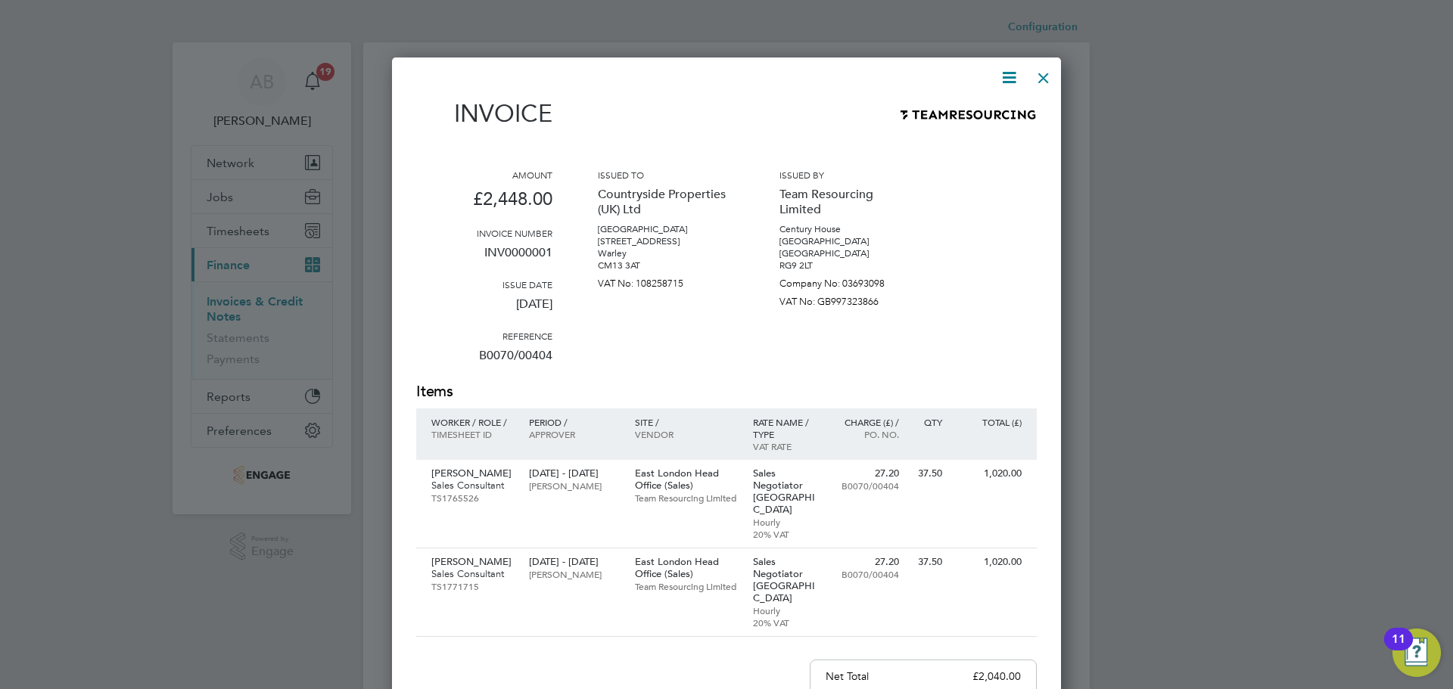
click at [1016, 125] on div "Invoice" at bounding box center [726, 121] width 621 height 44
click at [1014, 74] on icon at bounding box center [1009, 77] width 19 height 19
click at [977, 110] on li "Download Invoice" at bounding box center [963, 113] width 104 height 21
click at [1043, 79] on div at bounding box center [1043, 74] width 27 height 27
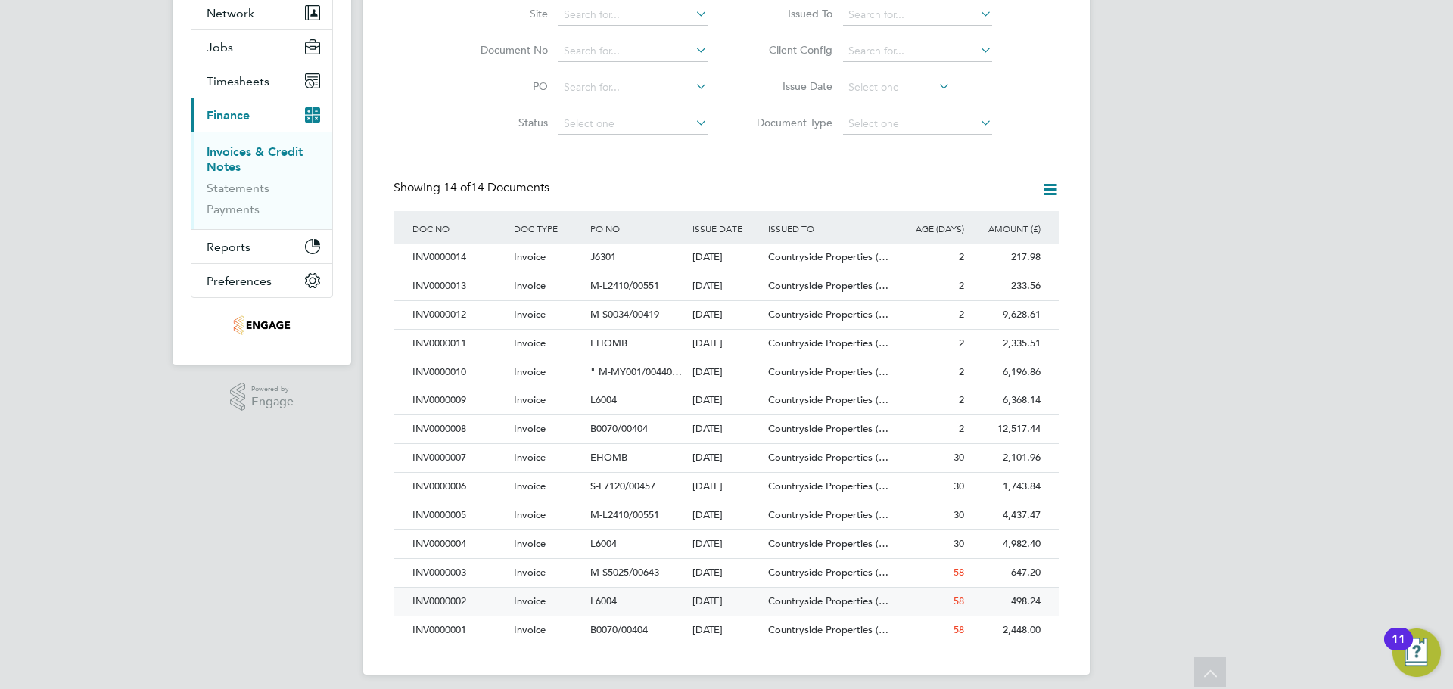
scroll to position [160, 0]
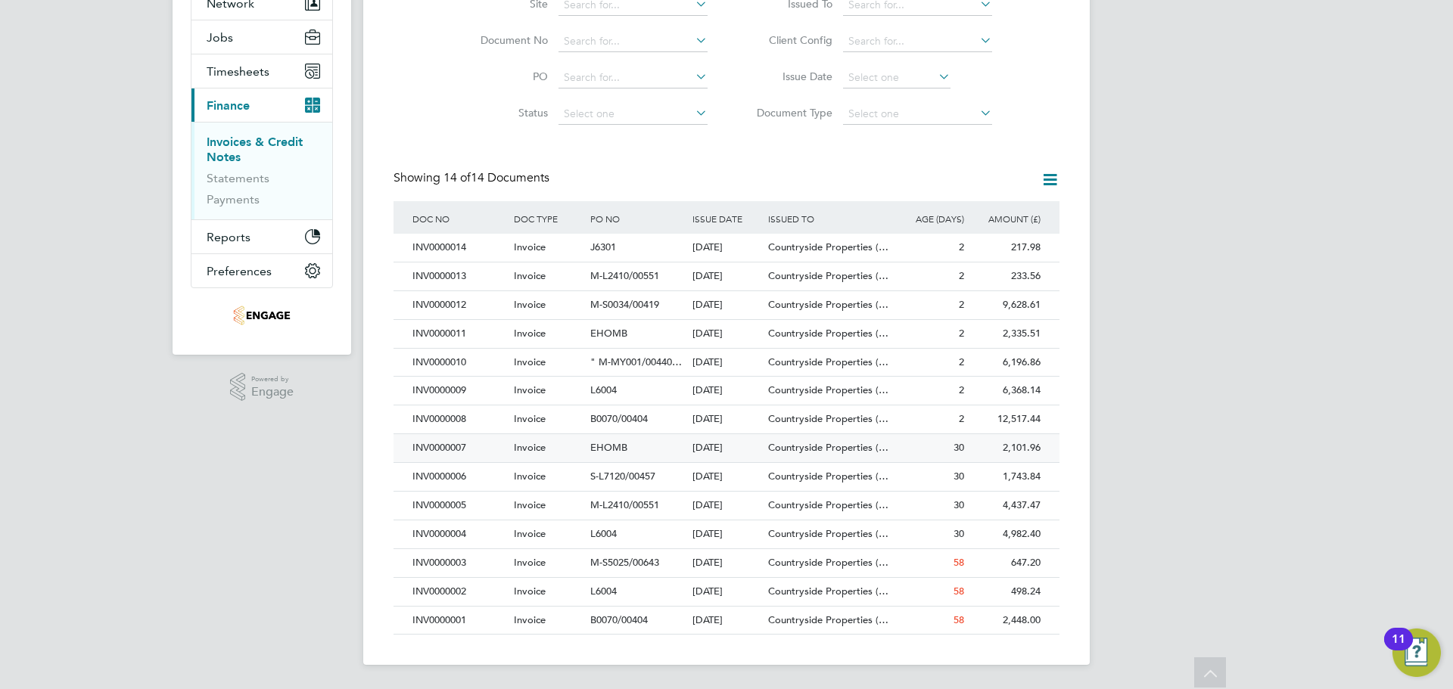
click at [580, 595] on div "Invoice" at bounding box center [548, 592] width 76 height 28
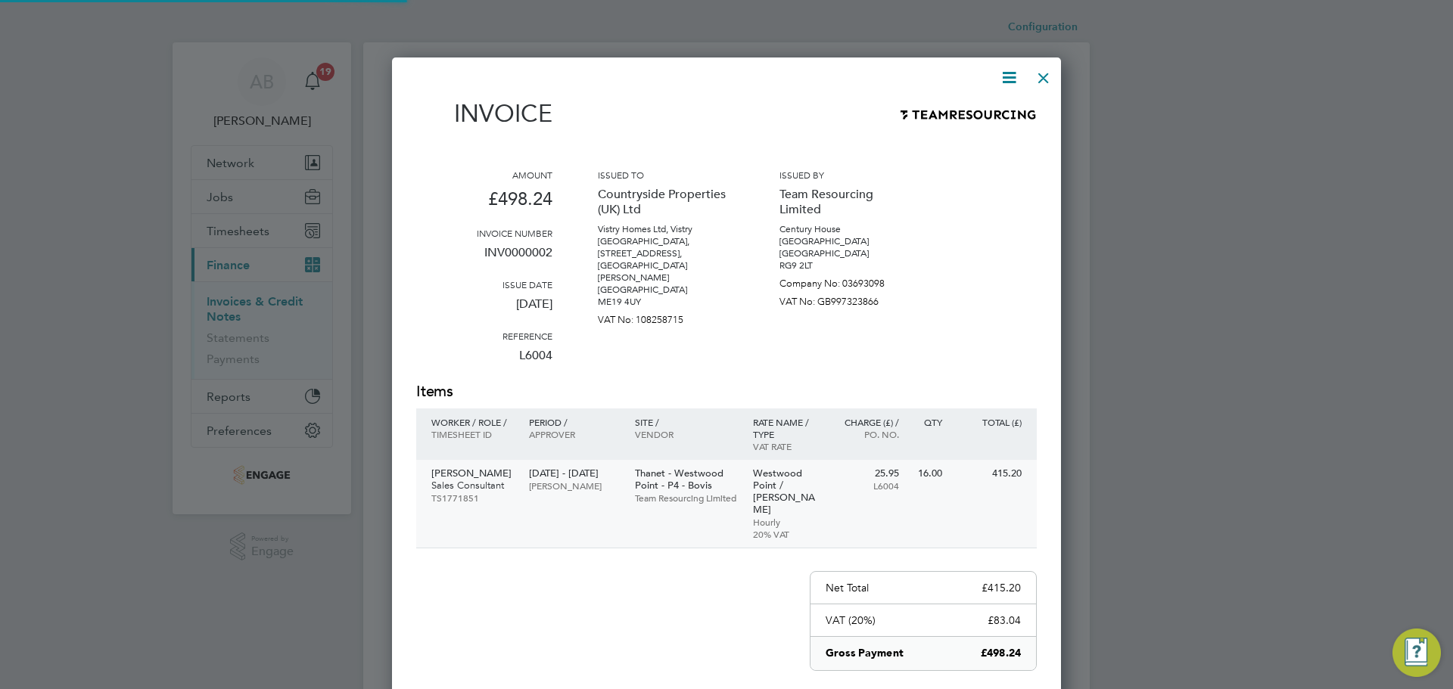
scroll to position [795, 670]
click at [1015, 73] on icon at bounding box center [1009, 77] width 19 height 19
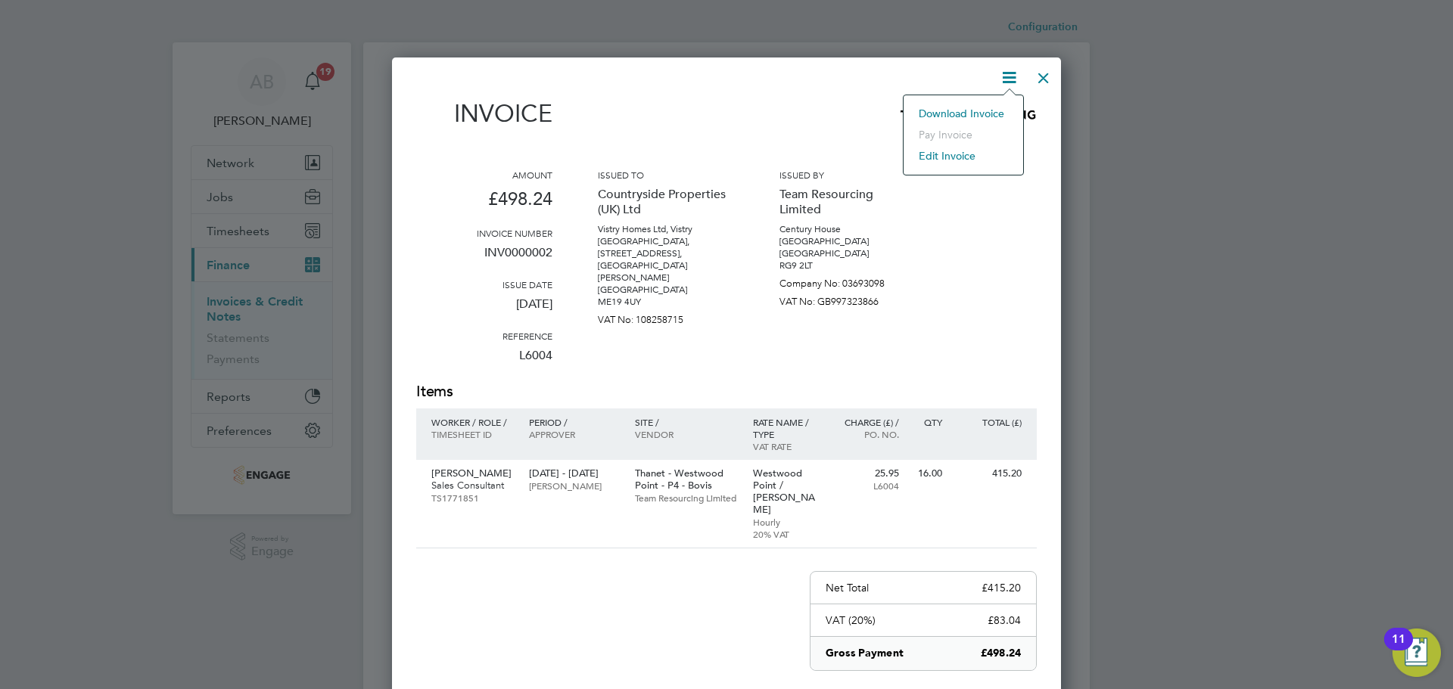
click at [960, 114] on li "Download Invoice" at bounding box center [963, 113] width 104 height 21
click at [1043, 74] on div at bounding box center [1043, 74] width 27 height 27
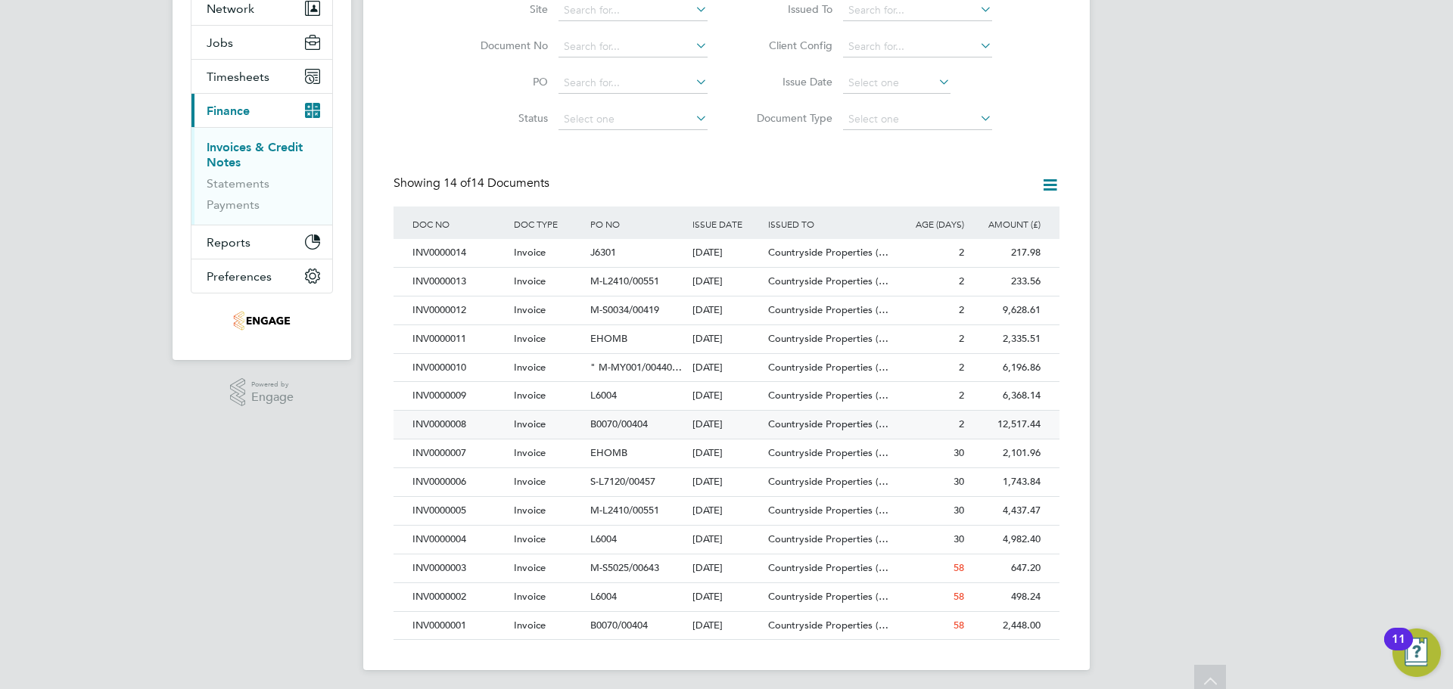
scroll to position [160, 0]
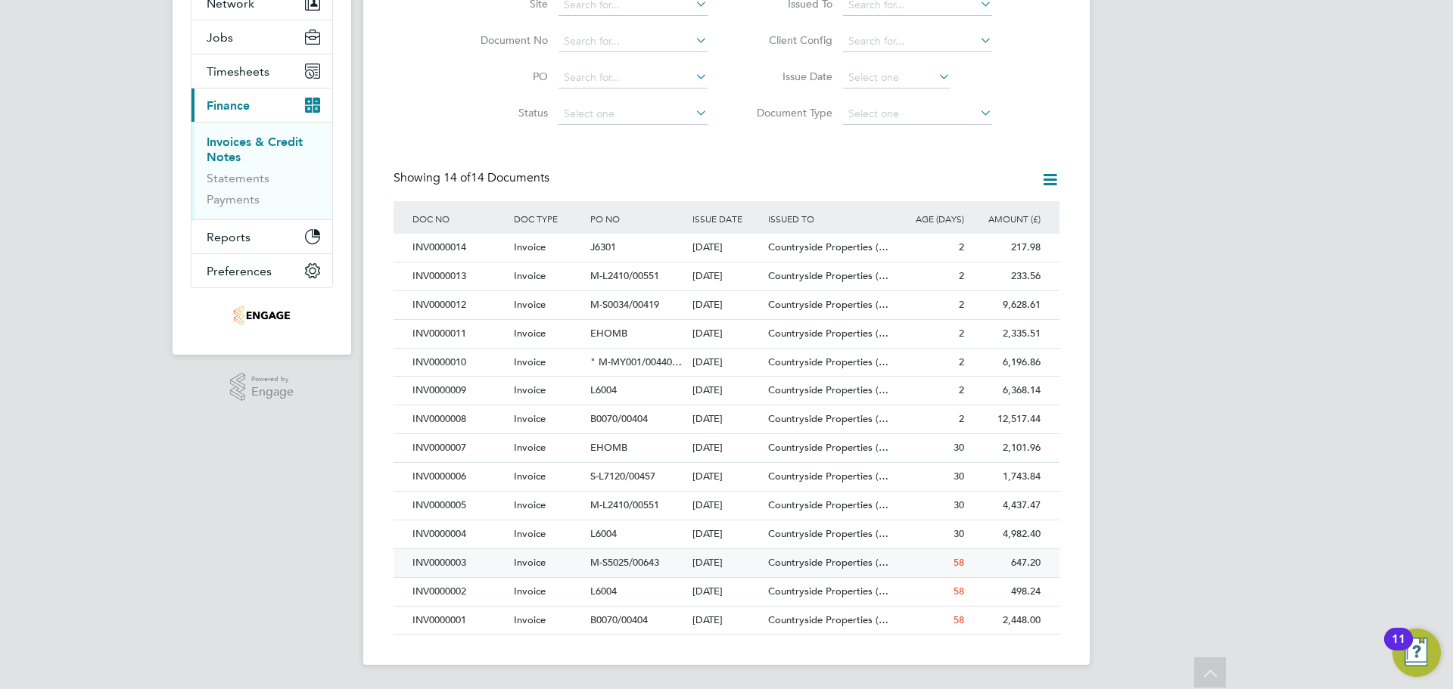
click at [552, 559] on div "Invoice" at bounding box center [548, 563] width 76 height 28
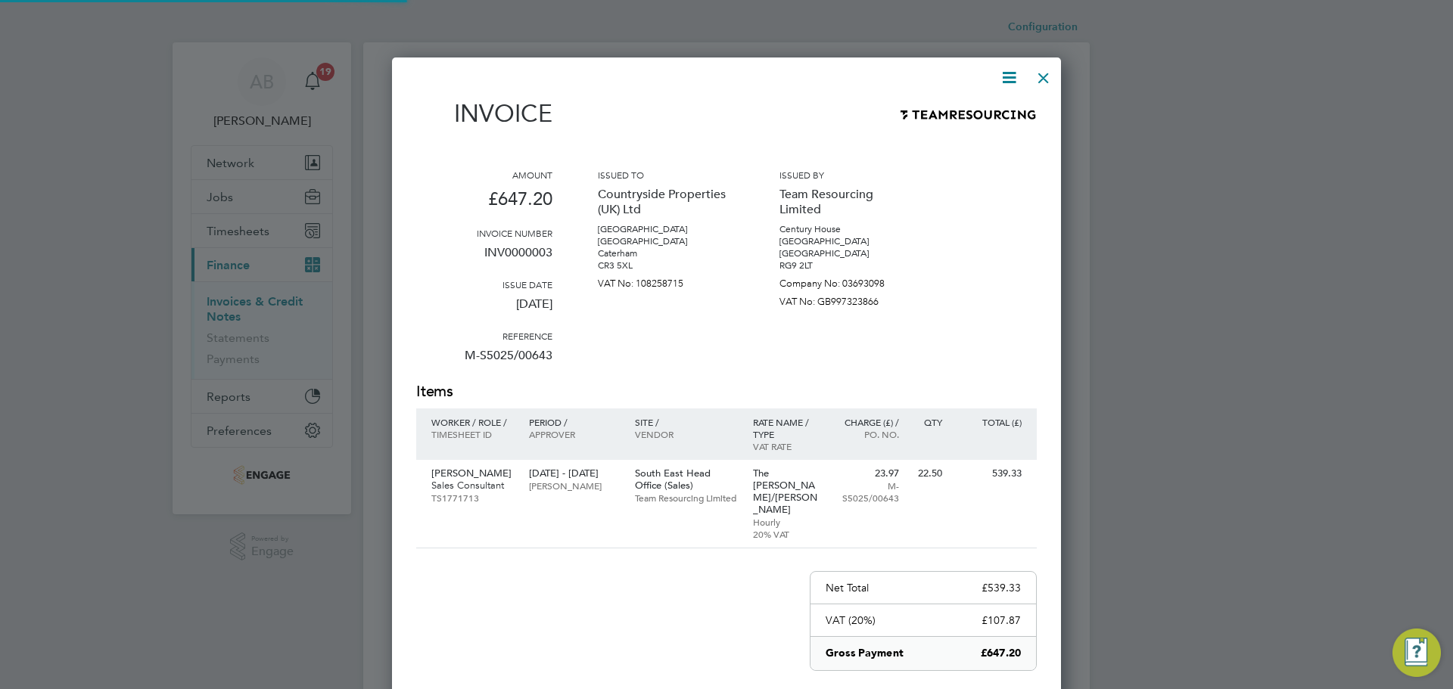
scroll to position [782, 670]
click at [1016, 68] on icon at bounding box center [1009, 77] width 19 height 19
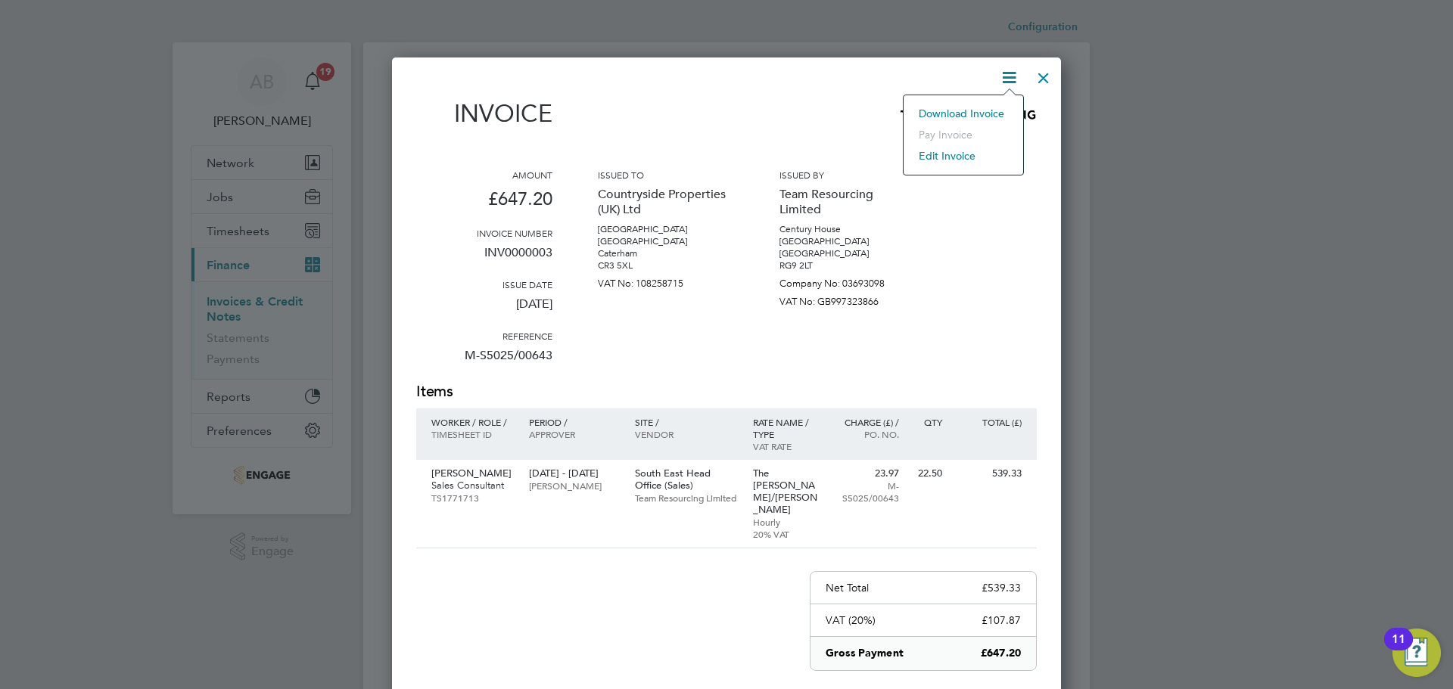
click at [974, 107] on li "Download Invoice" at bounding box center [963, 113] width 104 height 21
click at [1043, 79] on div at bounding box center [1043, 74] width 27 height 27
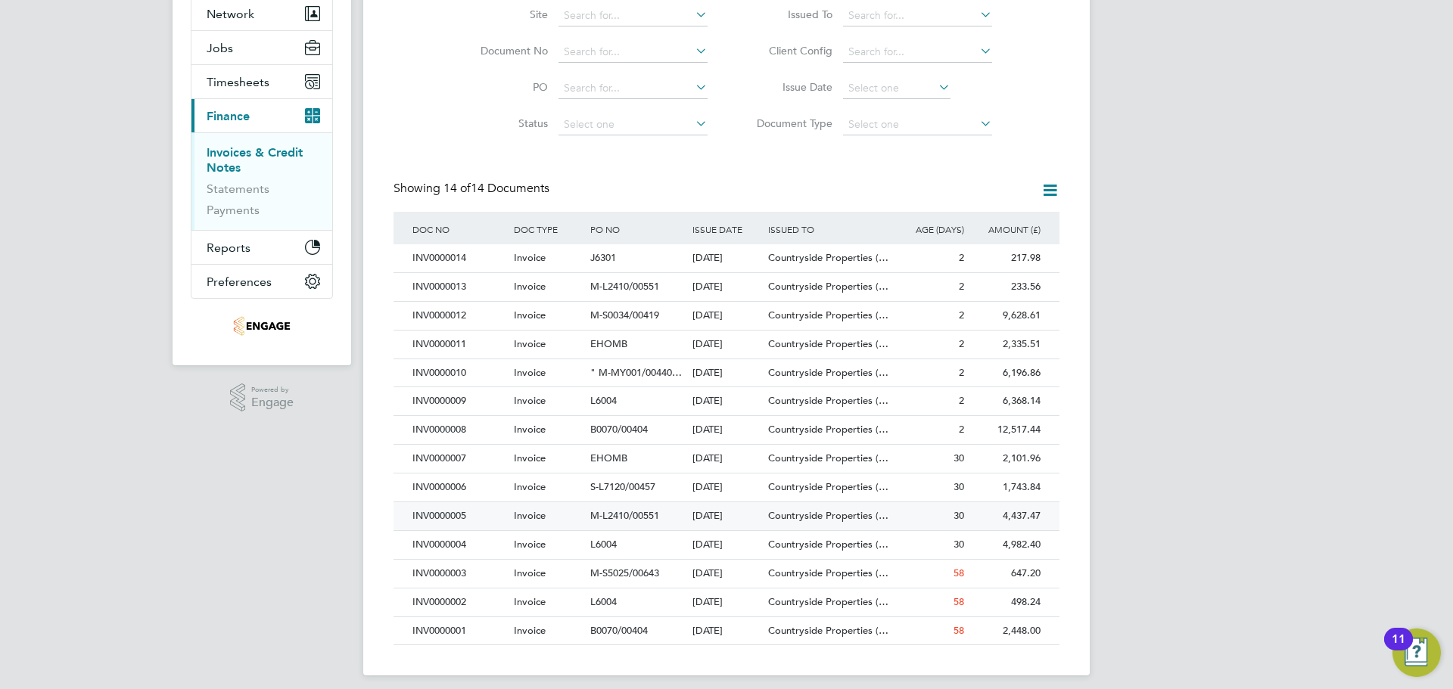
scroll to position [160, 0]
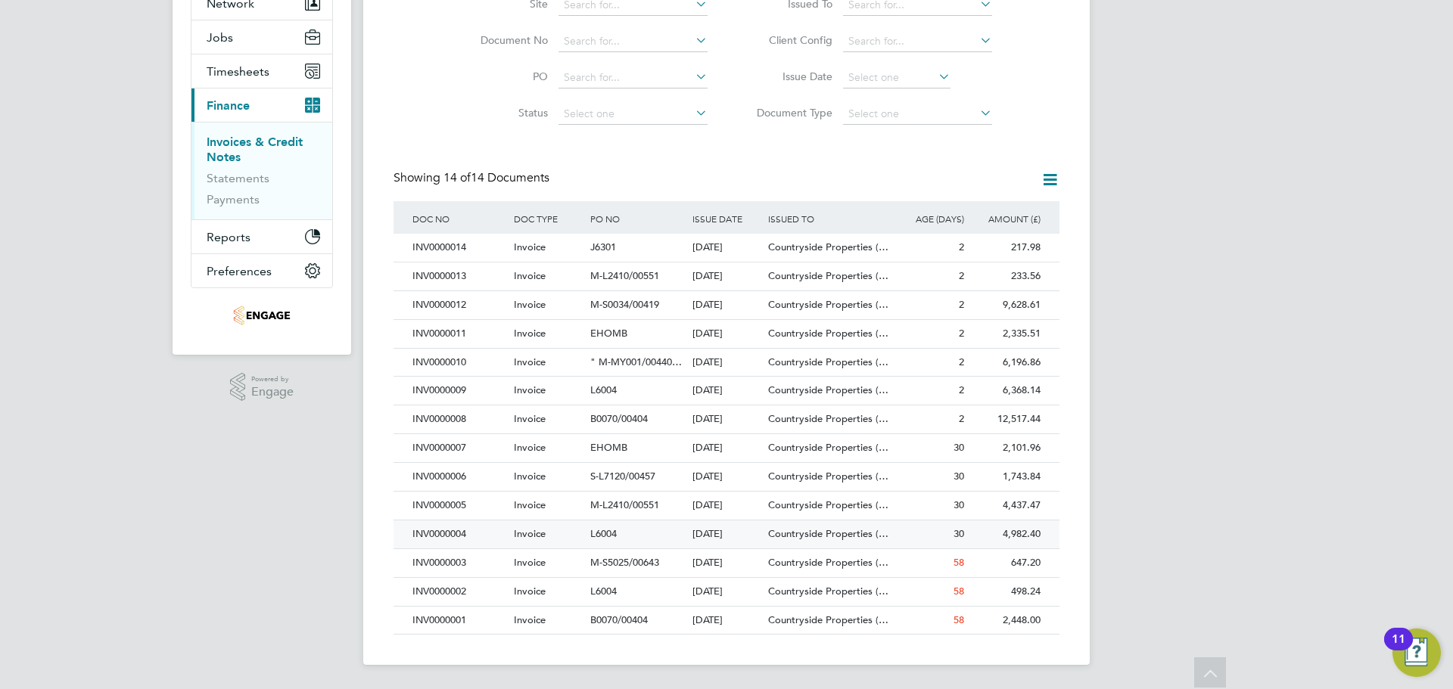
click at [646, 530] on div "L6004" at bounding box center [636, 535] width 101 height 28
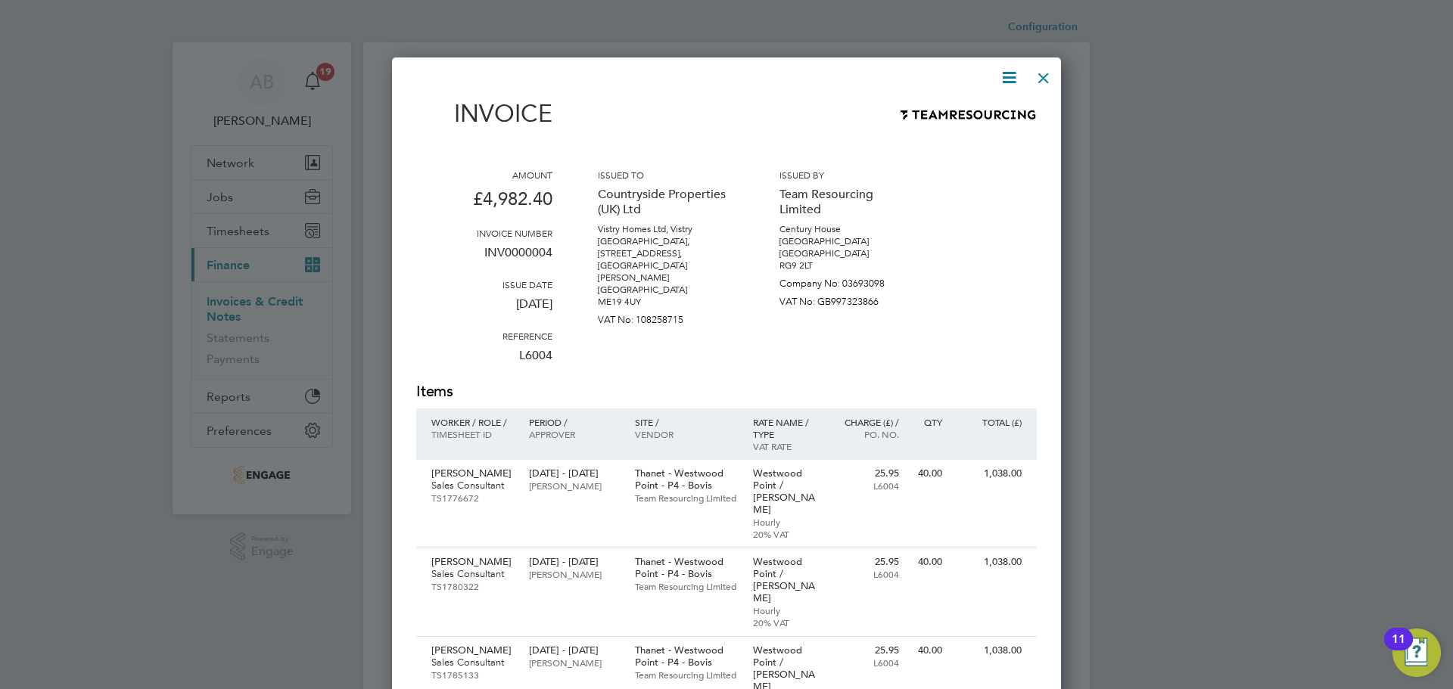
click at [1003, 78] on icon at bounding box center [1009, 77] width 19 height 19
click at [969, 113] on li "Download Invoice" at bounding box center [963, 113] width 104 height 21
click at [1044, 73] on div at bounding box center [1043, 74] width 27 height 27
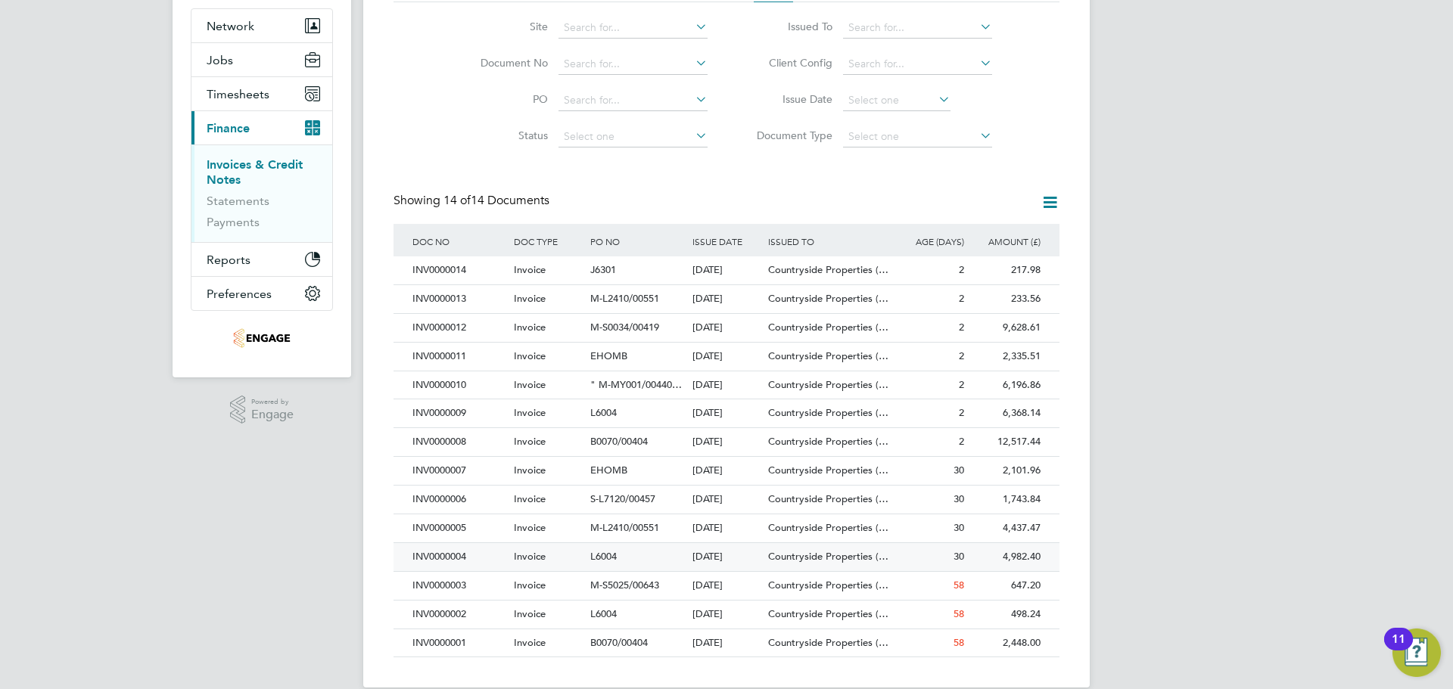
scroll to position [160, 0]
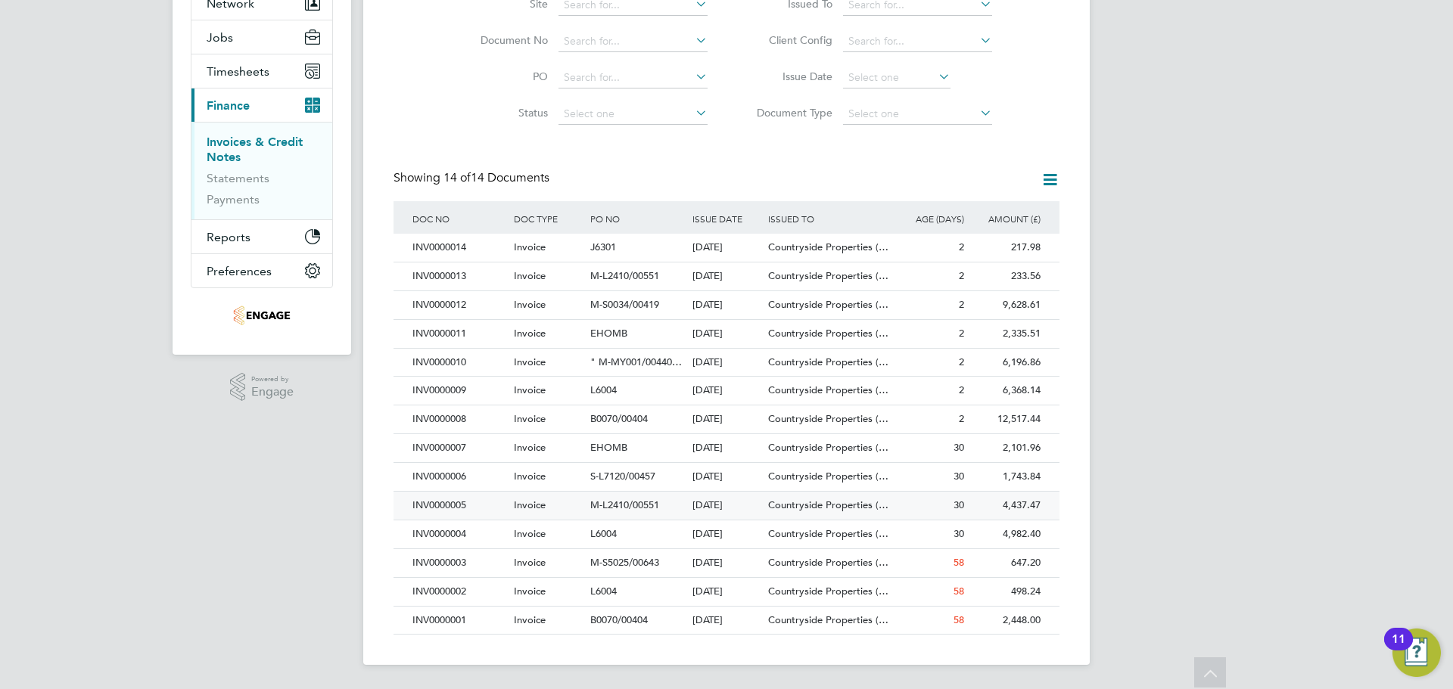
click at [463, 502] on div "INV0000005" at bounding box center [459, 506] width 101 height 28
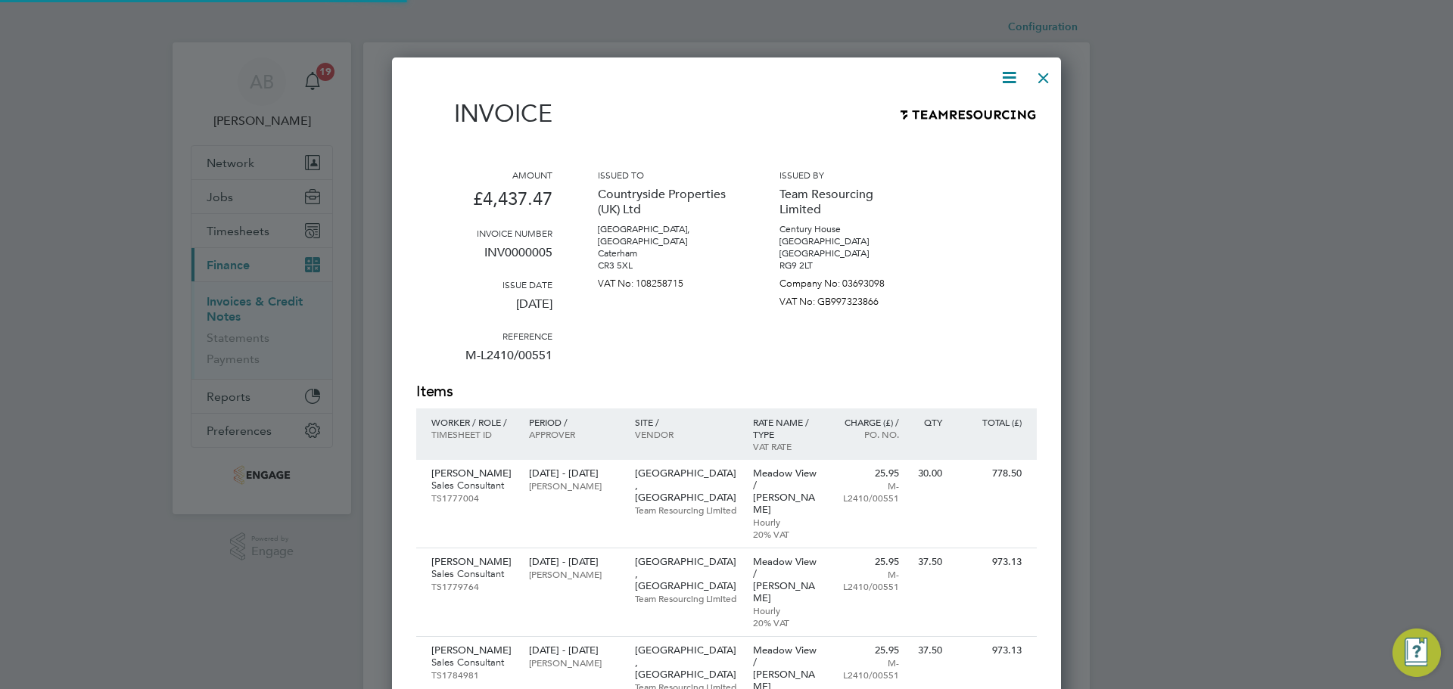
scroll to position [975, 670]
click at [1006, 76] on icon at bounding box center [1009, 77] width 19 height 19
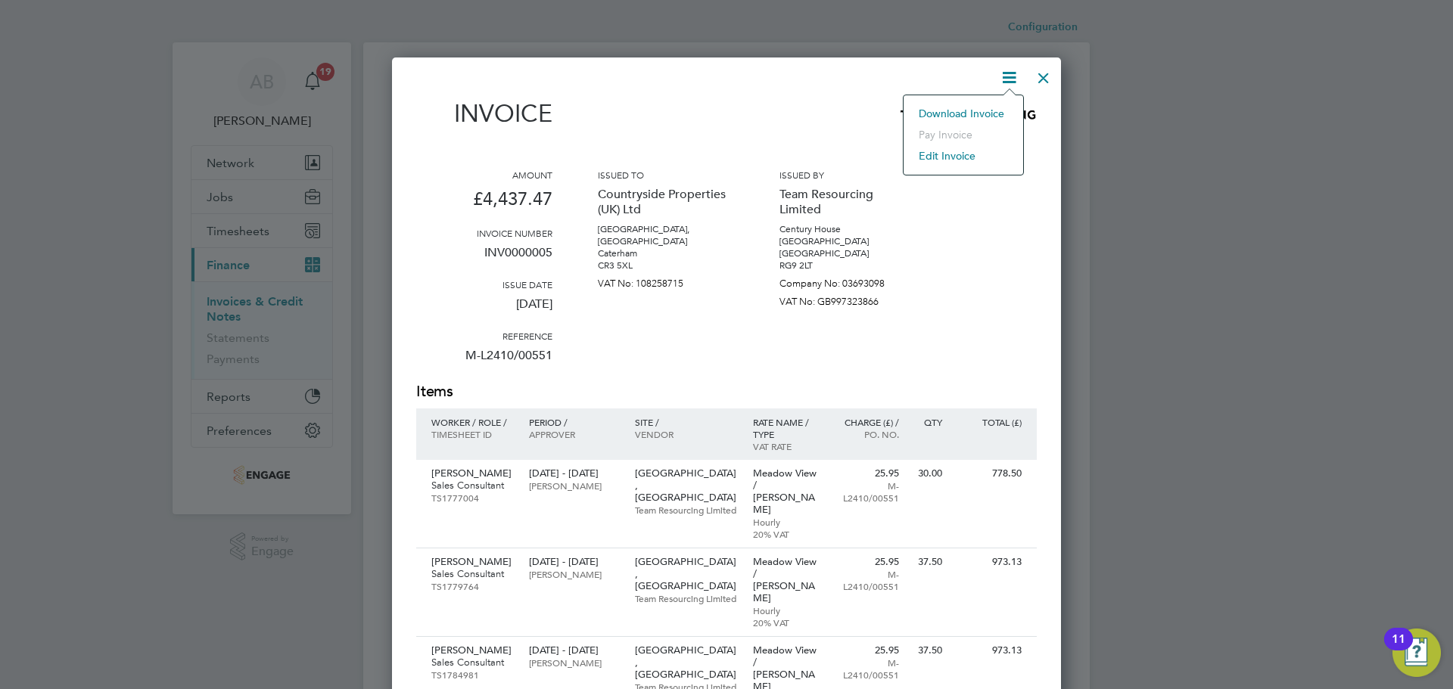
click at [970, 111] on li "Download Invoice" at bounding box center [963, 113] width 104 height 21
click at [1044, 78] on div at bounding box center [1043, 74] width 27 height 27
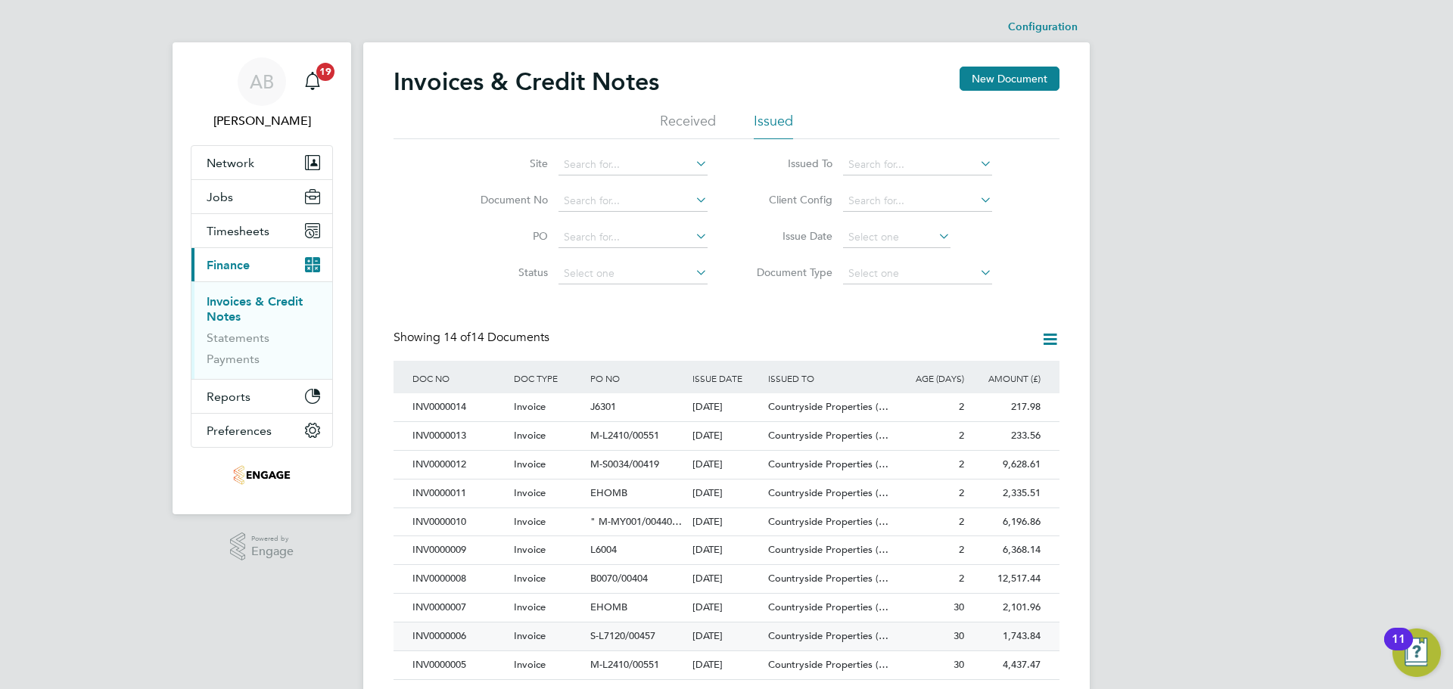
click at [458, 635] on div "INV0000006" at bounding box center [459, 637] width 101 height 28
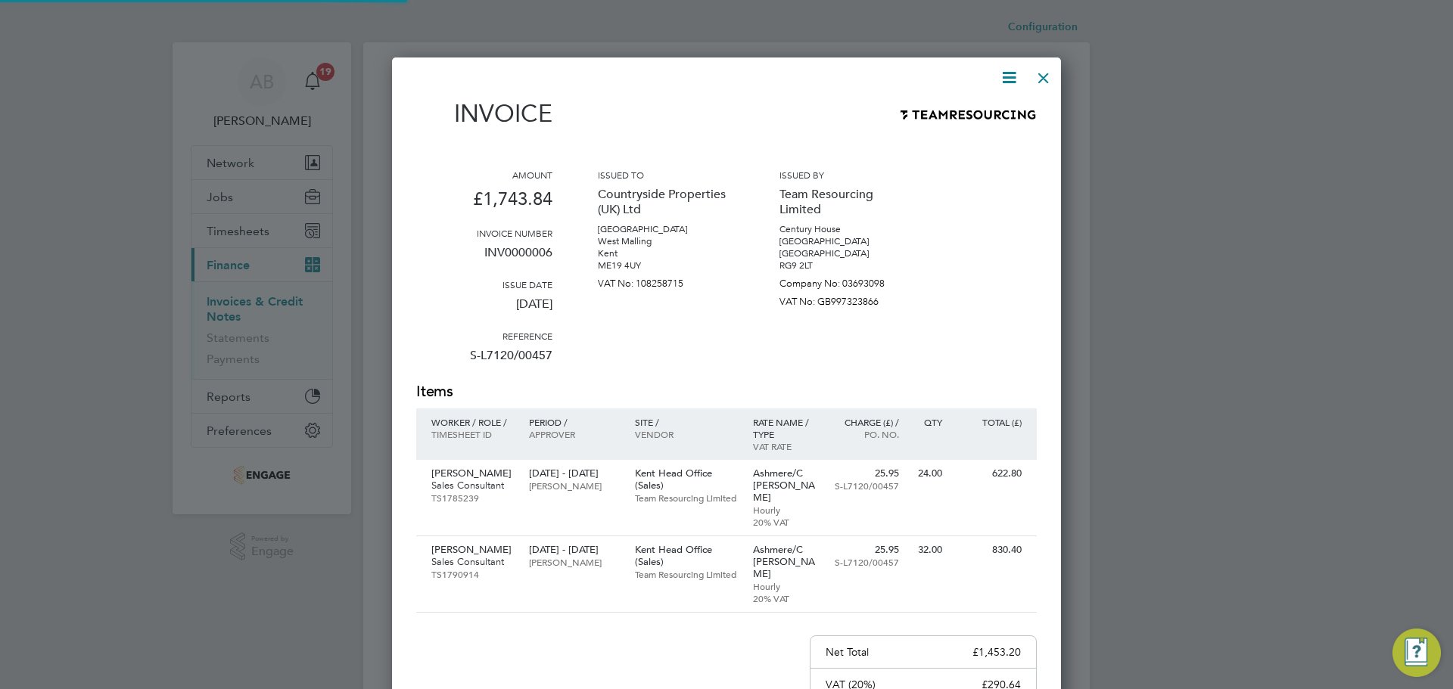
scroll to position [847, 670]
click at [1010, 75] on icon at bounding box center [1009, 77] width 19 height 19
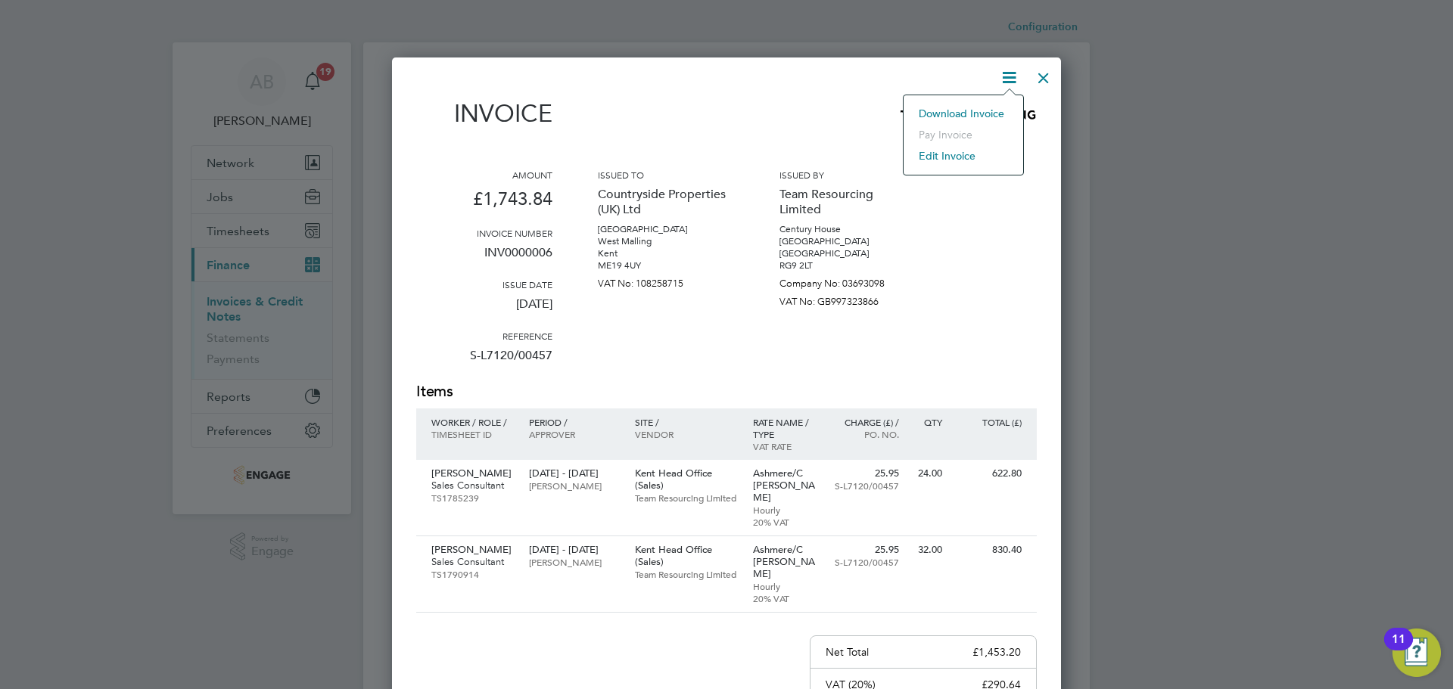
click at [984, 110] on li "Download Invoice" at bounding box center [963, 113] width 104 height 21
click at [1047, 76] on div at bounding box center [1043, 74] width 27 height 27
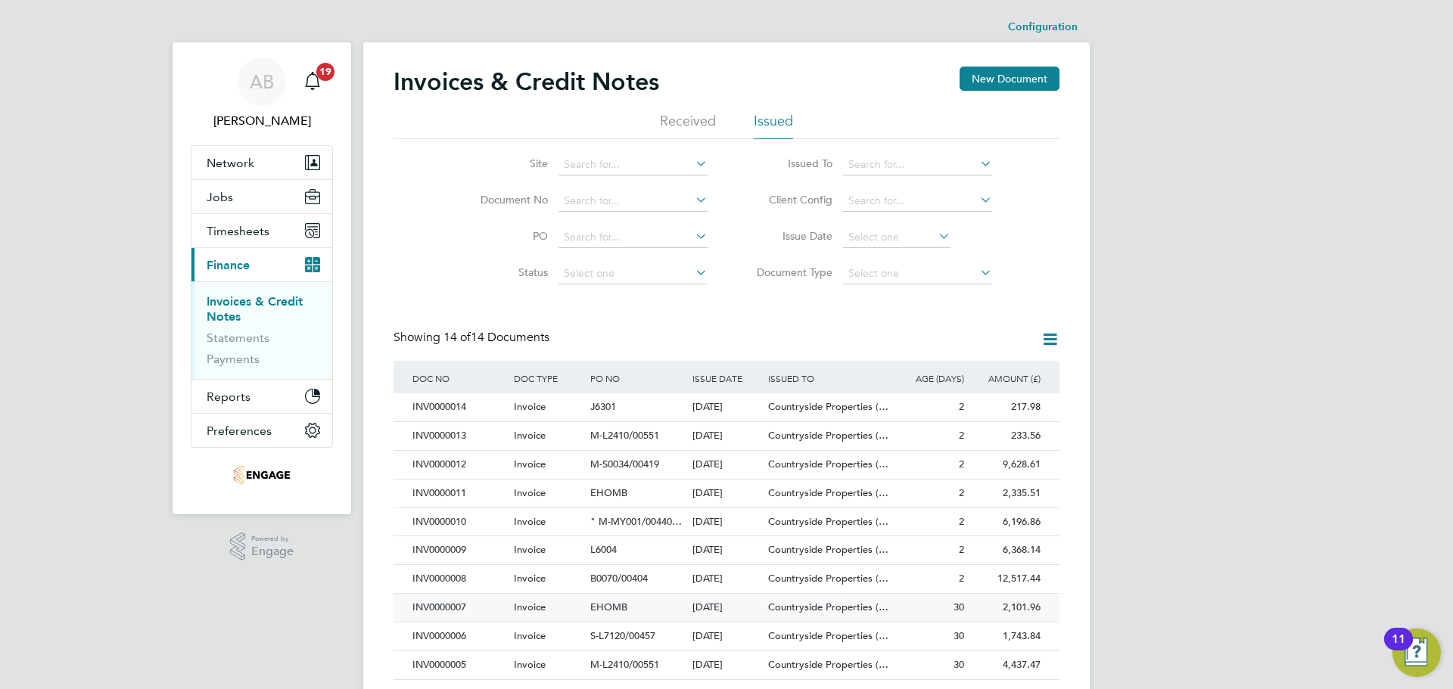
click at [445, 607] on div "INV0000007" at bounding box center [459, 608] width 101 height 28
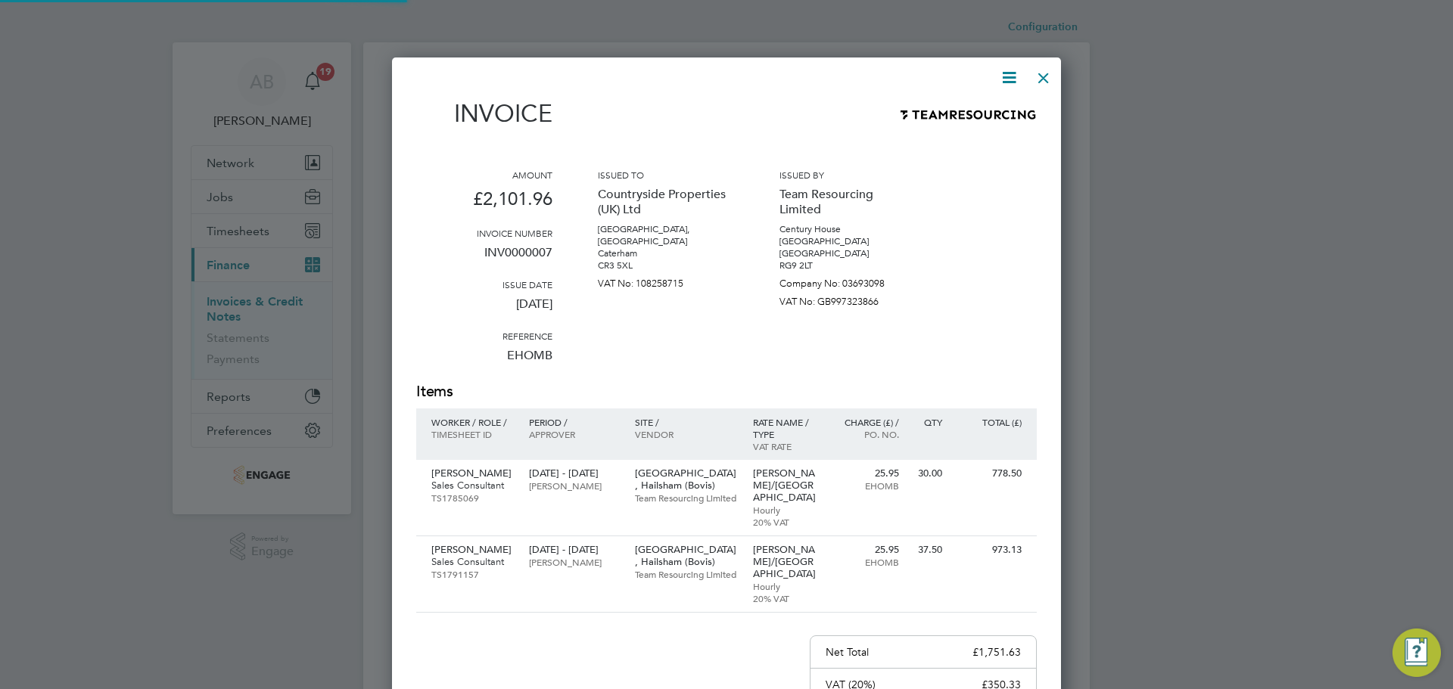
scroll to position [847, 670]
click at [1010, 72] on icon at bounding box center [1009, 77] width 19 height 19
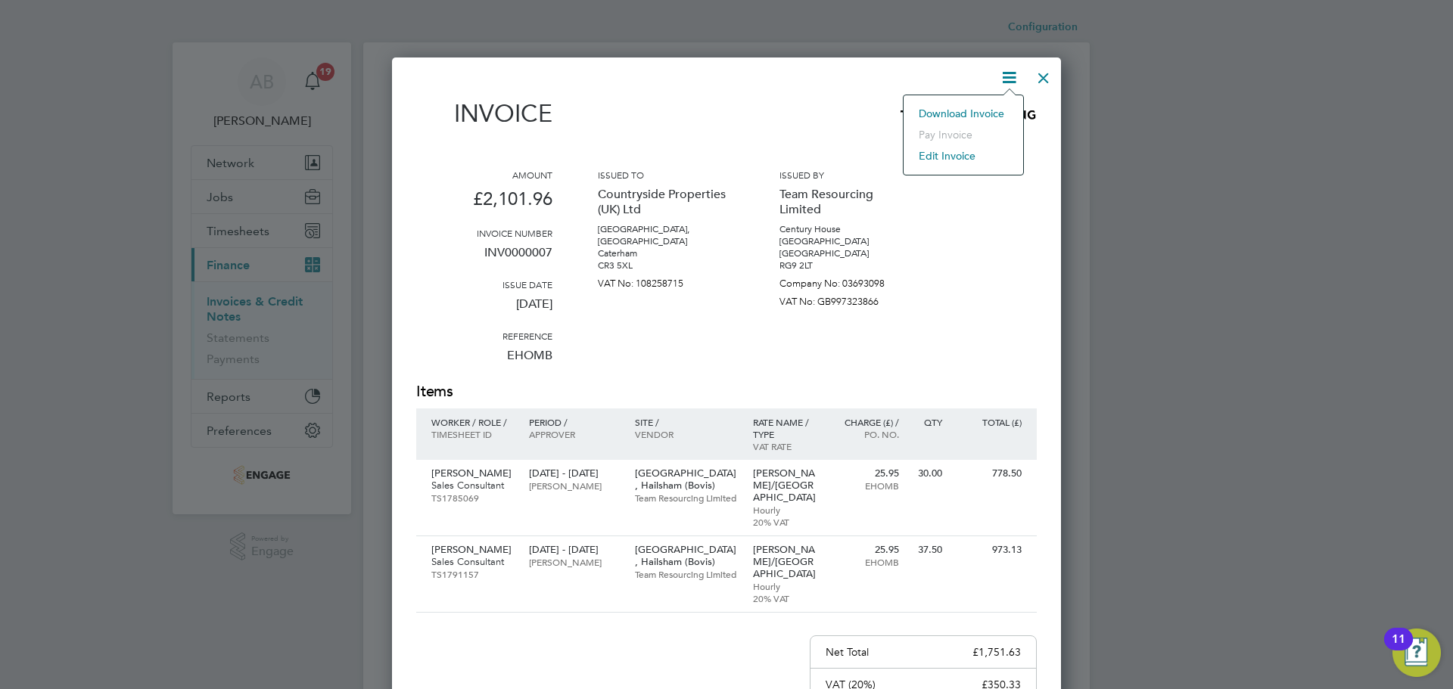
click at [991, 110] on li "Download Invoice" at bounding box center [963, 113] width 104 height 21
click at [1044, 81] on div at bounding box center [1043, 74] width 27 height 27
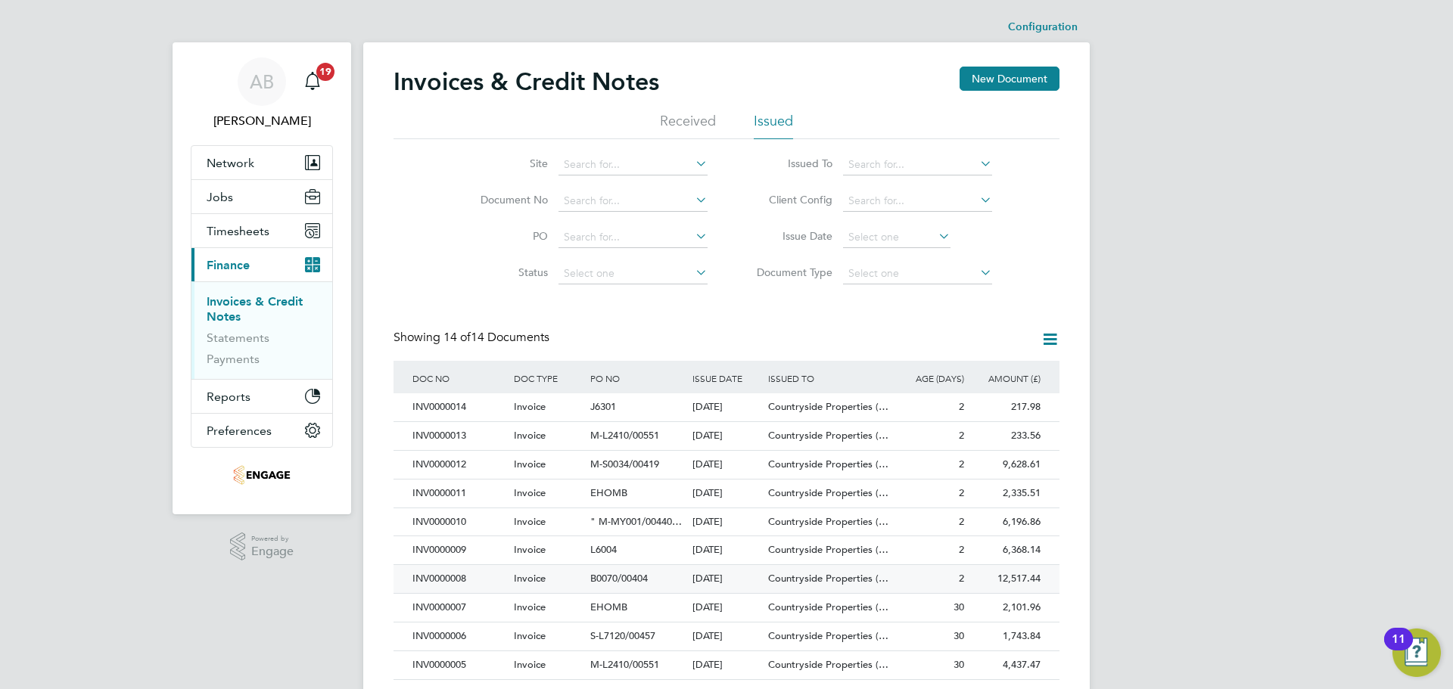
click at [445, 575] on div "INV0000008" at bounding box center [459, 579] width 101 height 28
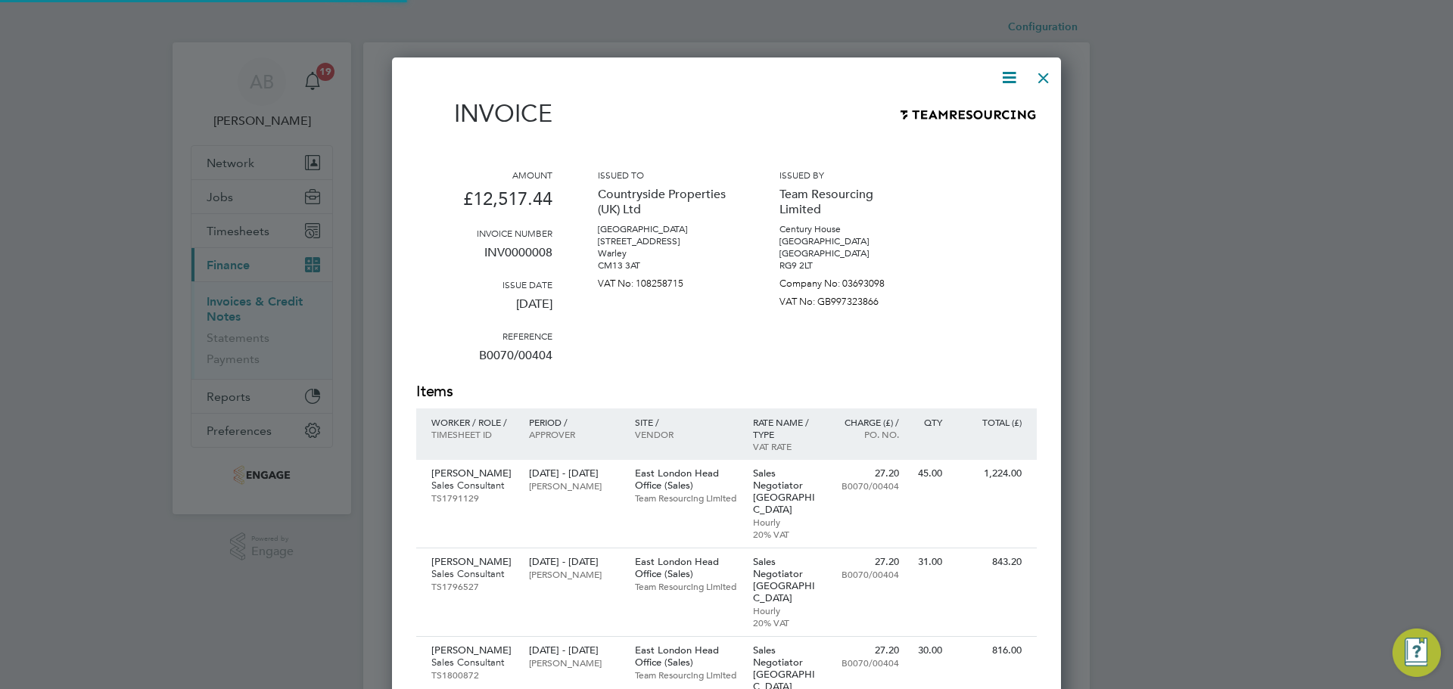
scroll to position [1788, 670]
click at [1006, 76] on icon at bounding box center [1009, 77] width 19 height 19
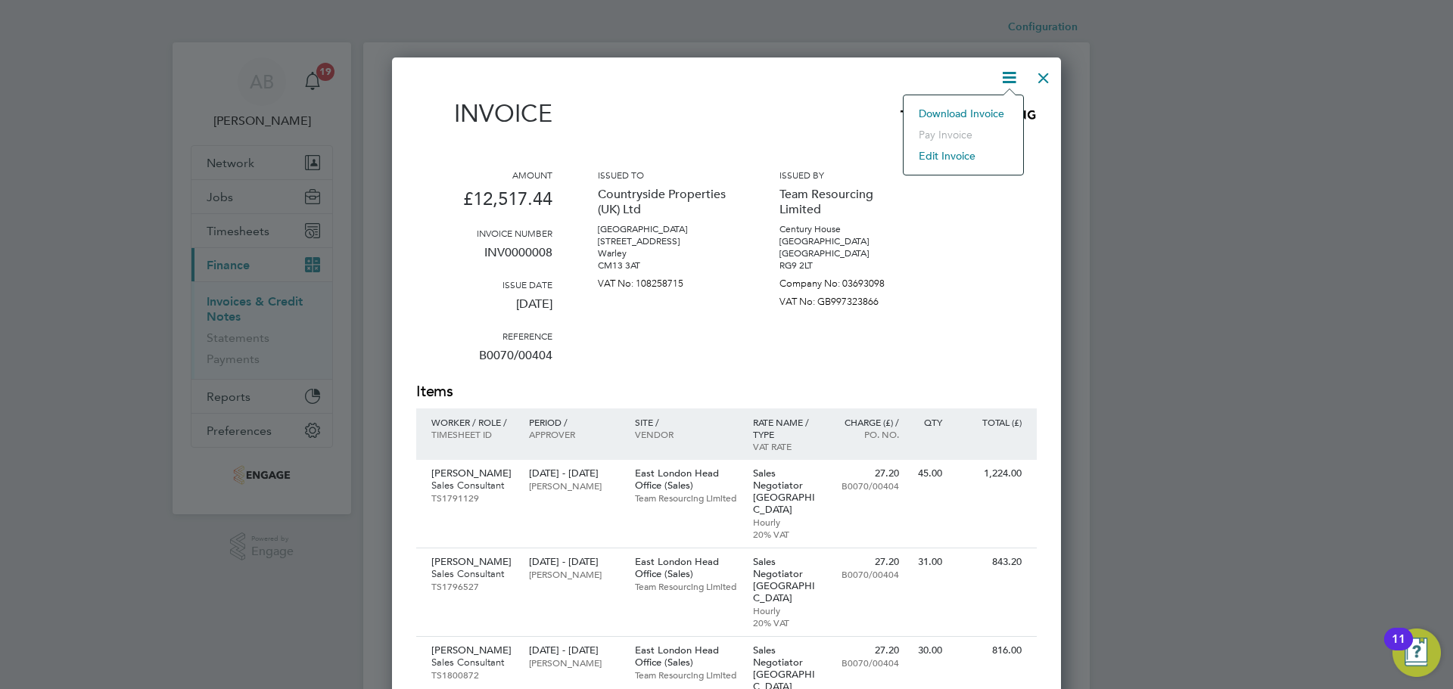
click at [969, 109] on li "Download Invoice" at bounding box center [963, 113] width 104 height 21
click at [1048, 78] on div at bounding box center [1043, 74] width 27 height 27
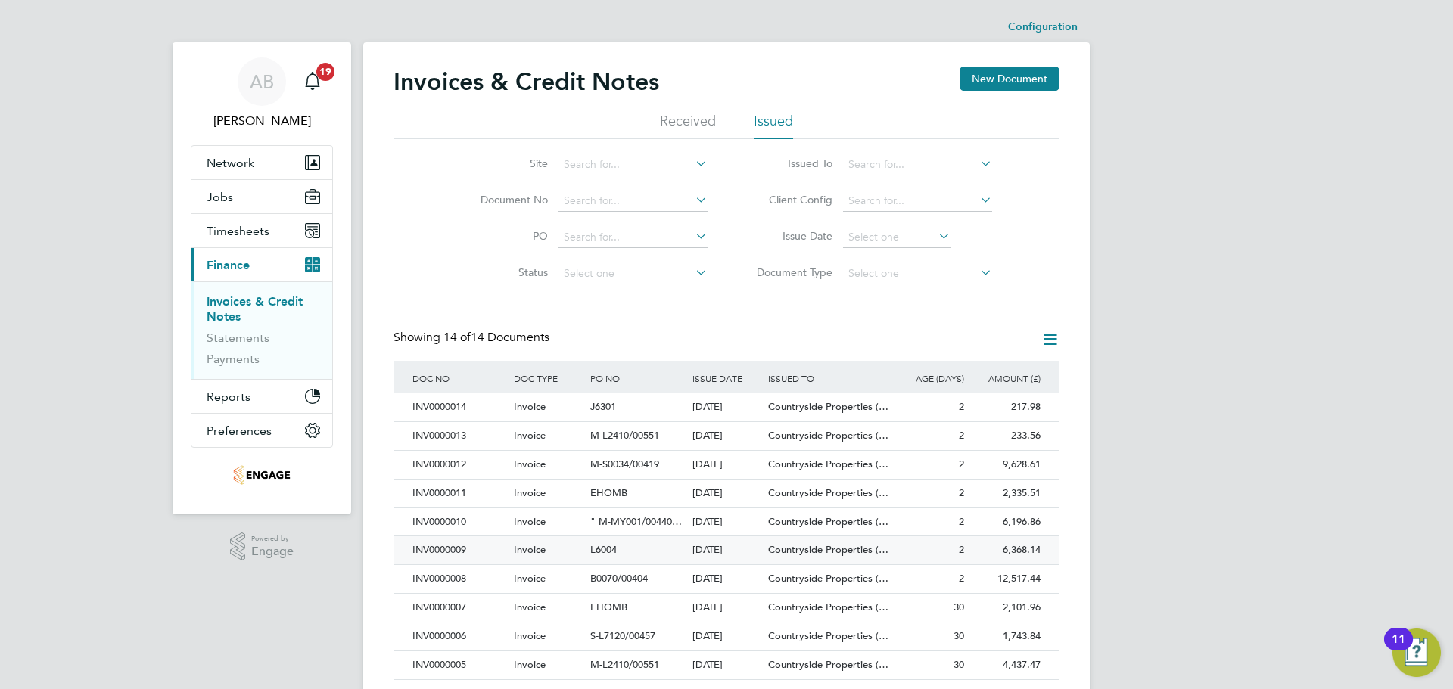
click at [459, 556] on div "INV0000009" at bounding box center [459, 551] width 101 height 28
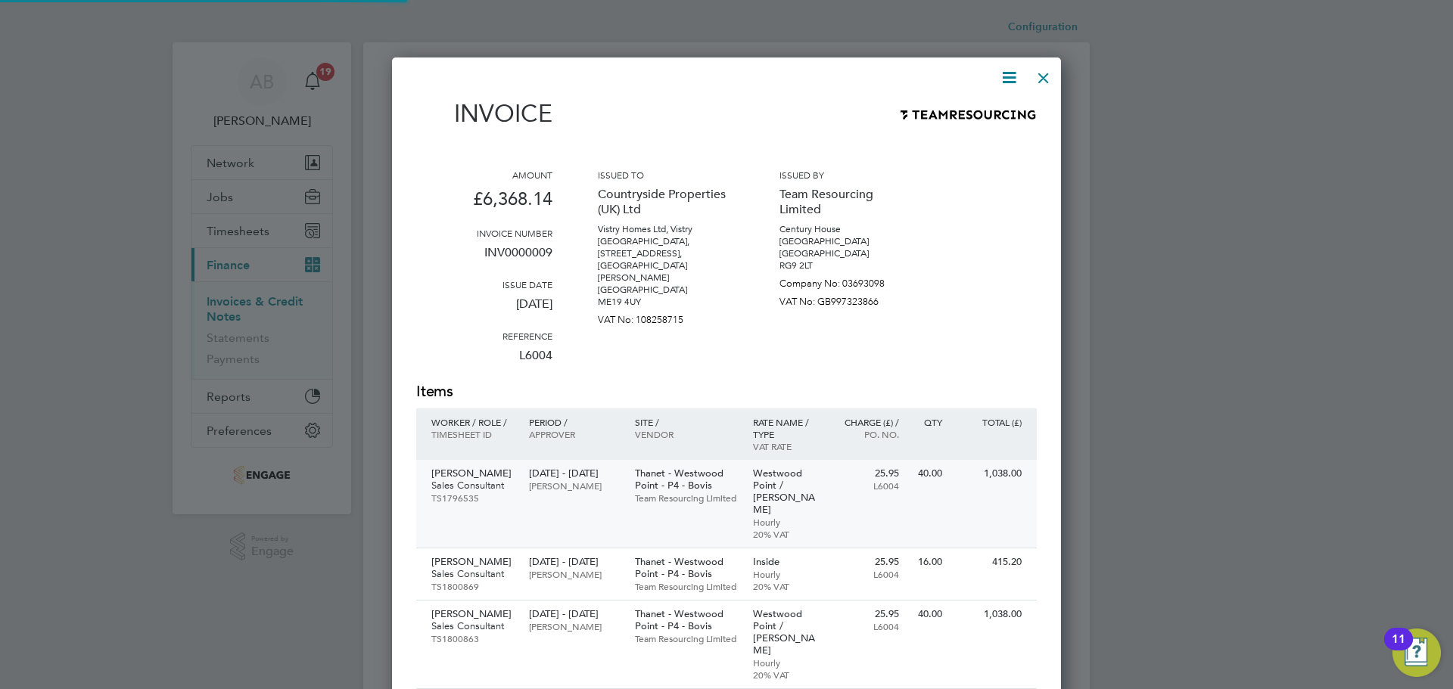
scroll to position [1140, 670]
click at [1014, 75] on icon at bounding box center [1009, 77] width 19 height 19
click at [984, 110] on li "Download Invoice" at bounding box center [963, 113] width 104 height 21
click at [1045, 76] on div at bounding box center [1043, 74] width 27 height 27
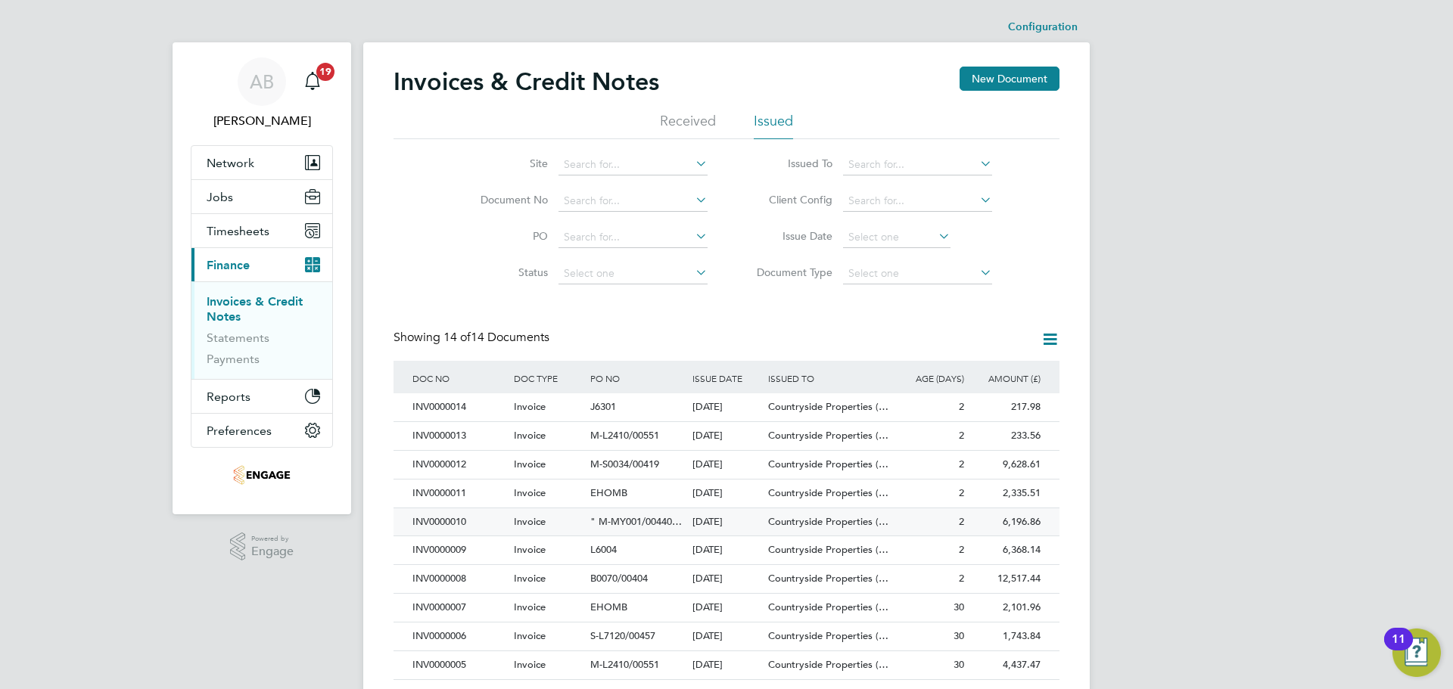
click at [435, 524] on div "INV0000010" at bounding box center [459, 523] width 101 height 28
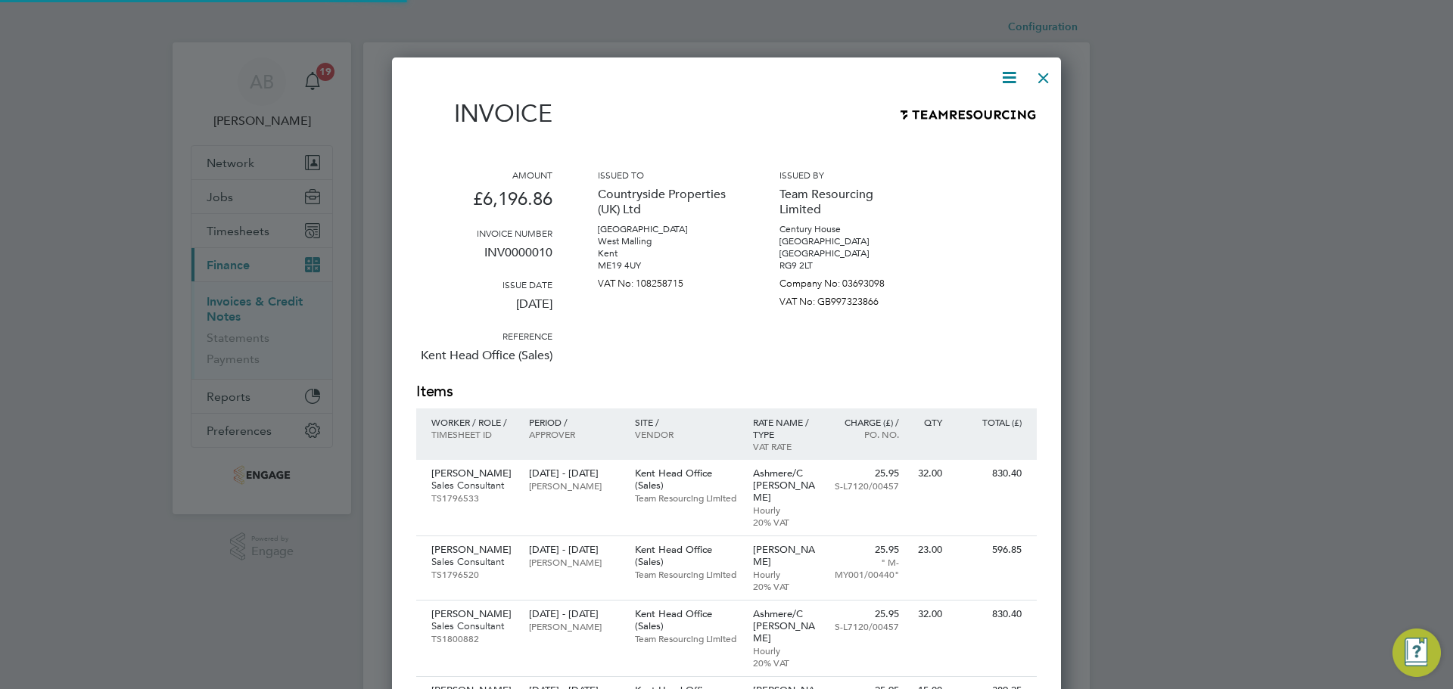
scroll to position [1168, 670]
click at [1006, 74] on icon at bounding box center [1009, 77] width 19 height 19
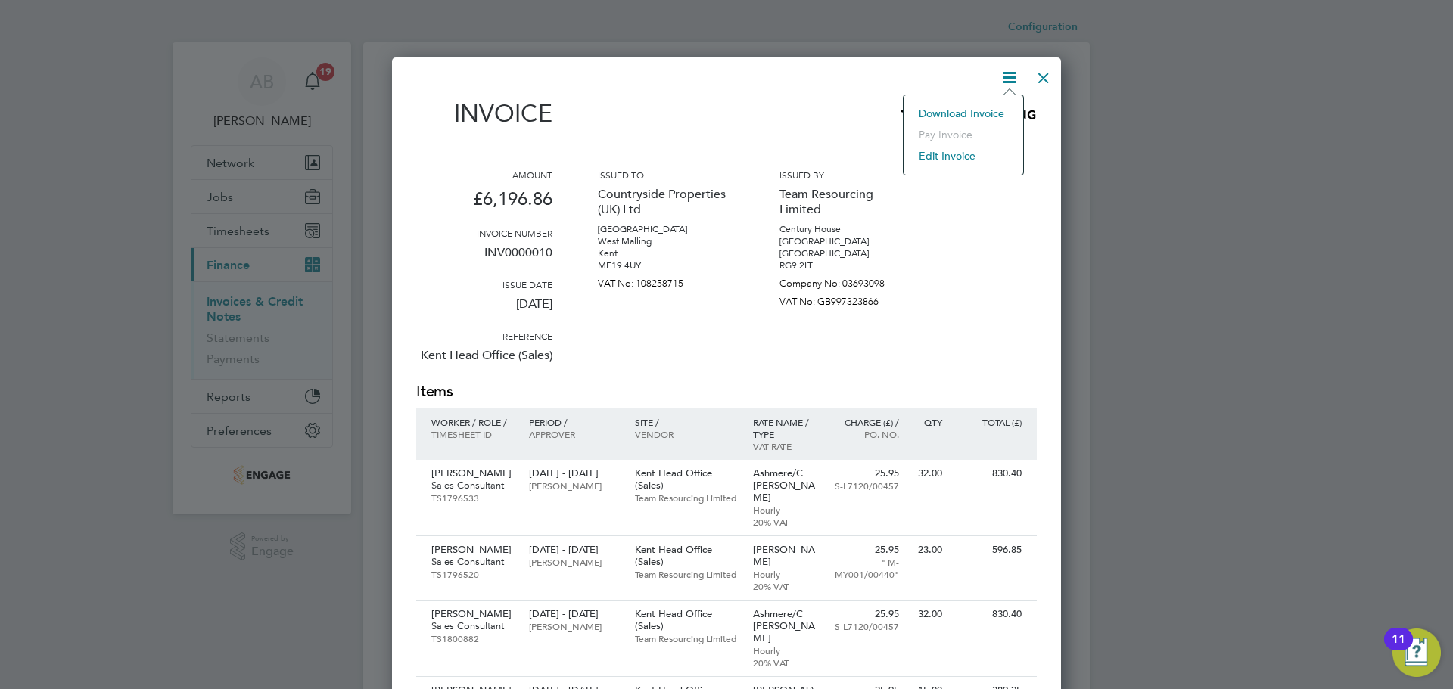
click at [988, 110] on li "Download Invoice" at bounding box center [963, 113] width 104 height 21
drag, startPoint x: 1050, startPoint y: 75, endPoint x: 1053, endPoint y: 86, distance: 11.6
click at [1050, 75] on div at bounding box center [1043, 74] width 27 height 27
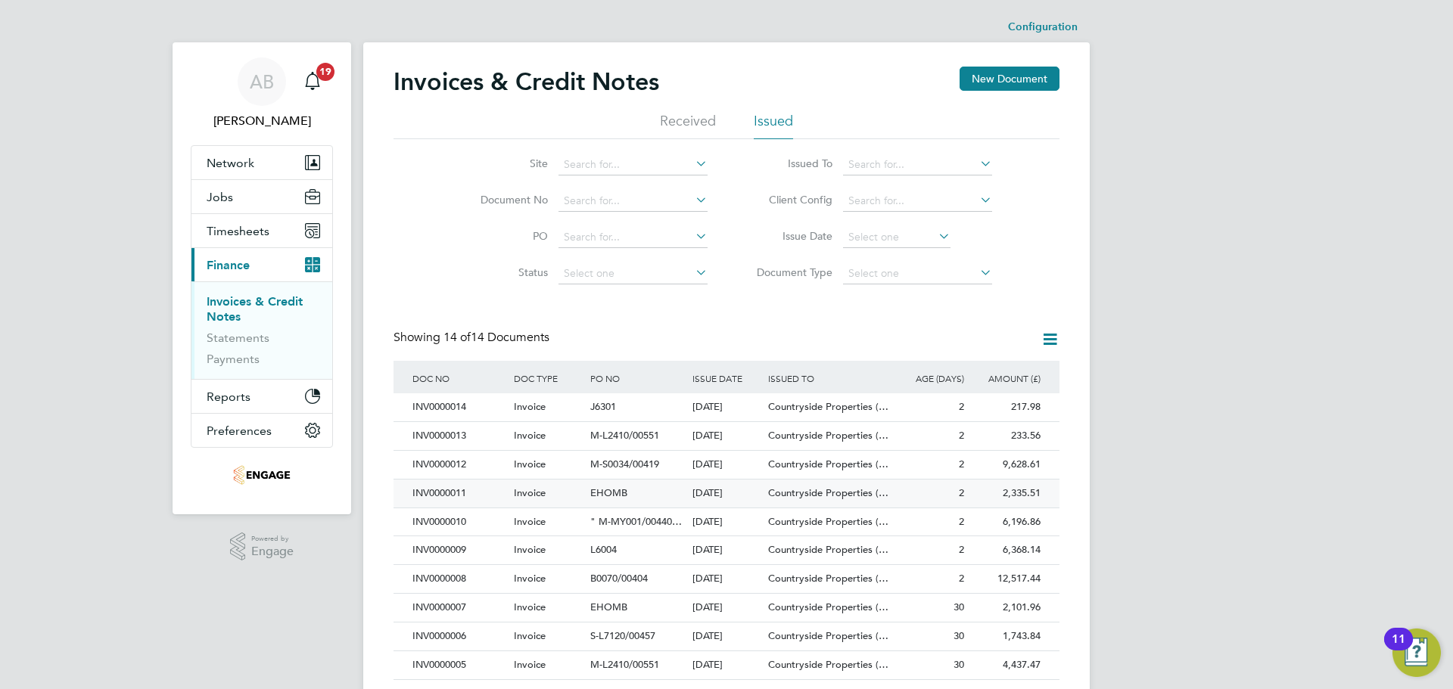
click at [458, 486] on div "INV0000011" at bounding box center [459, 494] width 101 height 28
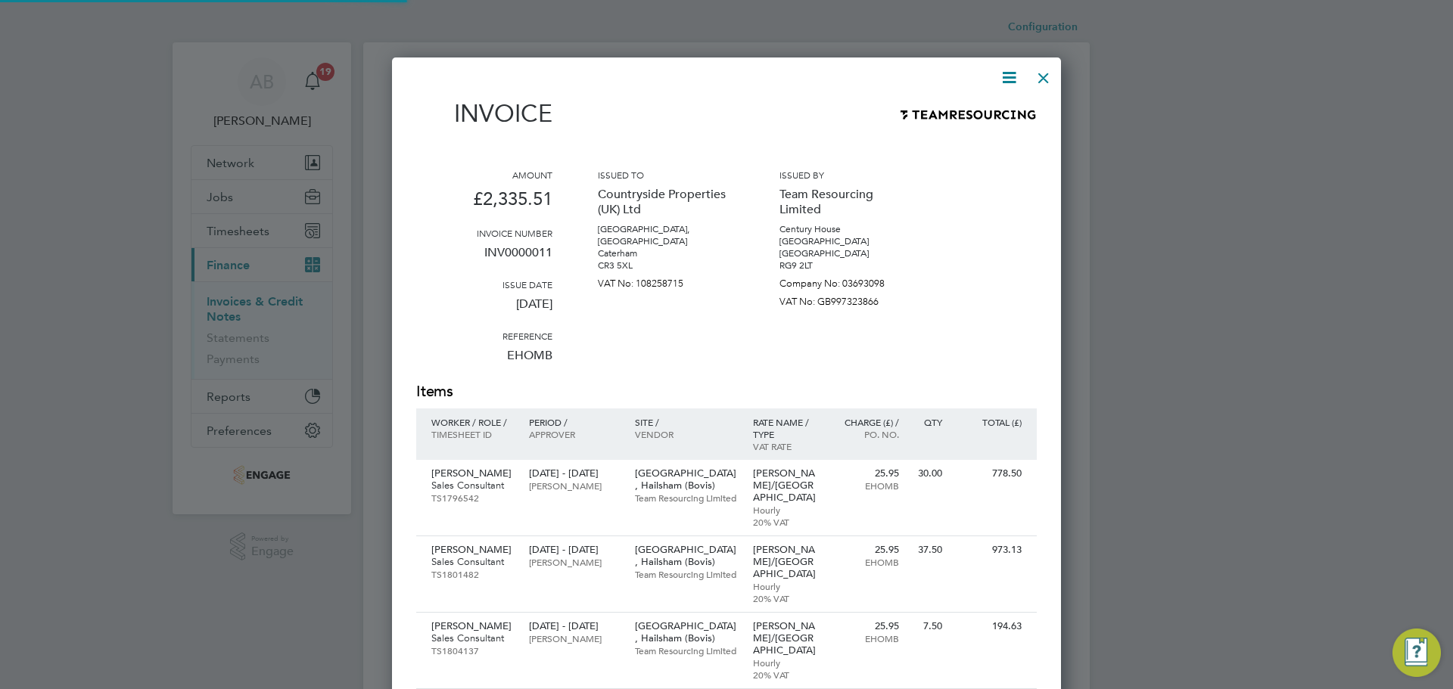
scroll to position [911, 670]
click at [1006, 79] on icon at bounding box center [1009, 77] width 19 height 19
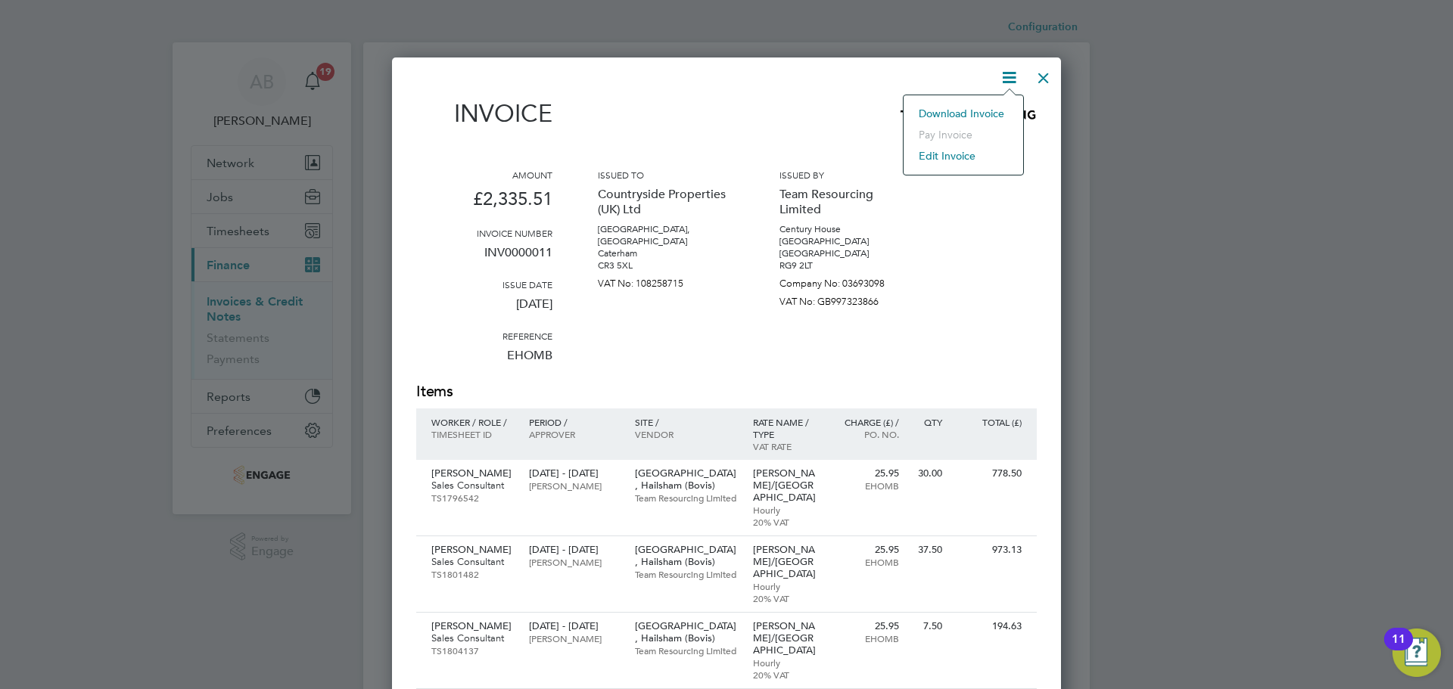
click at [973, 110] on li "Download Invoice" at bounding box center [963, 113] width 104 height 21
click at [1044, 76] on div at bounding box center [1043, 74] width 27 height 27
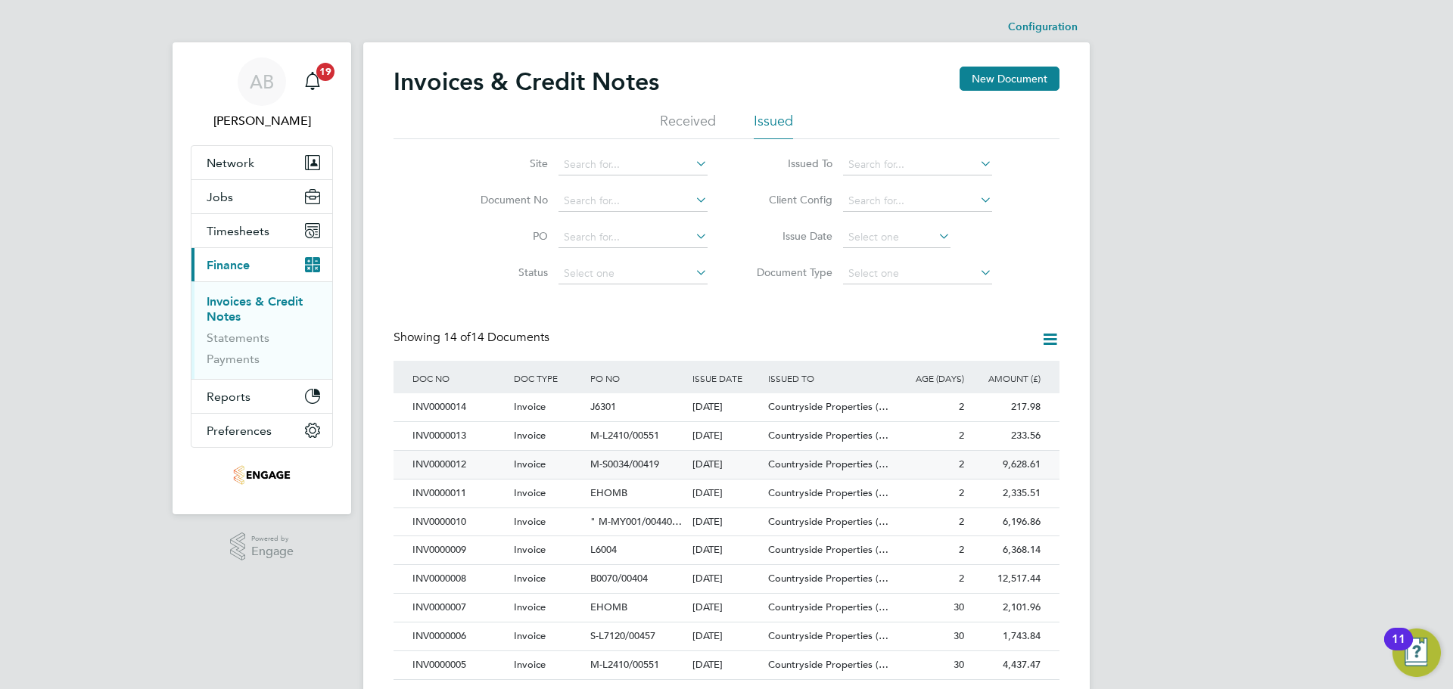
drag, startPoint x: 434, startPoint y: 468, endPoint x: 505, endPoint y: 453, distance: 72.7
click at [434, 468] on div "INV0000012" at bounding box center [459, 465] width 101 height 28
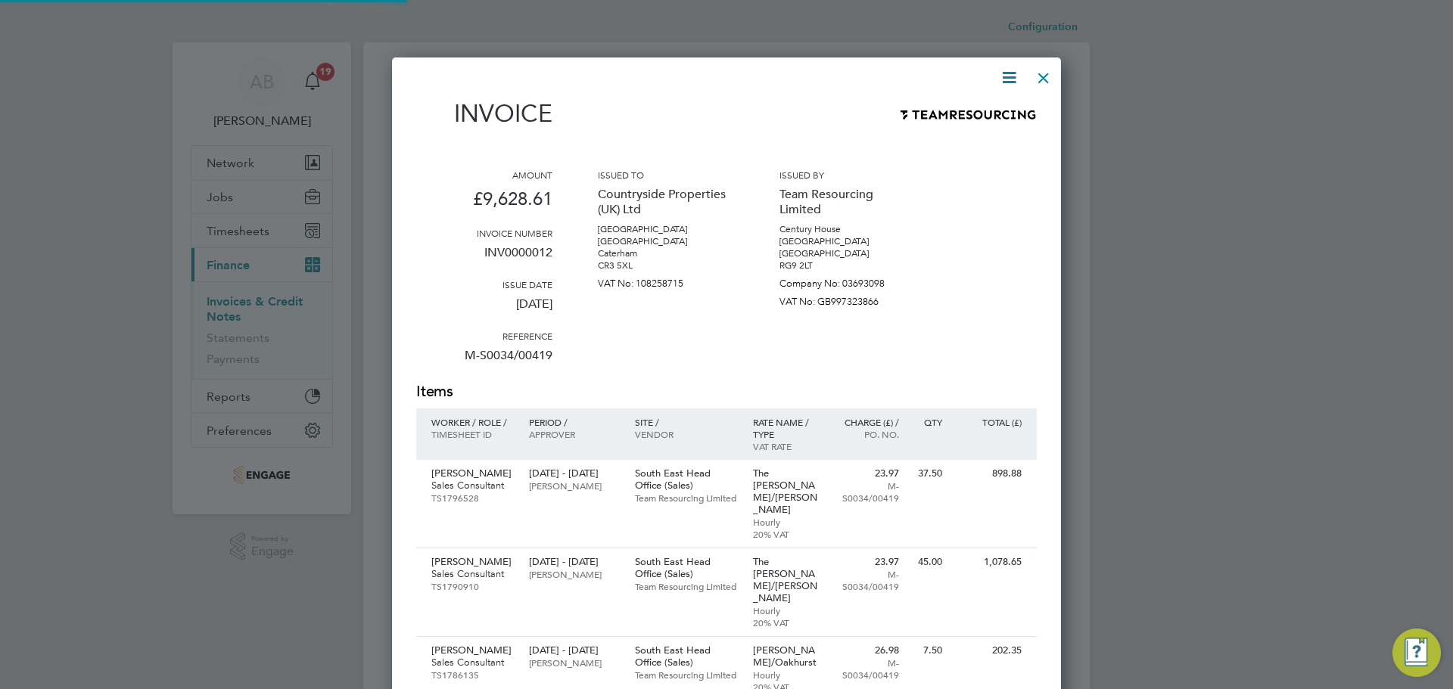
scroll to position [1683, 670]
click at [1002, 76] on icon at bounding box center [1009, 77] width 19 height 19
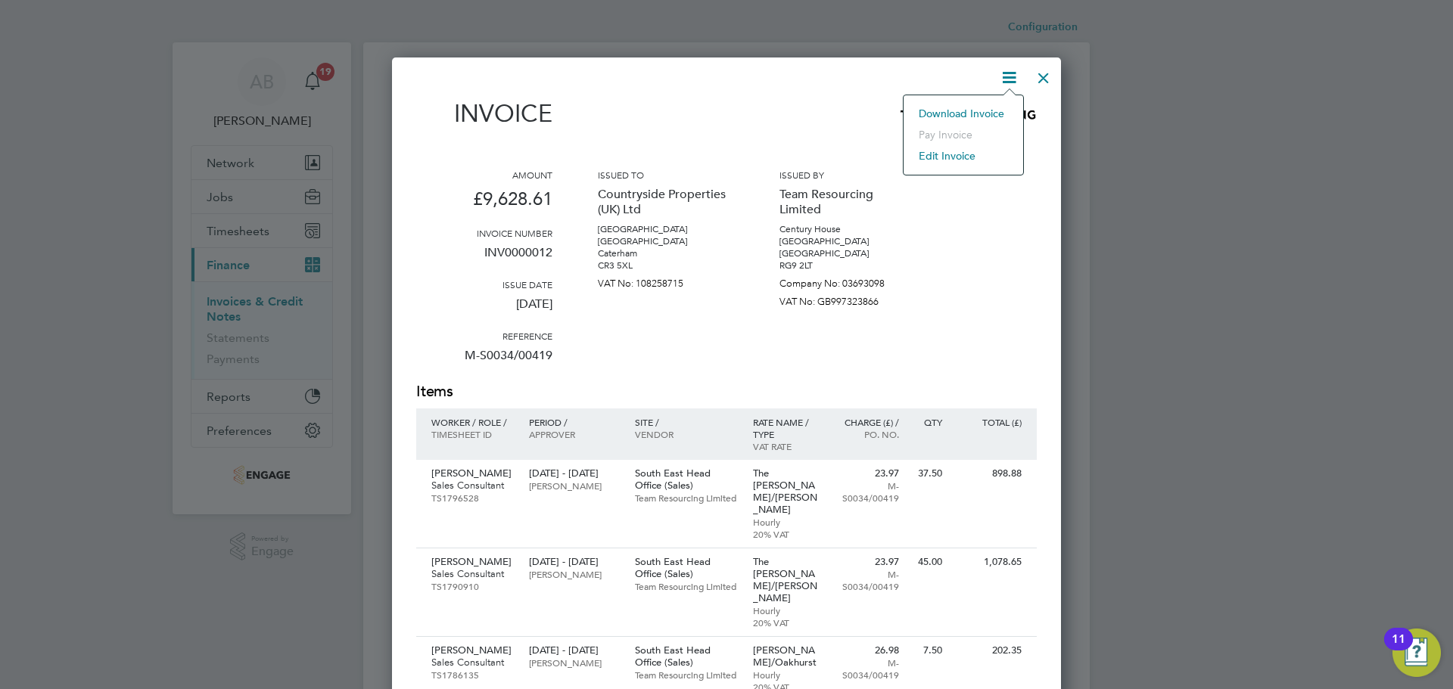
click at [991, 110] on li "Download Invoice" at bounding box center [963, 113] width 104 height 21
click at [1047, 72] on div at bounding box center [1043, 74] width 27 height 27
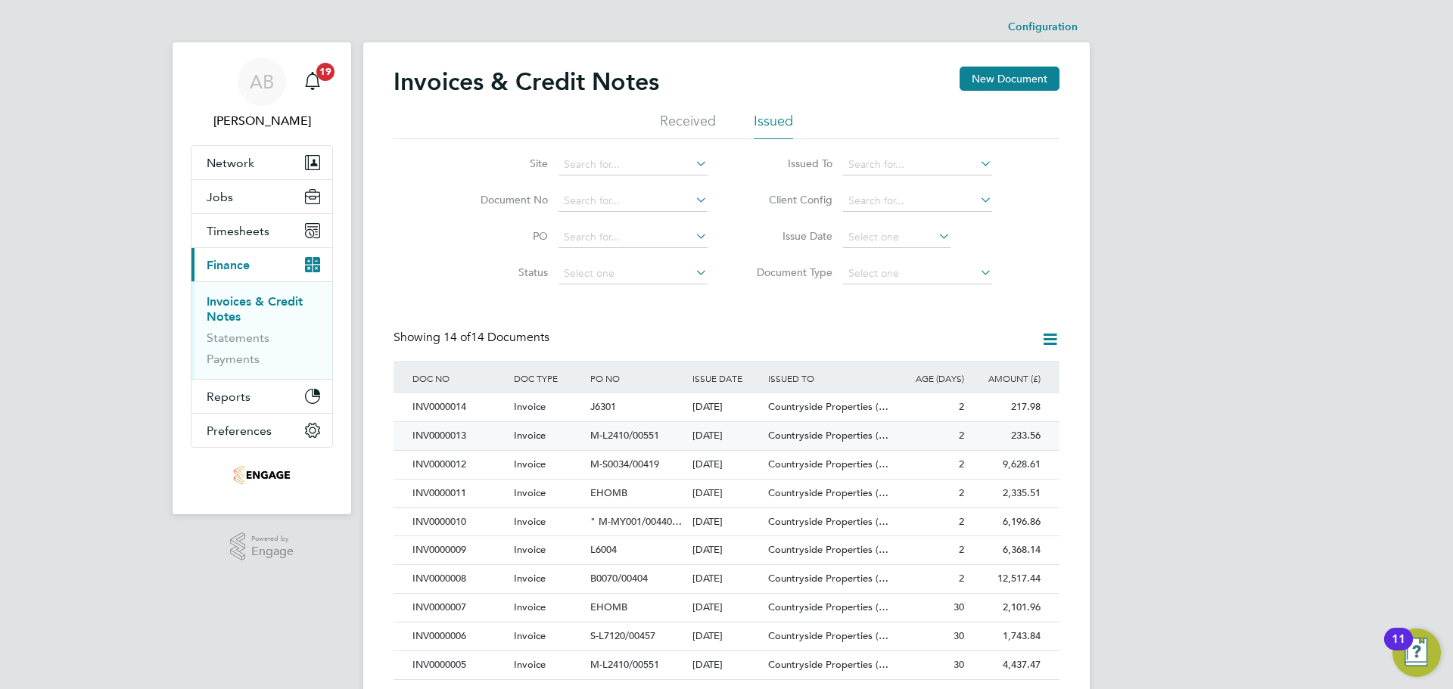
click at [450, 434] on div "INV0000013" at bounding box center [459, 436] width 101 height 28
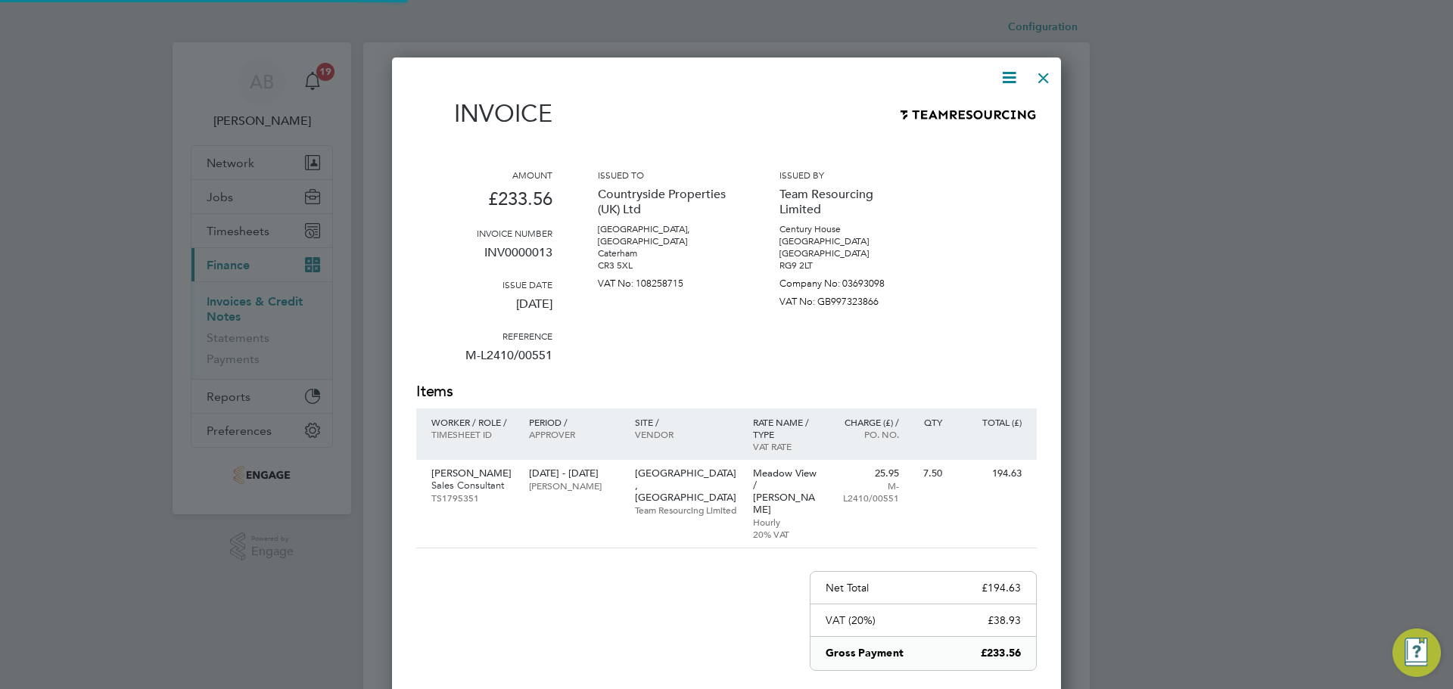
scroll to position [782, 670]
click at [1012, 74] on icon at bounding box center [1009, 77] width 19 height 19
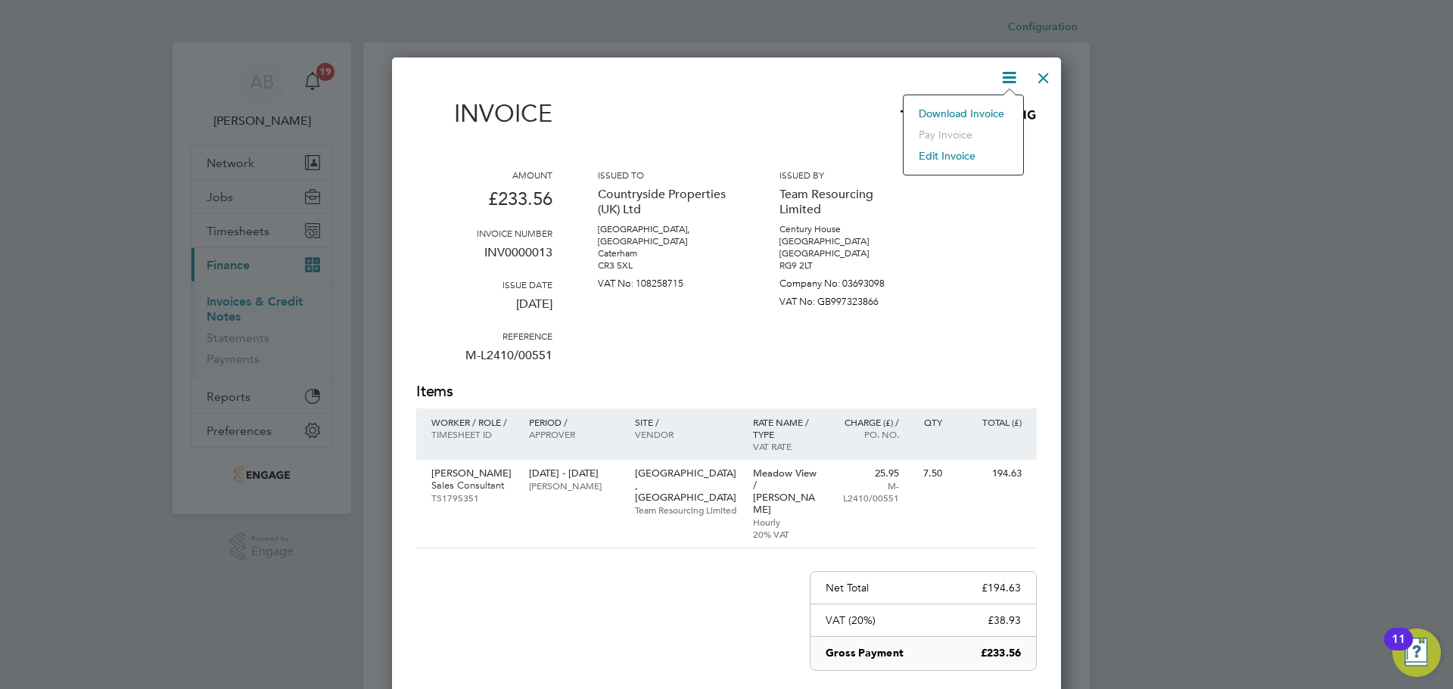
click at [979, 109] on li "Download Invoice" at bounding box center [963, 113] width 104 height 21
click at [1047, 76] on div at bounding box center [1043, 74] width 27 height 27
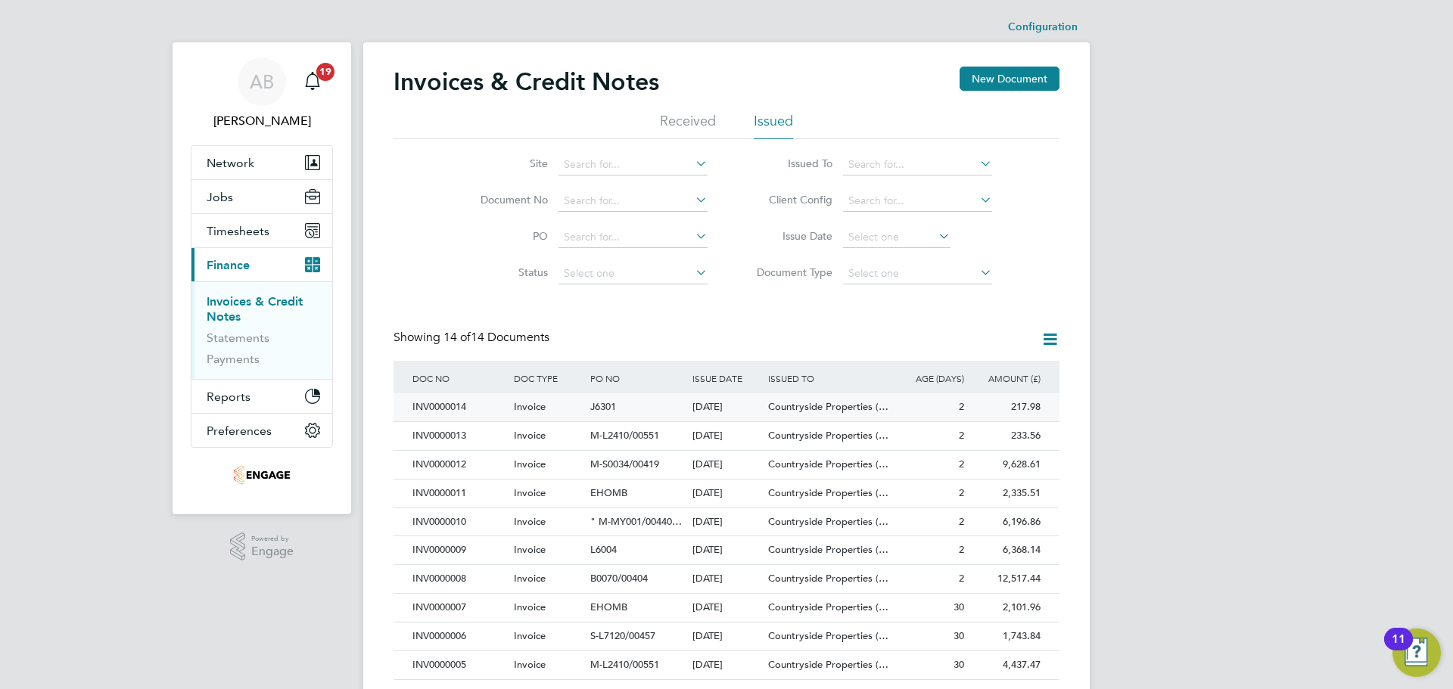
click at [661, 408] on div "J6301" at bounding box center [636, 407] width 101 height 28
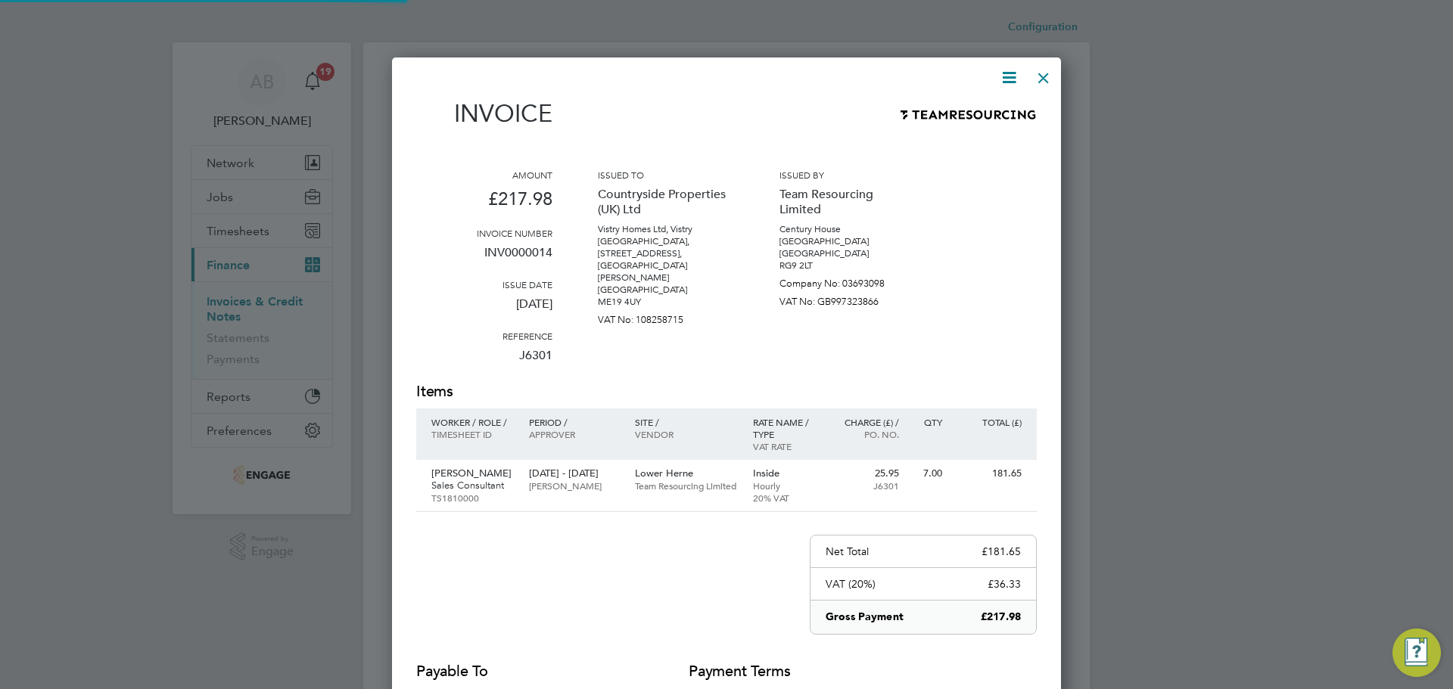
scroll to position [770, 670]
click at [1010, 74] on icon at bounding box center [1009, 77] width 19 height 19
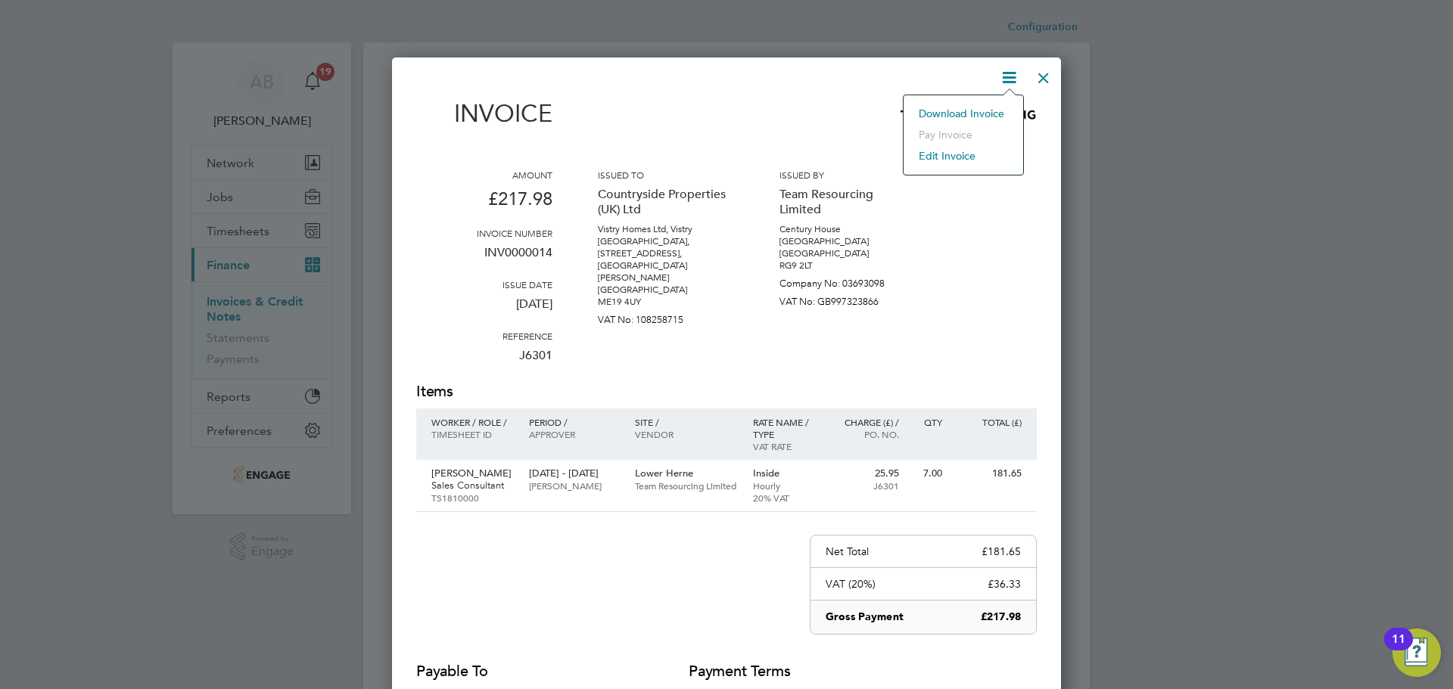
click at [972, 114] on li "Download Invoice" at bounding box center [963, 113] width 104 height 21
click at [1048, 79] on div at bounding box center [1043, 74] width 27 height 27
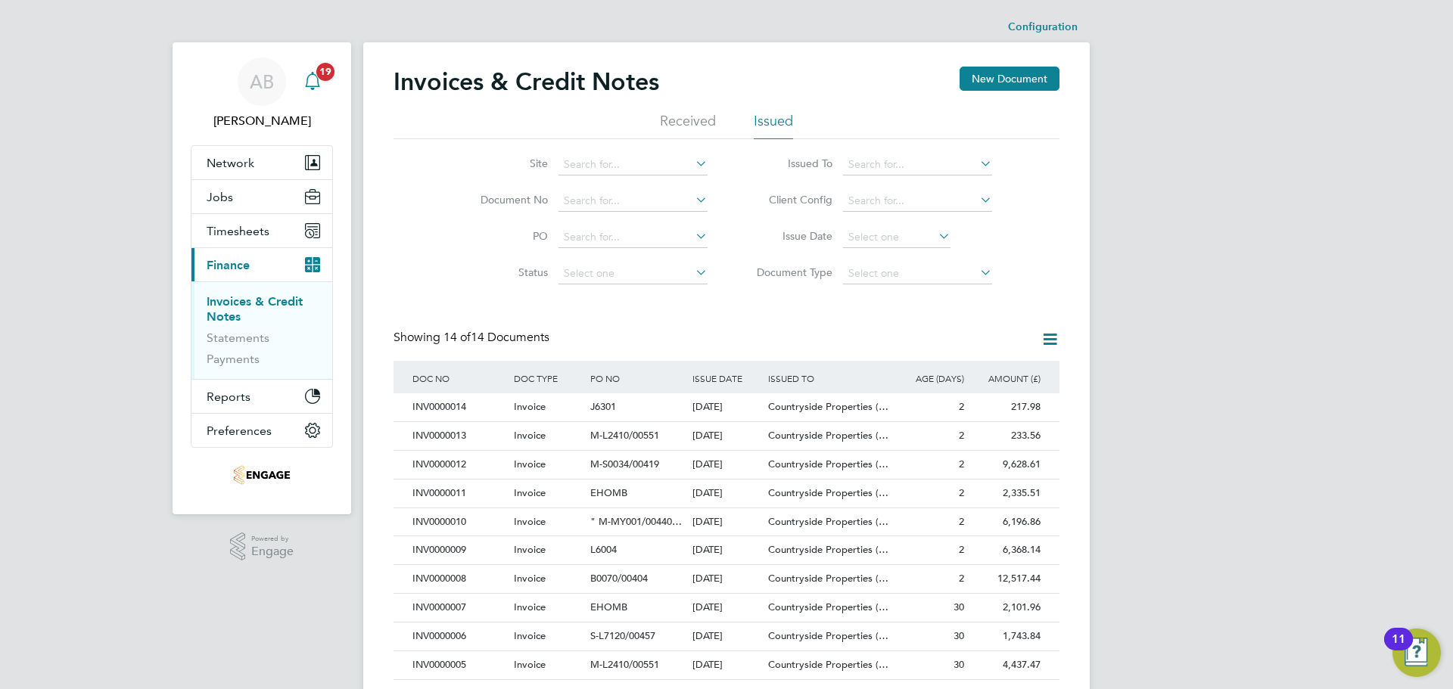
click at [320, 76] on span "19" at bounding box center [325, 72] width 18 height 18
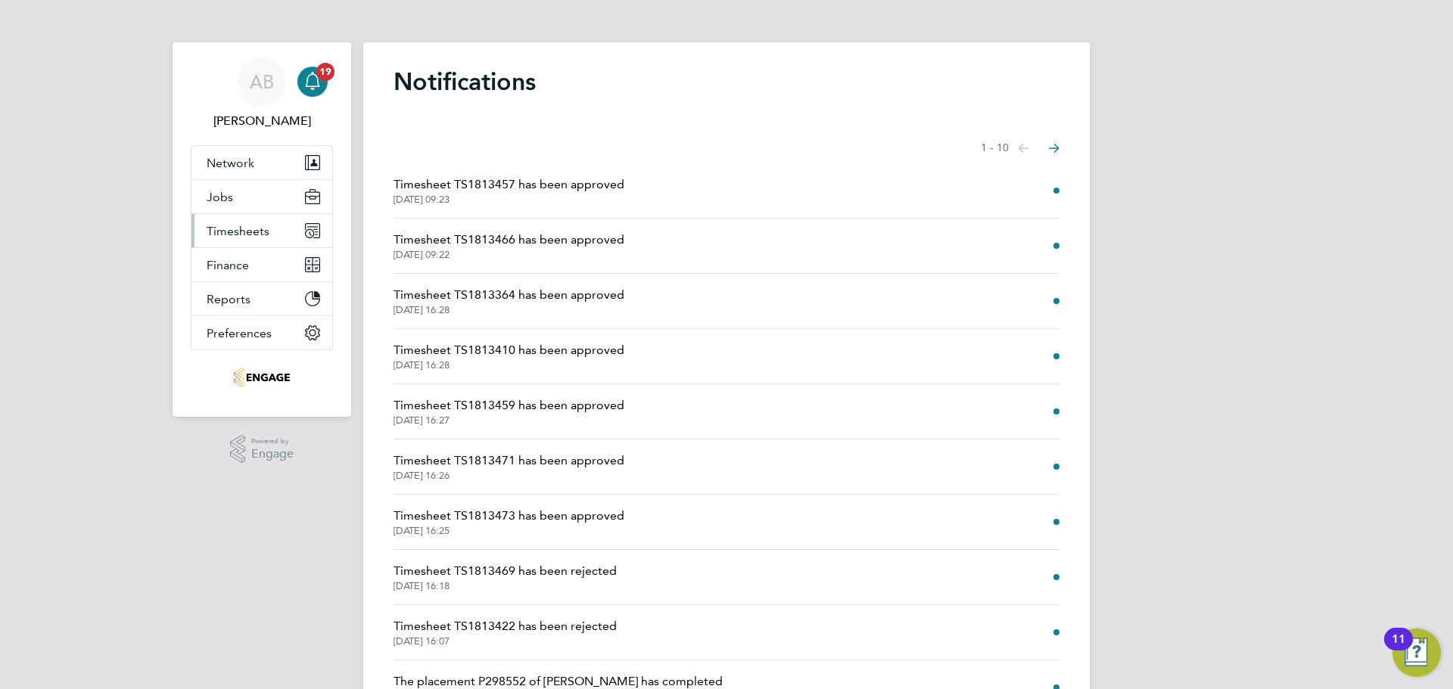
click at [240, 227] on span "Timesheets" at bounding box center [238, 231] width 63 height 14
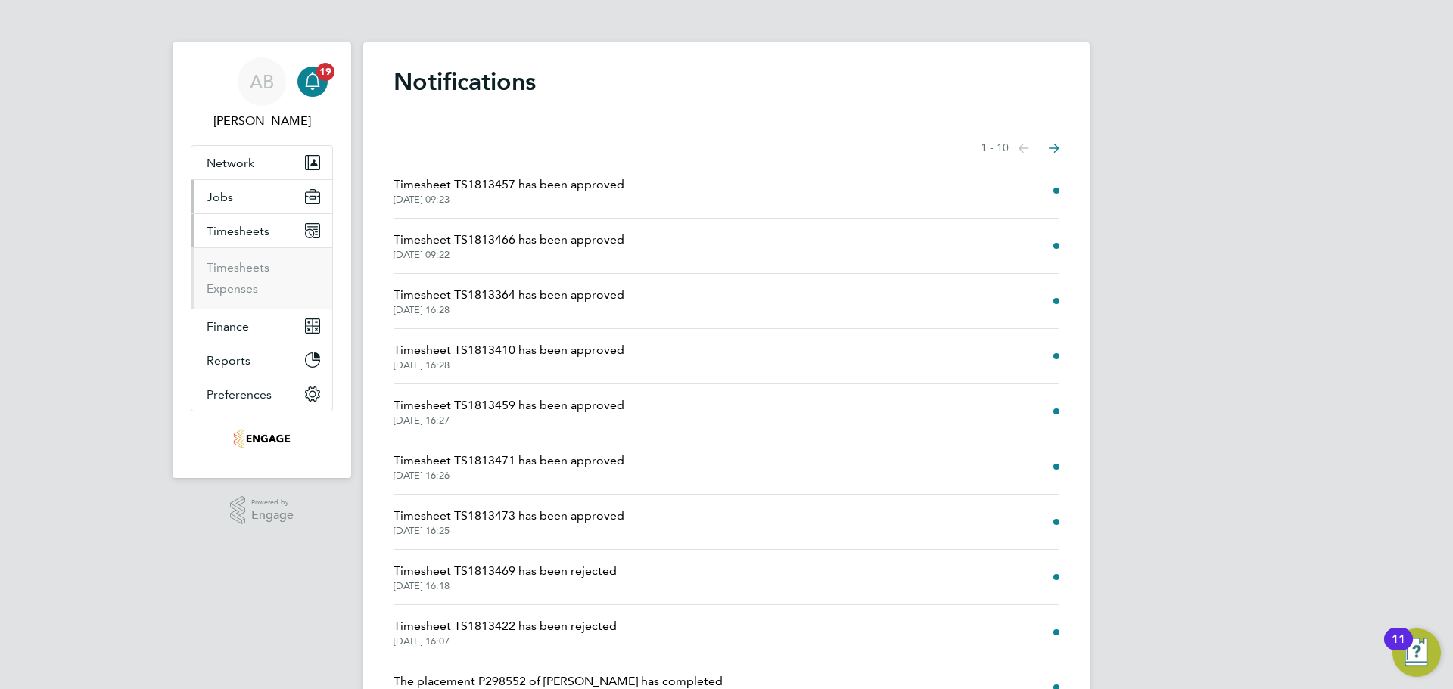
click at [236, 198] on button "Jobs" at bounding box center [261, 196] width 141 height 33
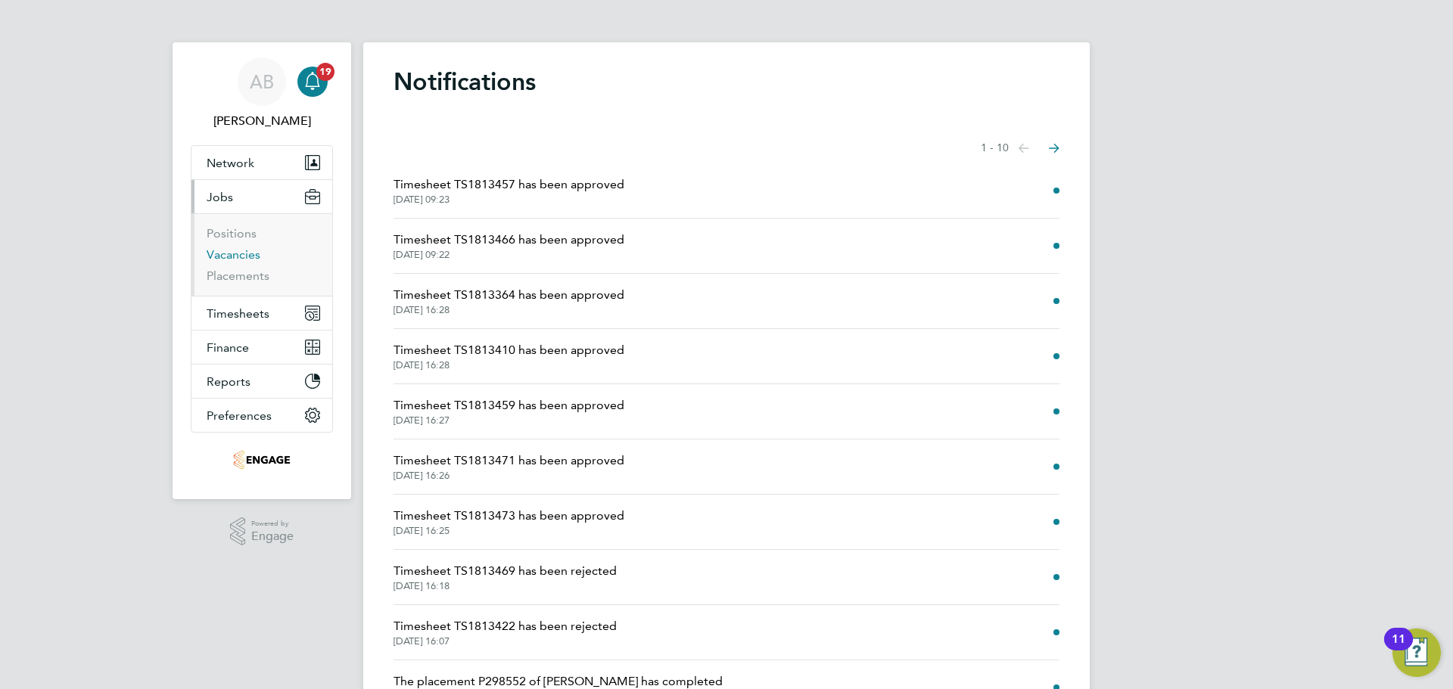
click at [235, 252] on link "Vacancies" at bounding box center [234, 254] width 54 height 14
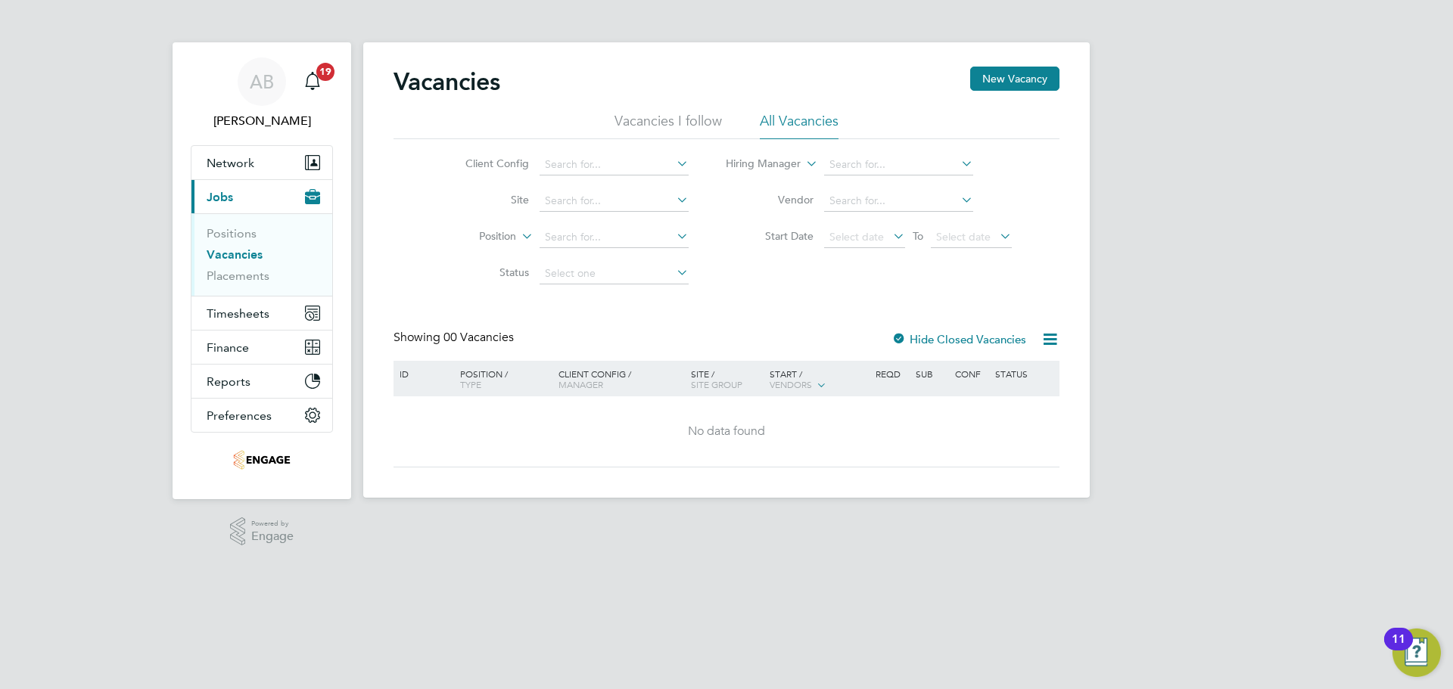
click at [926, 337] on label "Hide Closed Vacancies" at bounding box center [958, 339] width 135 height 14
